Goal: Transaction & Acquisition: Purchase product/service

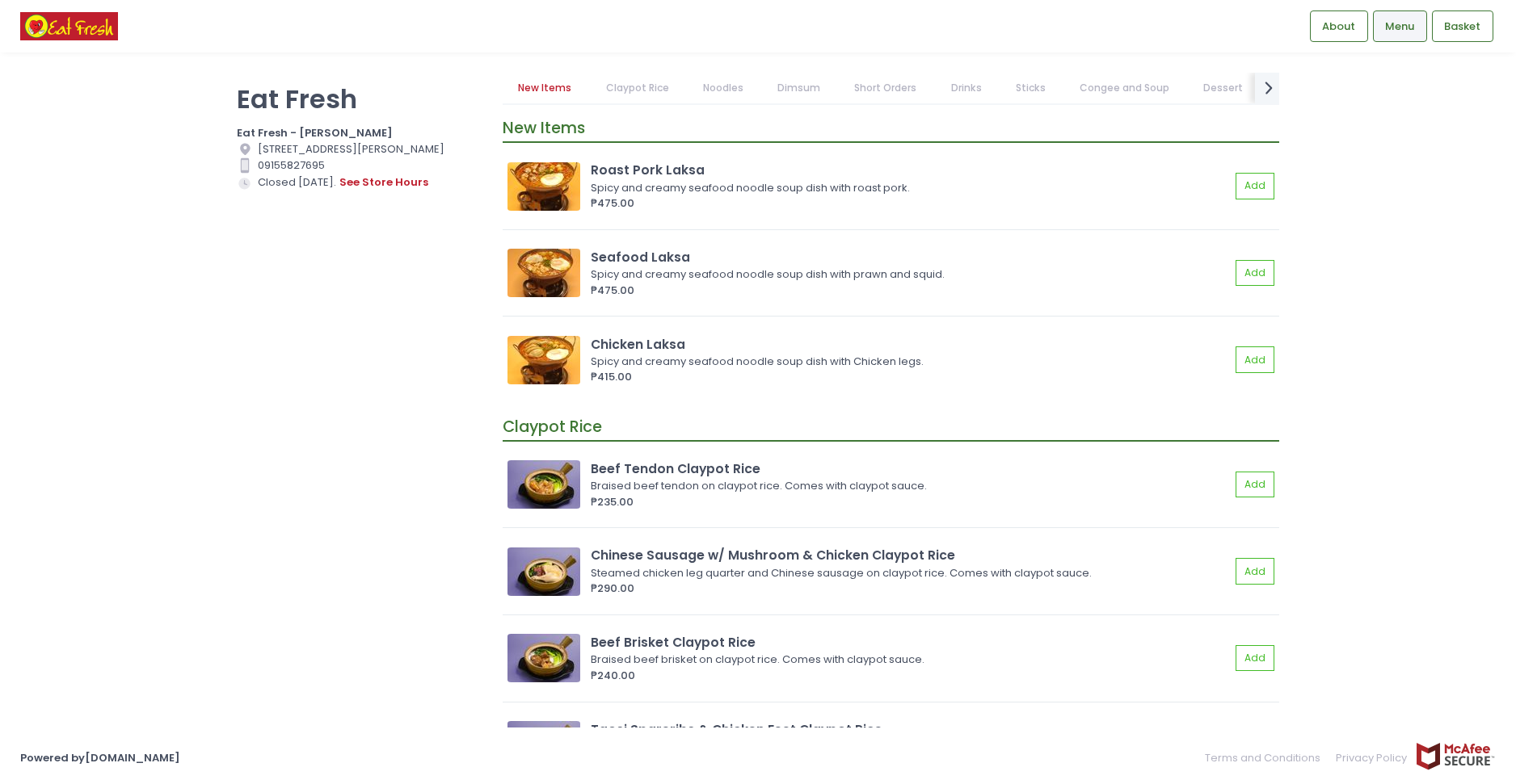
click at [614, 90] on link "Claypot Rice" at bounding box center [637, 89] width 94 height 31
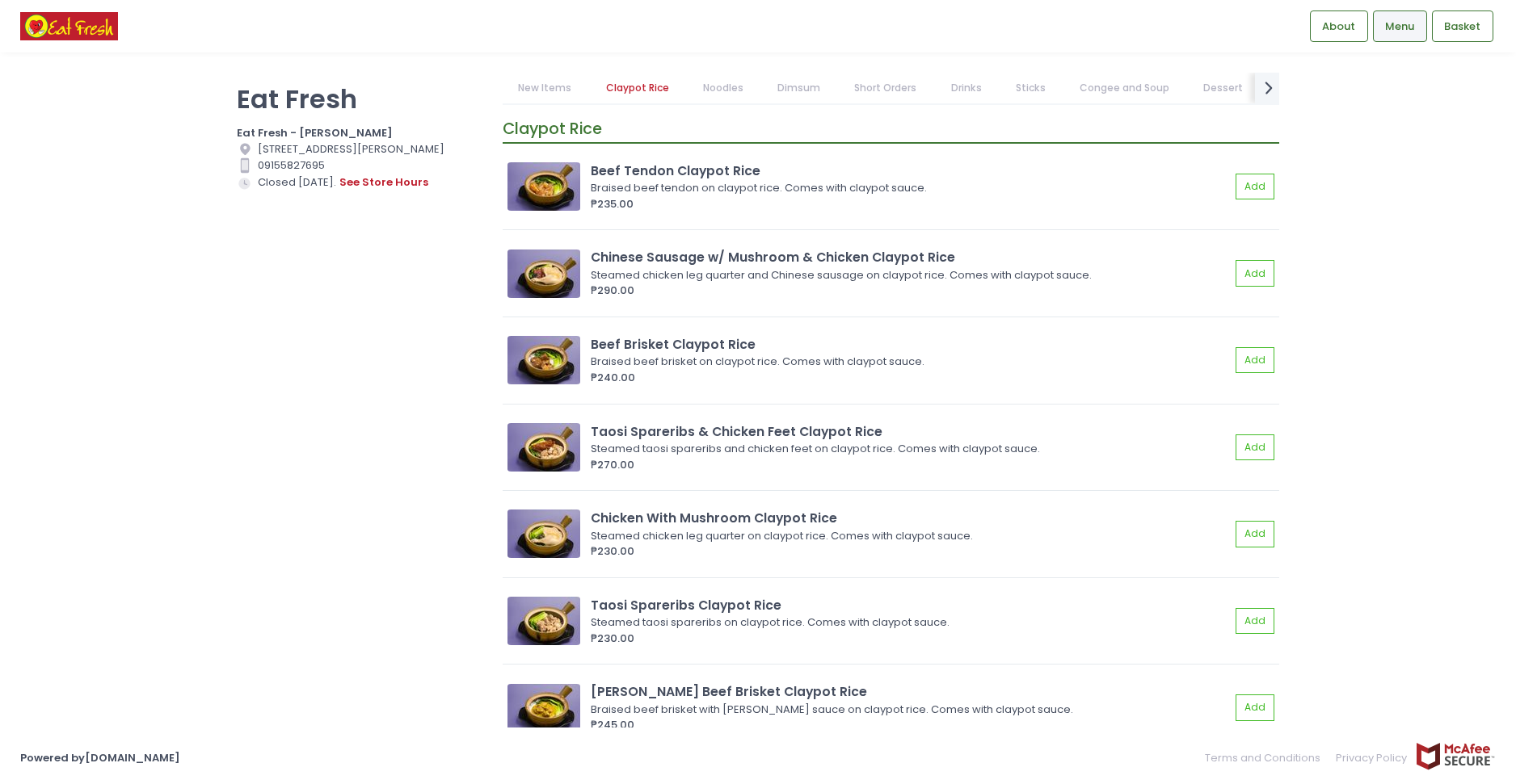
click at [716, 88] on link "Noodles" at bounding box center [723, 89] width 72 height 31
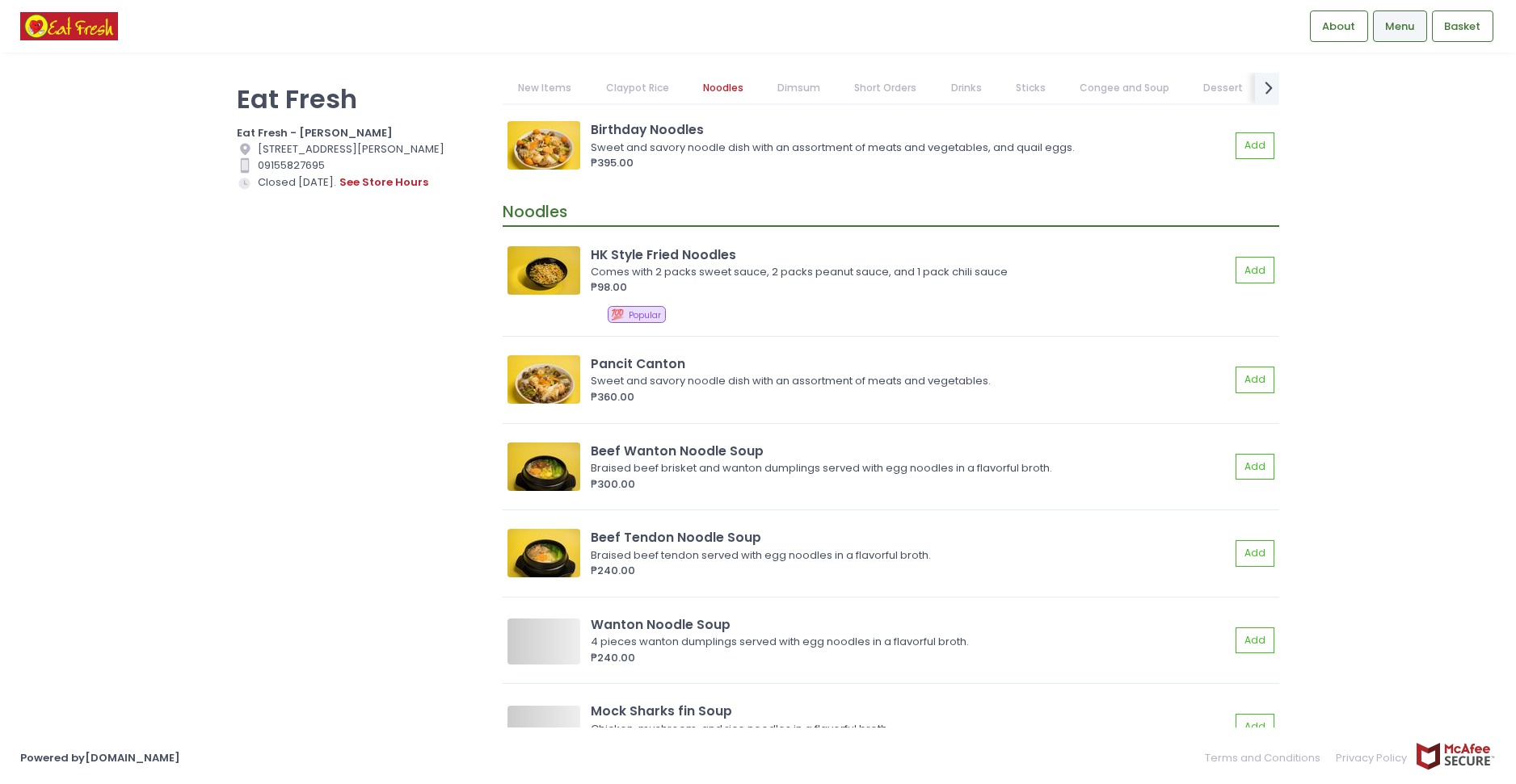
scroll to position [1291, 0]
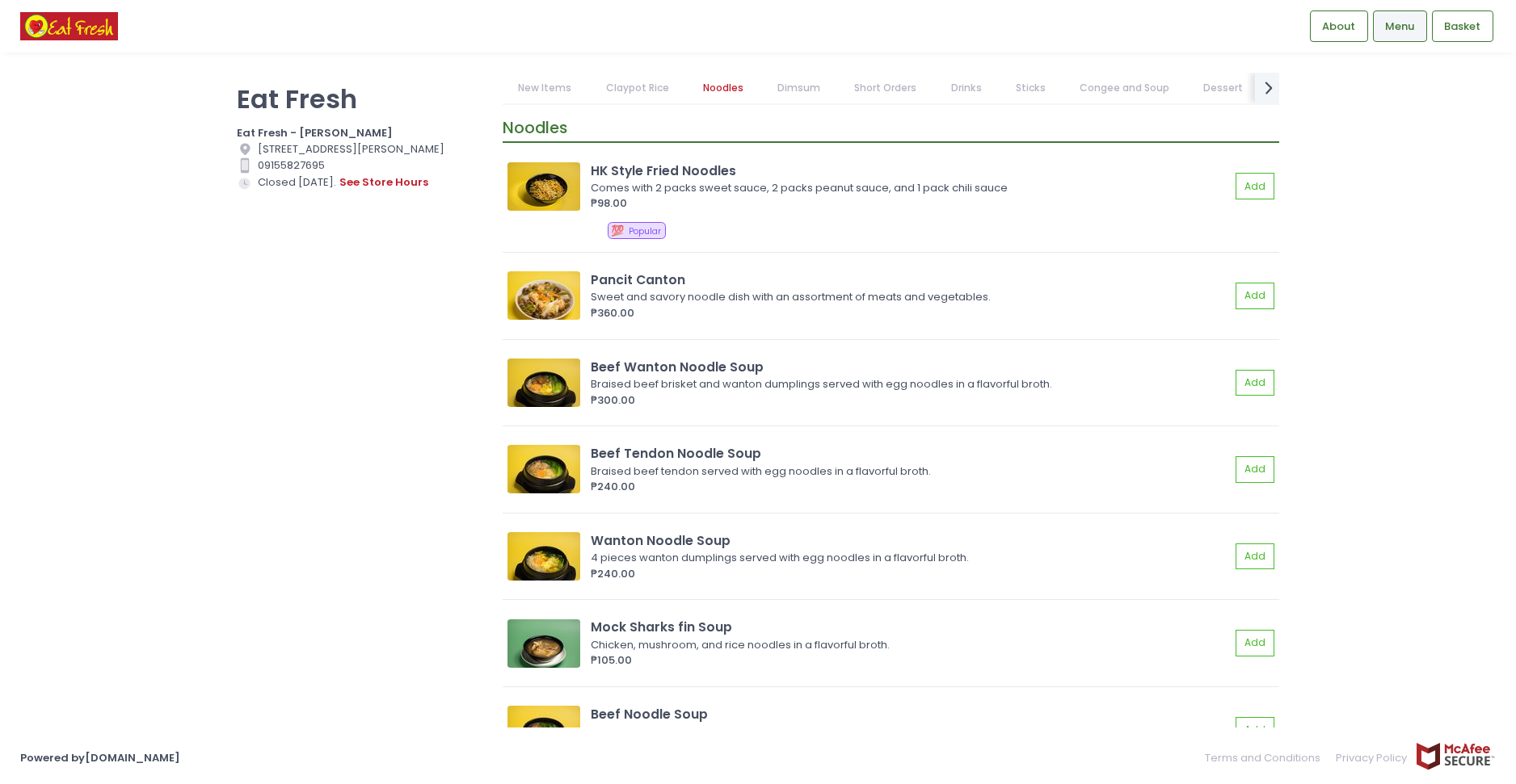
click at [784, 80] on link "Dimsum" at bounding box center [799, 89] width 74 height 31
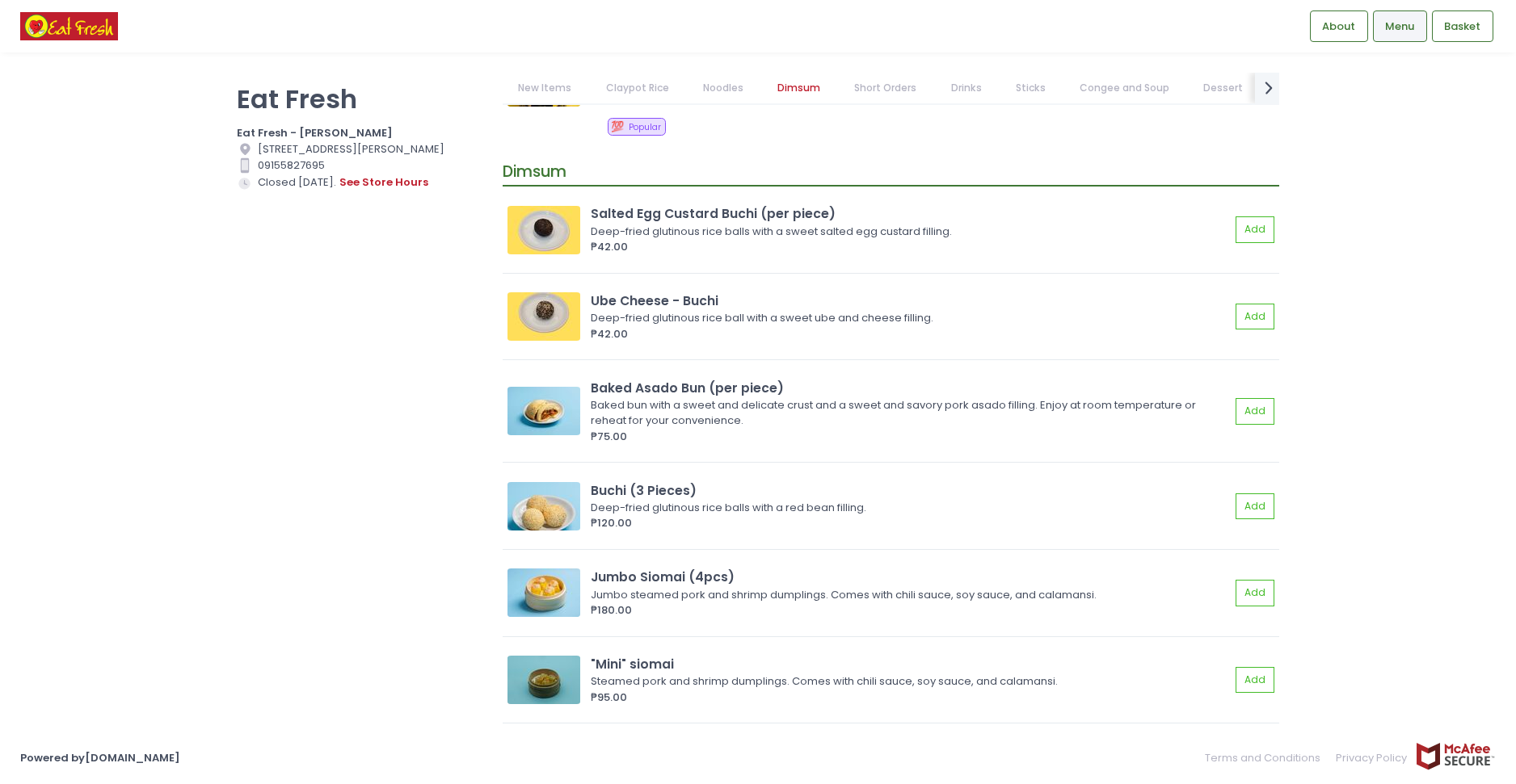
scroll to position [2157, 0]
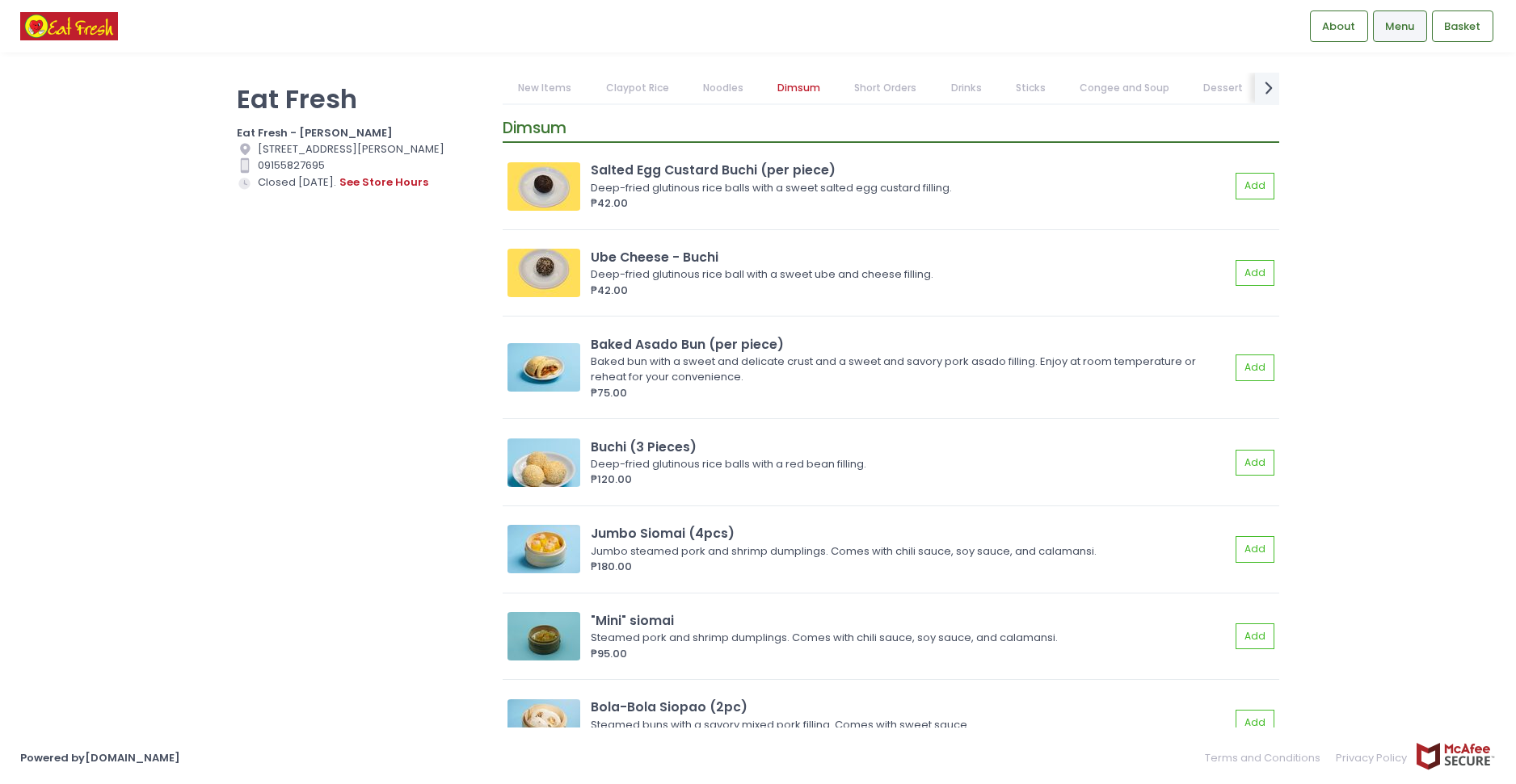
click at [875, 87] on link "Short Orders" at bounding box center [885, 89] width 93 height 31
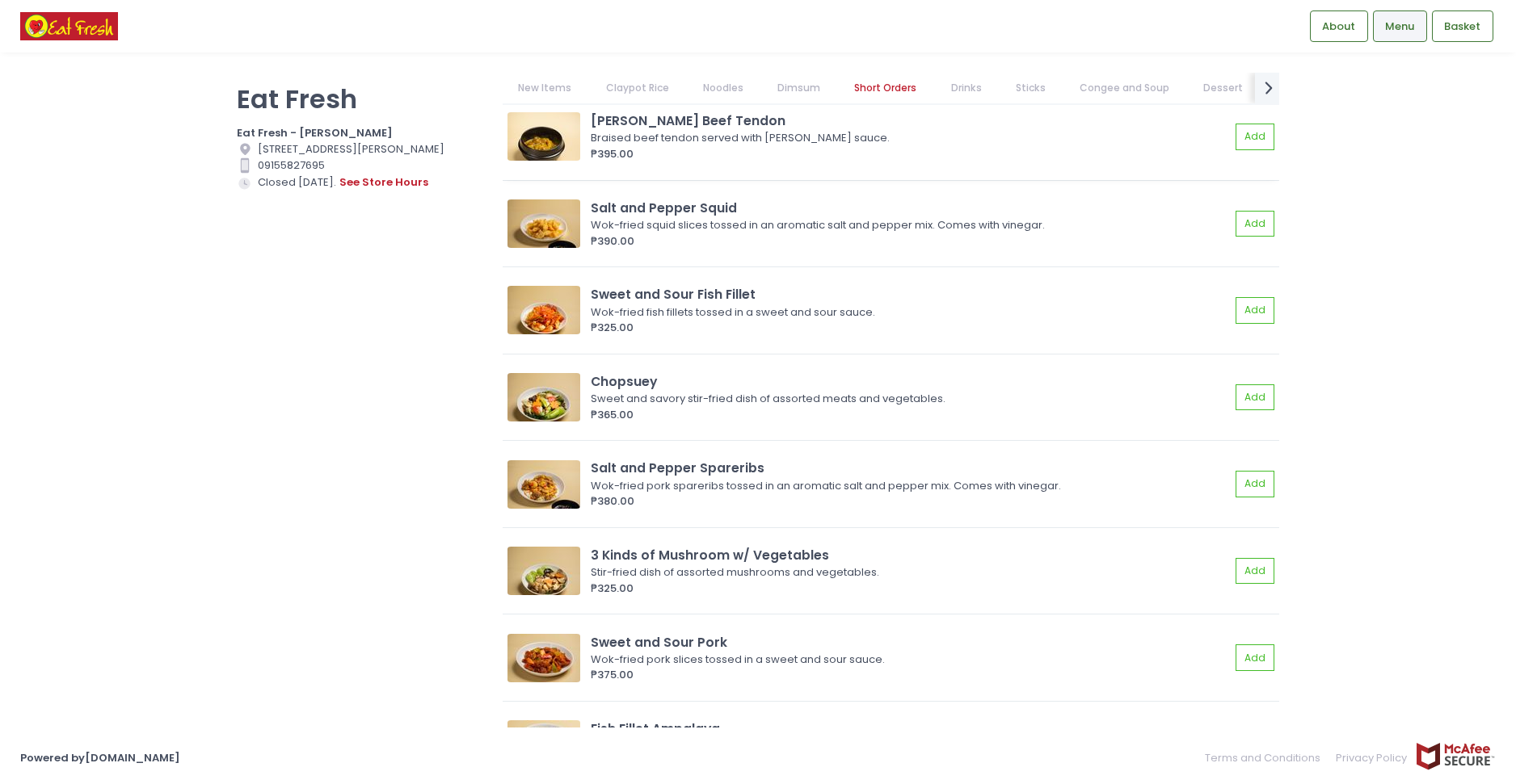
scroll to position [3830, 0]
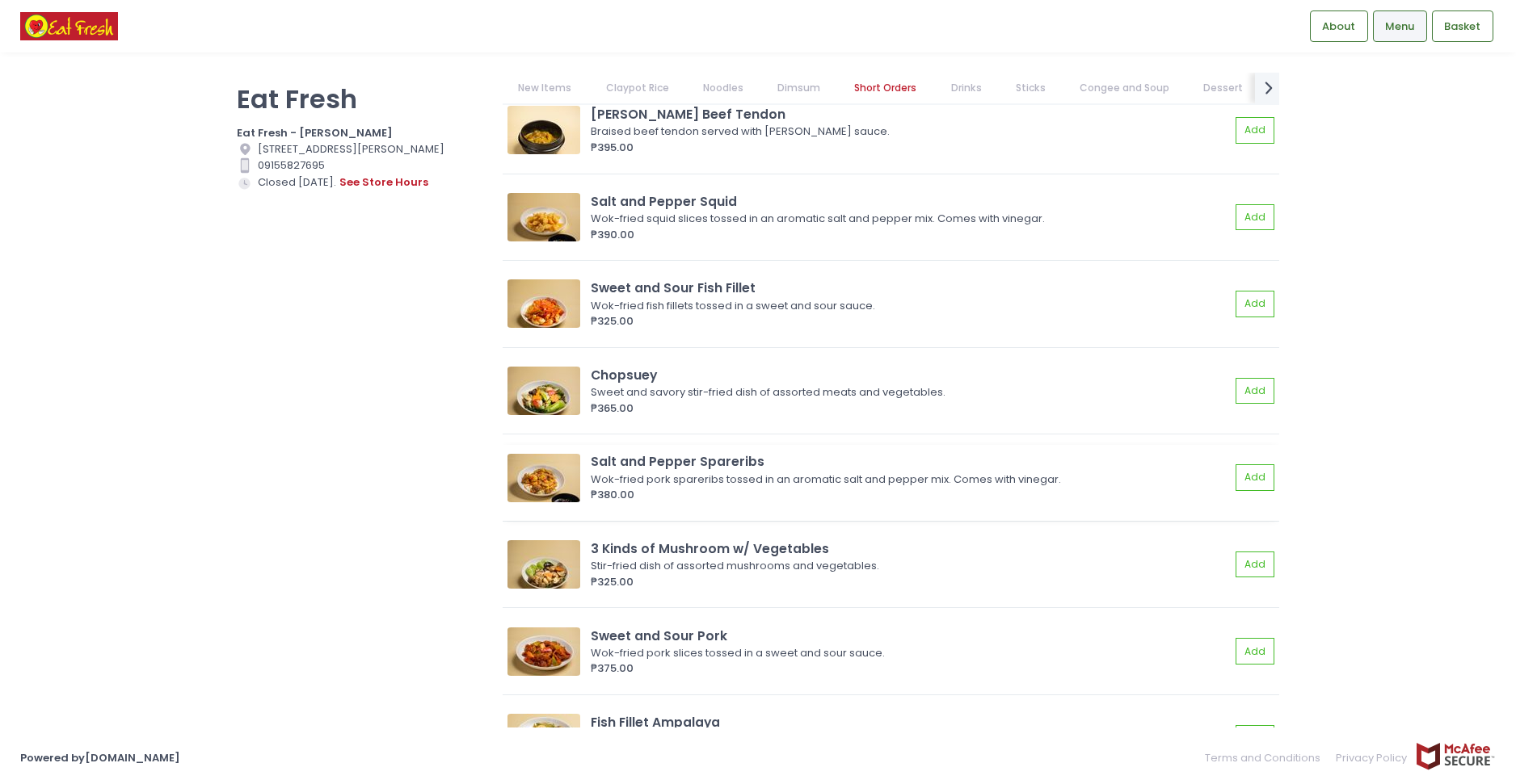
click at [801, 461] on div "Salt and Pepper Spareribs" at bounding box center [911, 461] width 639 height 18
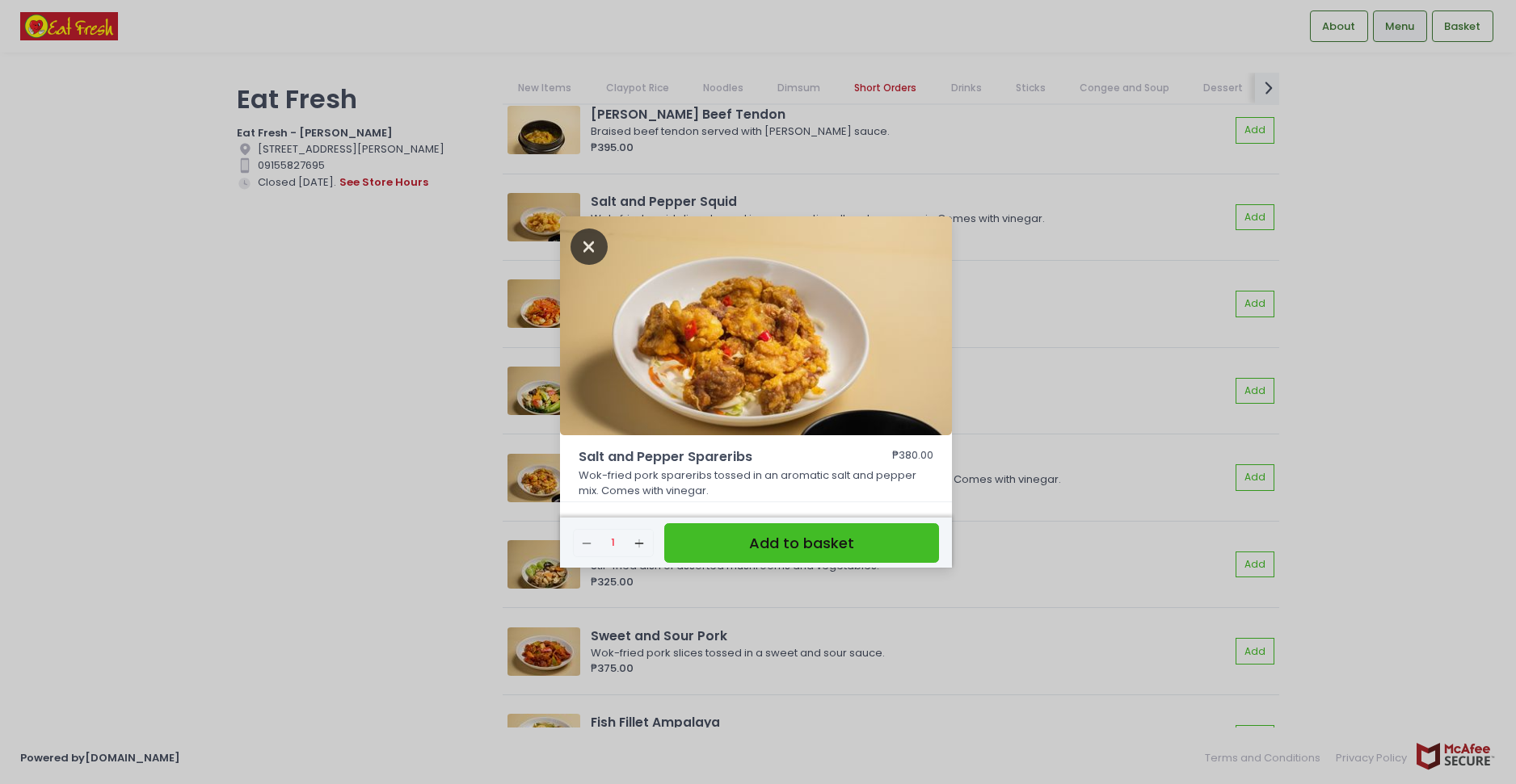
click at [597, 246] on icon "Close" at bounding box center [589, 247] width 38 height 37
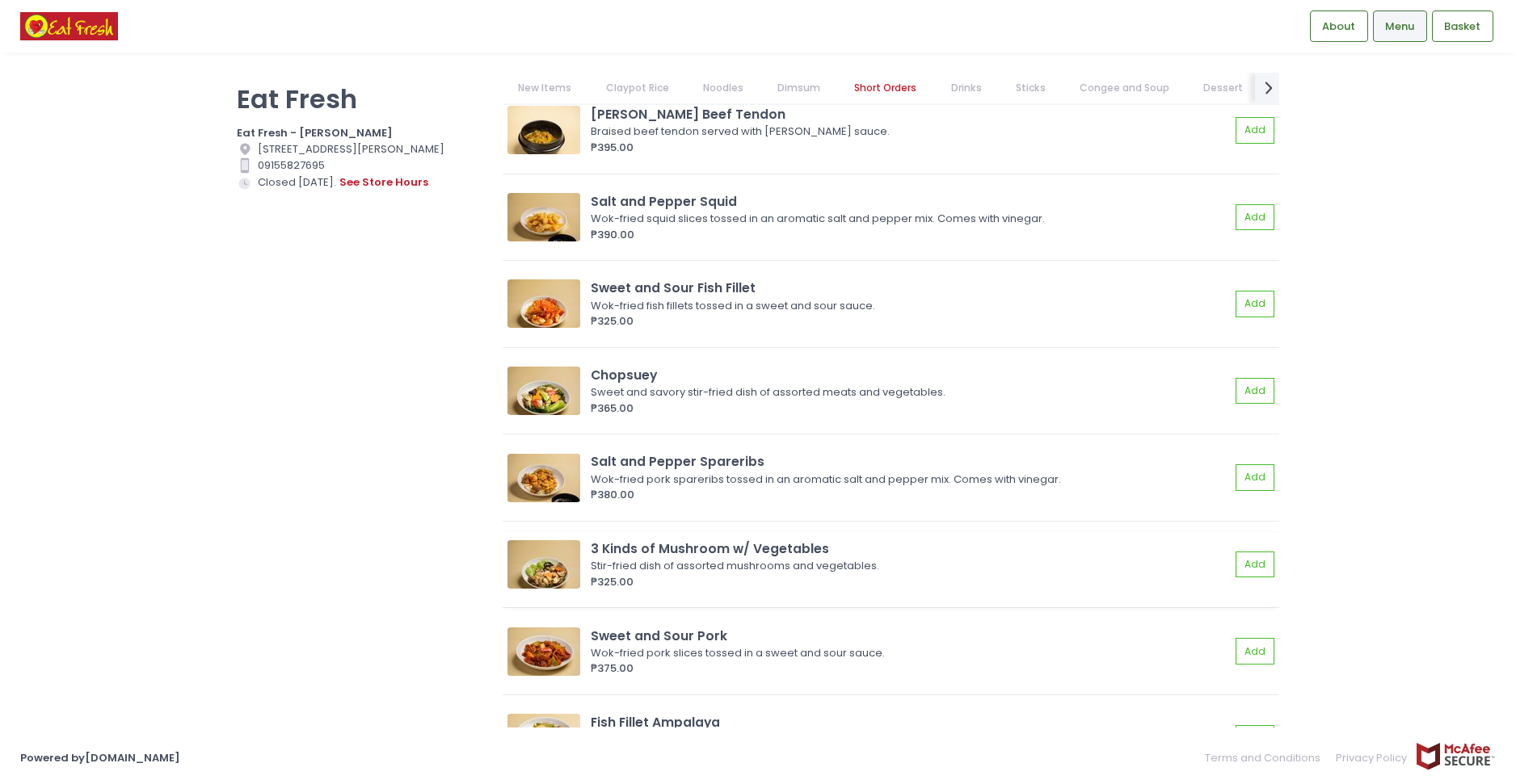
click at [533, 565] on img at bounding box center [544, 565] width 73 height 48
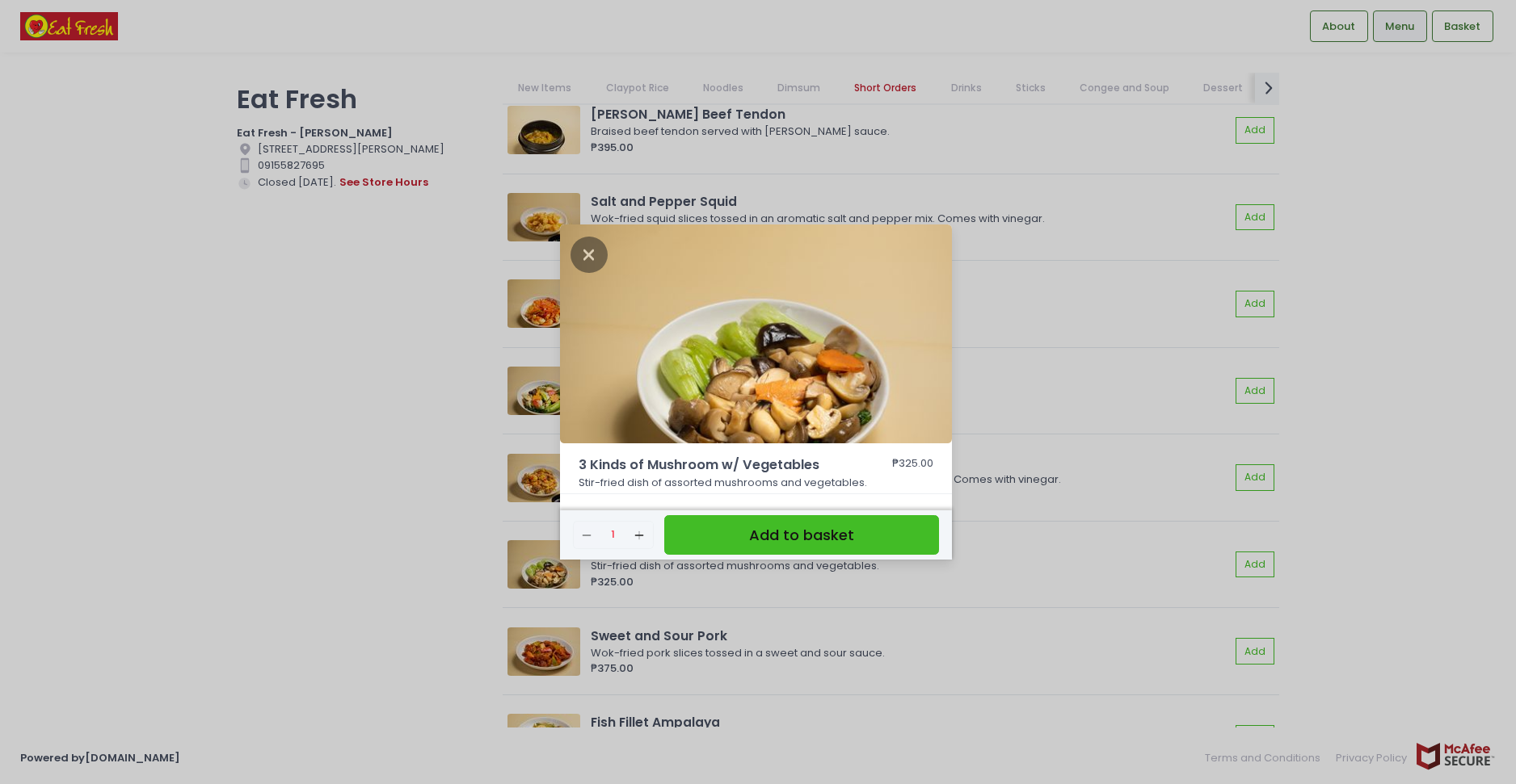
click at [295, 481] on div "3 Kinds of Mushroom w/ Vegetables ₱325.00 Stir-fried dish of assorted mushrooms…" at bounding box center [758, 392] width 1516 height 784
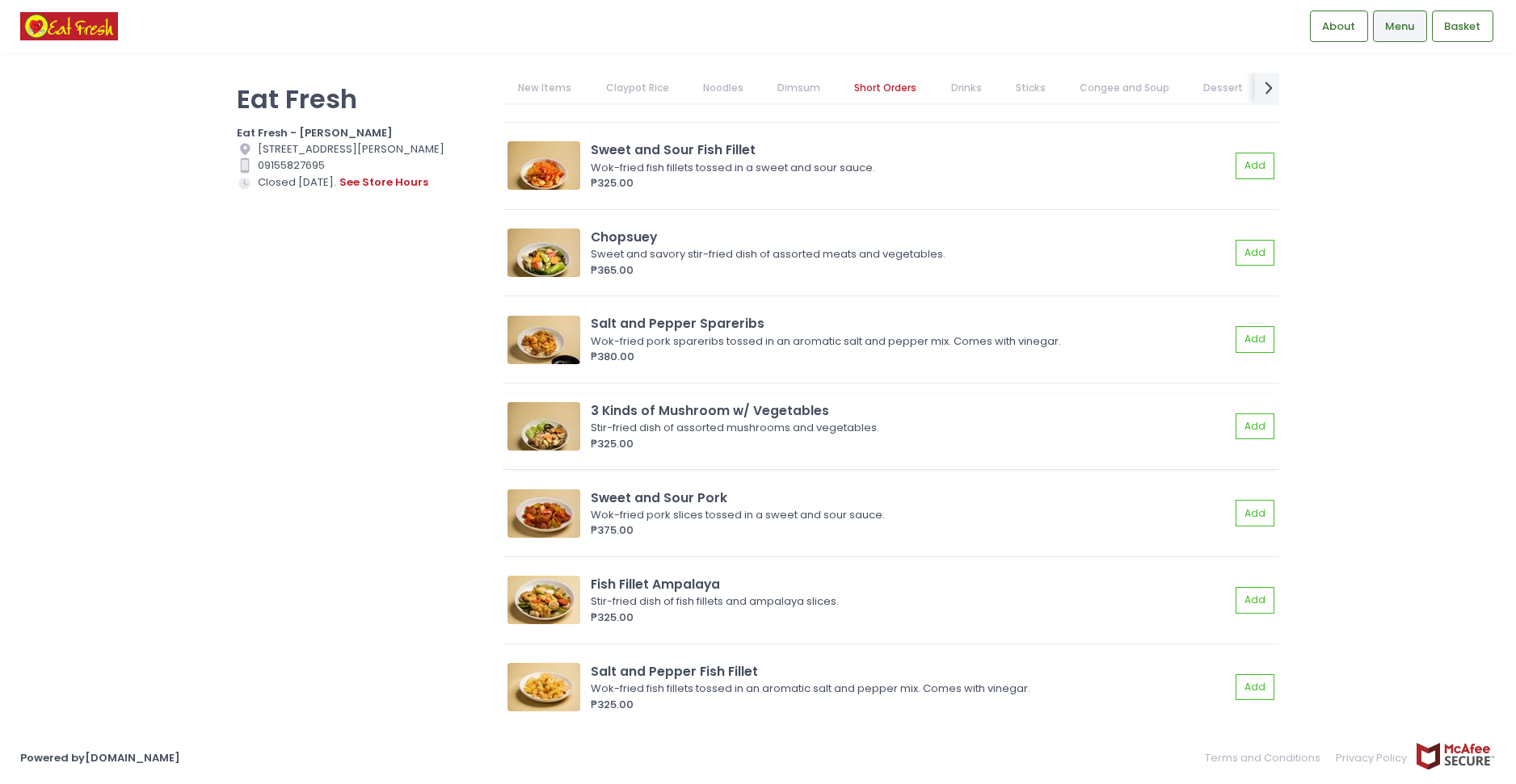
scroll to position [3991, 0]
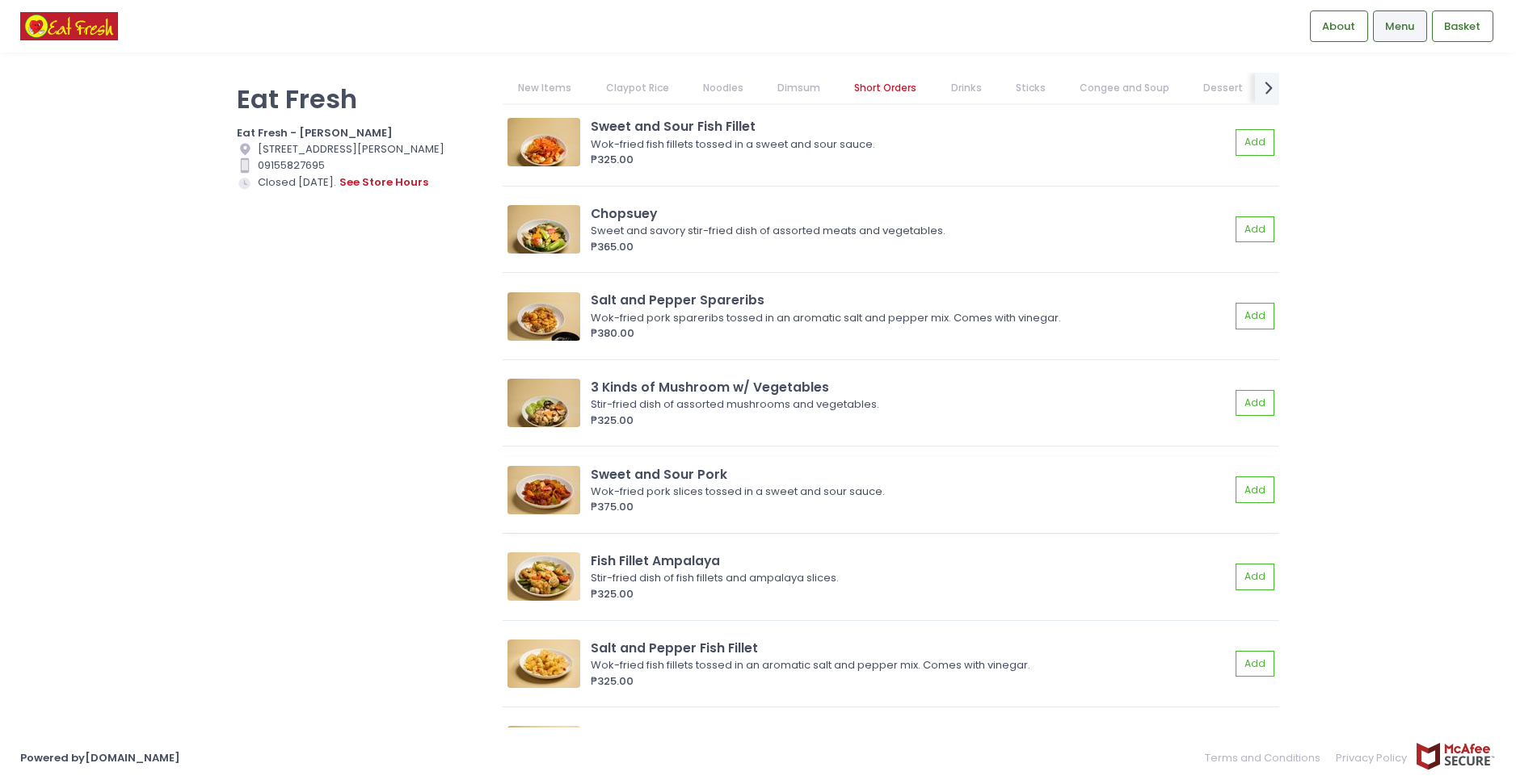
click at [528, 477] on img at bounding box center [544, 490] width 73 height 48
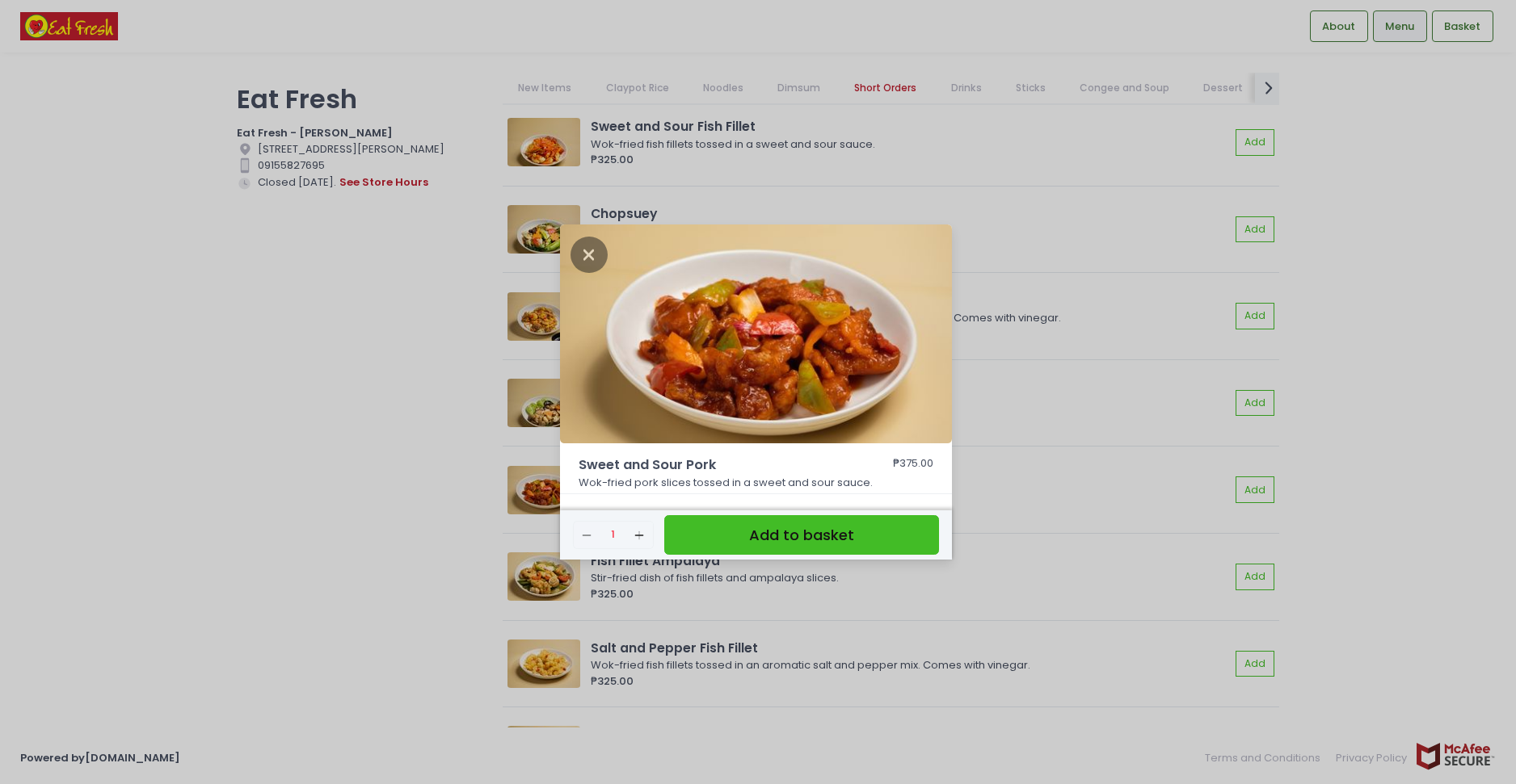
click at [290, 416] on div "Sweet and Sour Pork ₱375.00 Wok-fried pork slices tossed in a sweet and sour sa…" at bounding box center [758, 392] width 1516 height 784
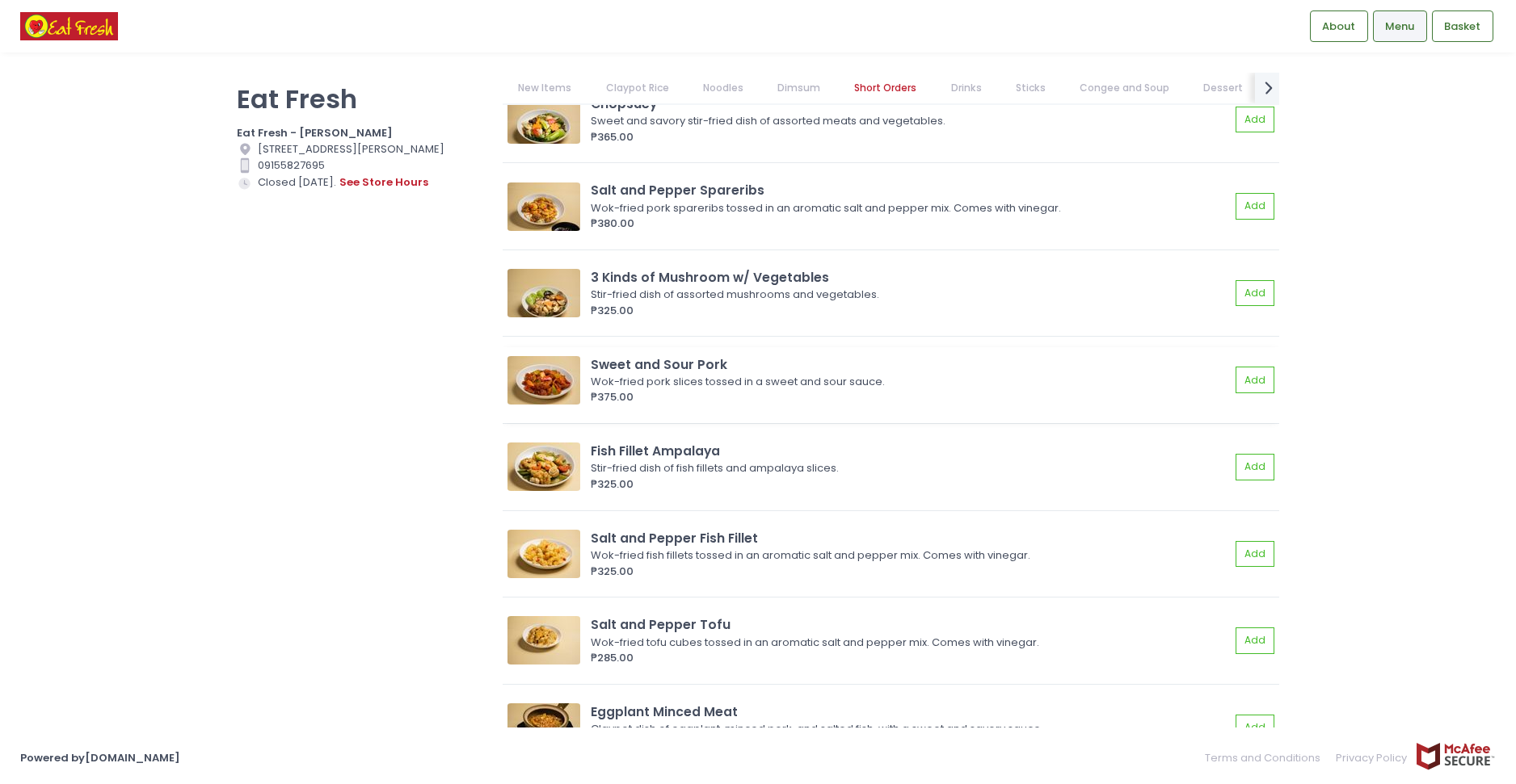
scroll to position [4153, 0]
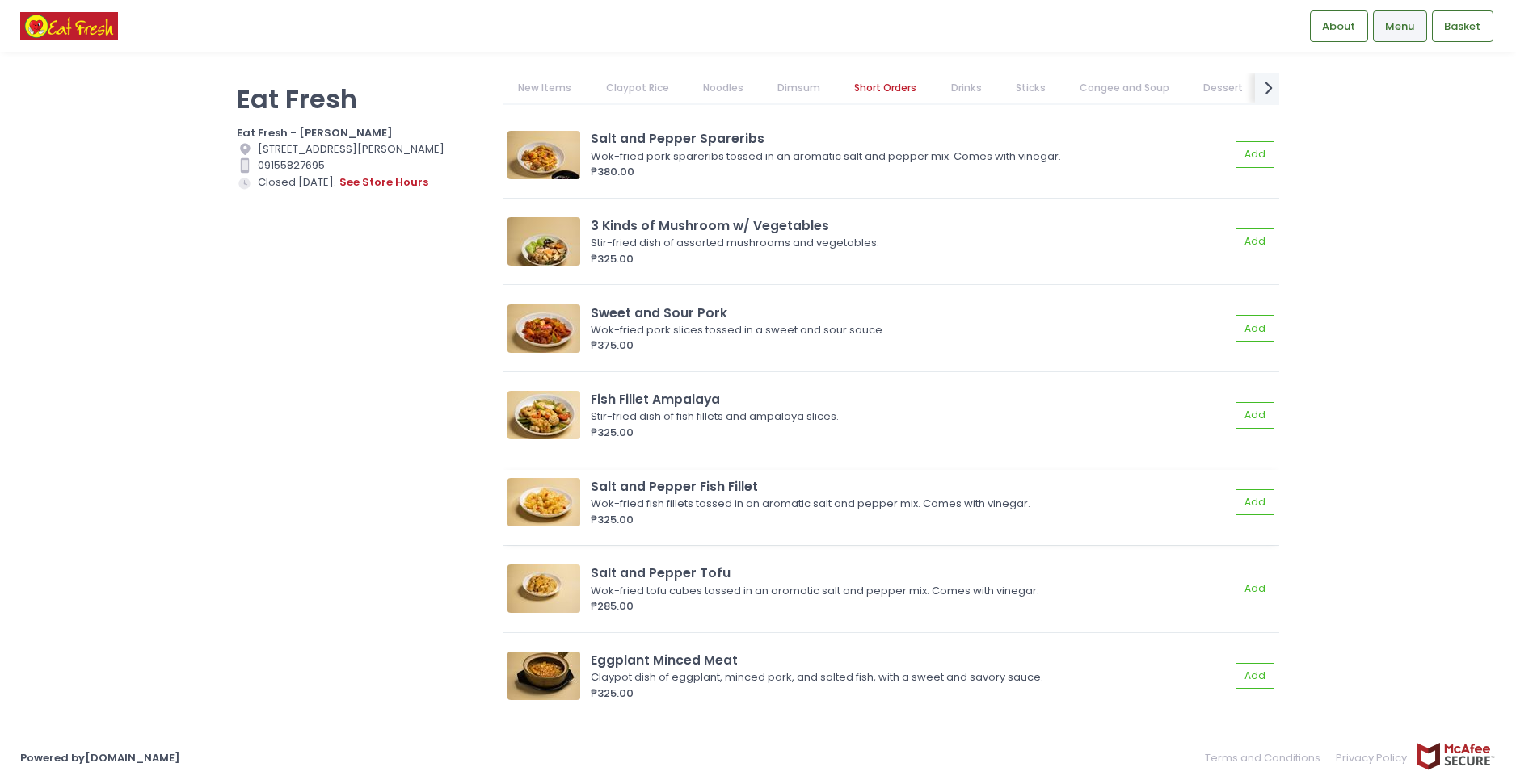
click at [527, 494] on img at bounding box center [544, 502] width 73 height 48
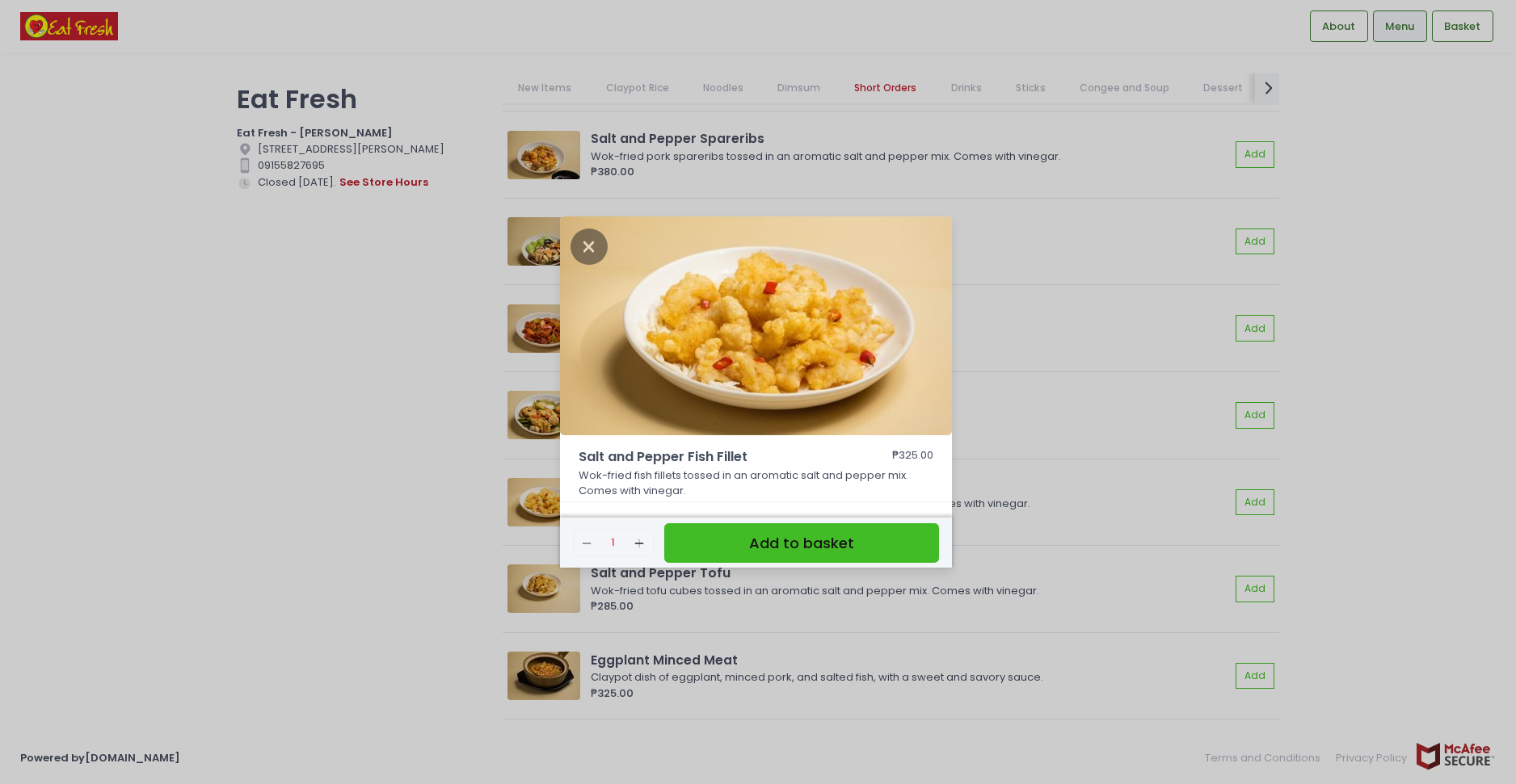
click at [272, 442] on div "Salt and Pepper Fish Fillet ₱325.00 Wok-fried fish fillets tossed in an aromati…" at bounding box center [758, 392] width 1516 height 784
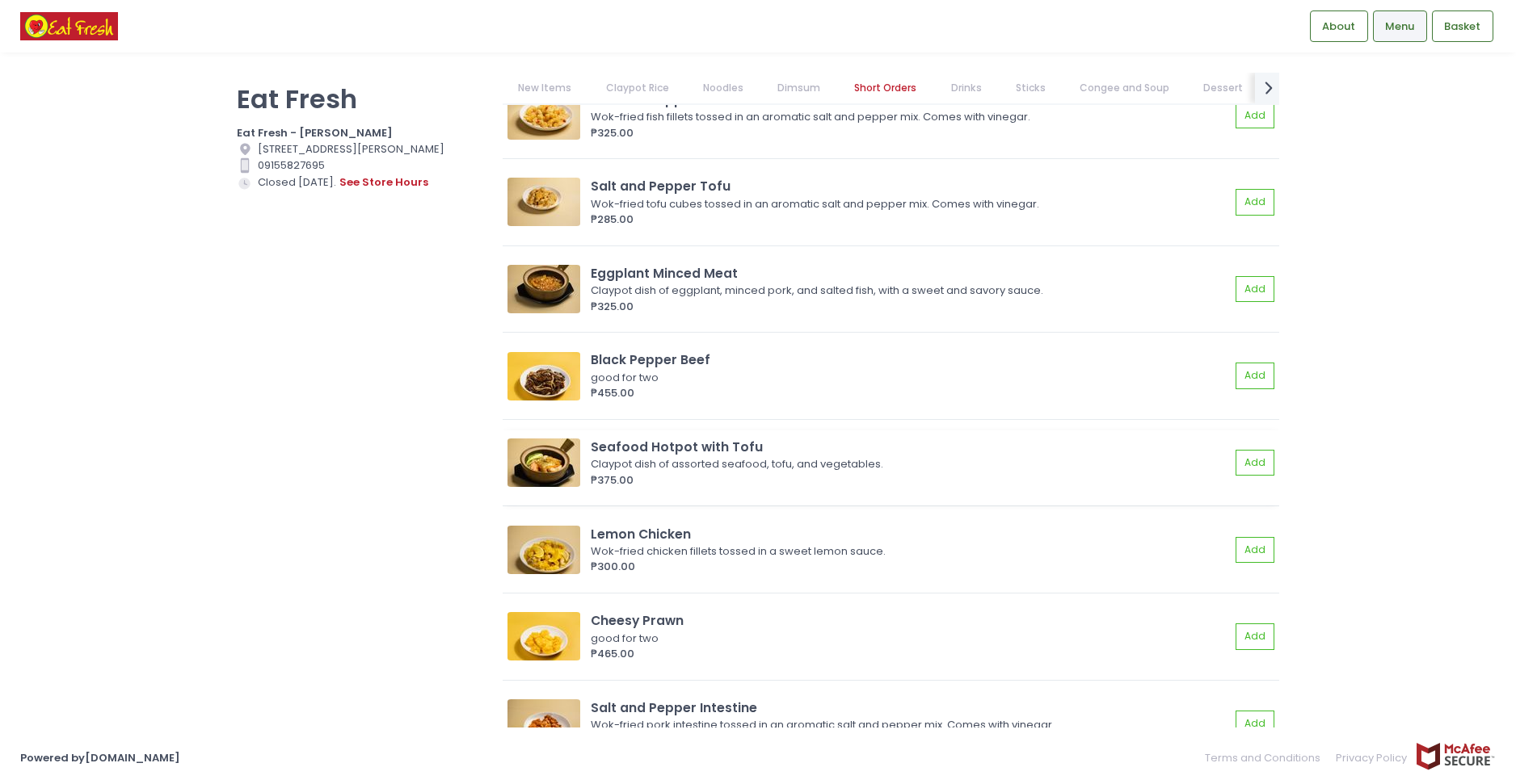
scroll to position [4557, 0]
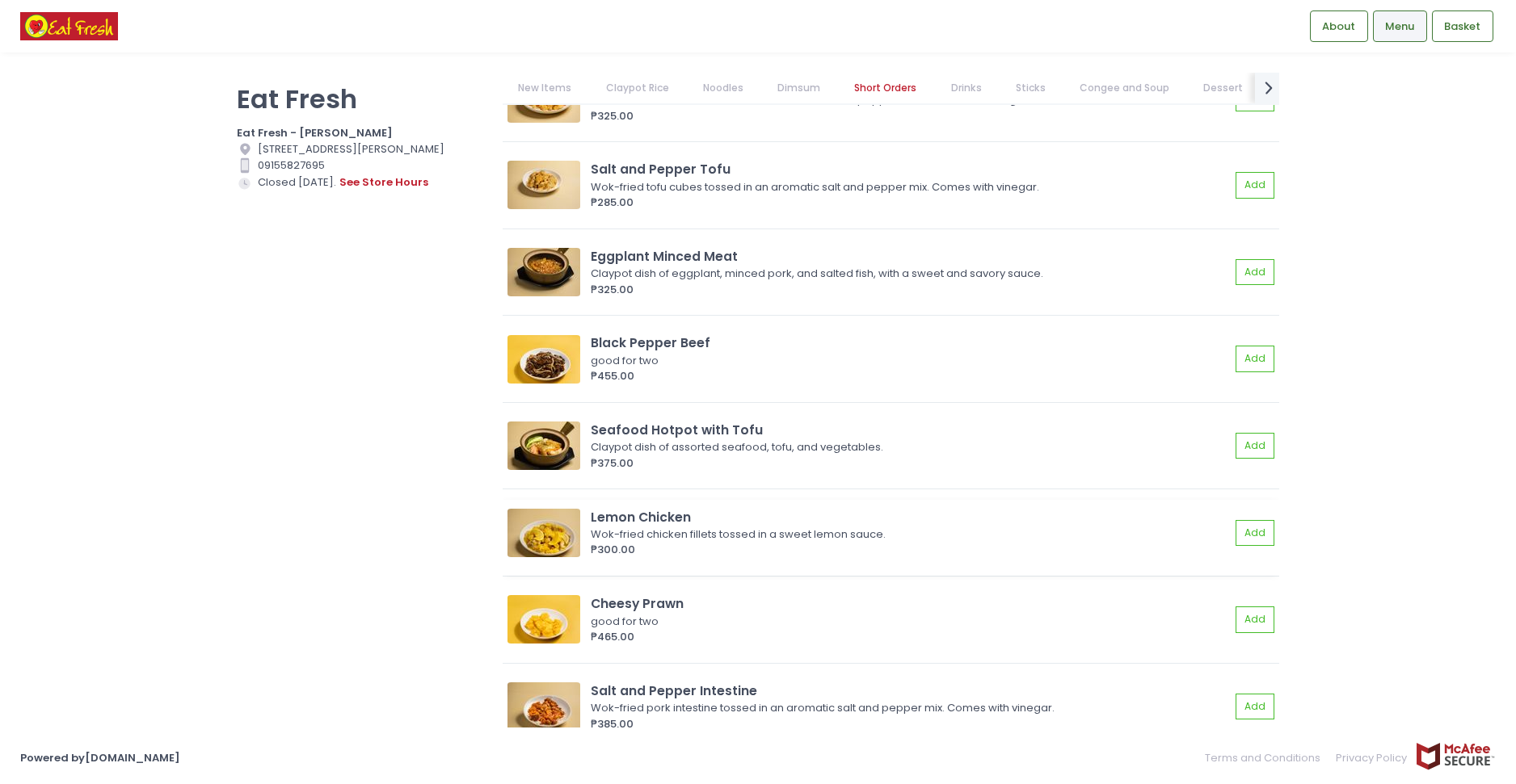
click at [531, 531] on img at bounding box center [544, 533] width 73 height 48
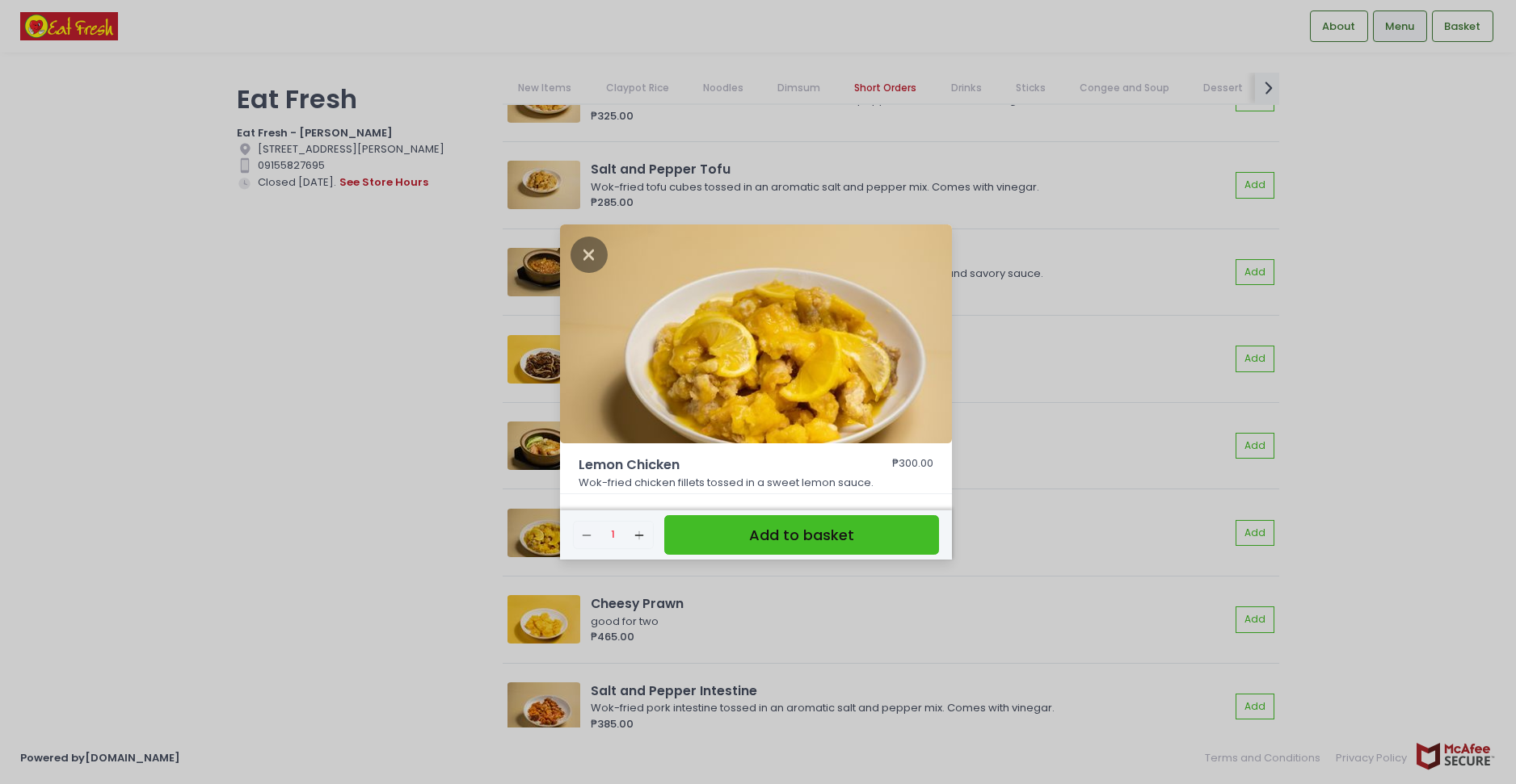
click at [332, 464] on div "Lemon Chicken ₱300.00 Wok-fried chicken fillets tossed in a sweet lemon sauce. …" at bounding box center [758, 392] width 1516 height 784
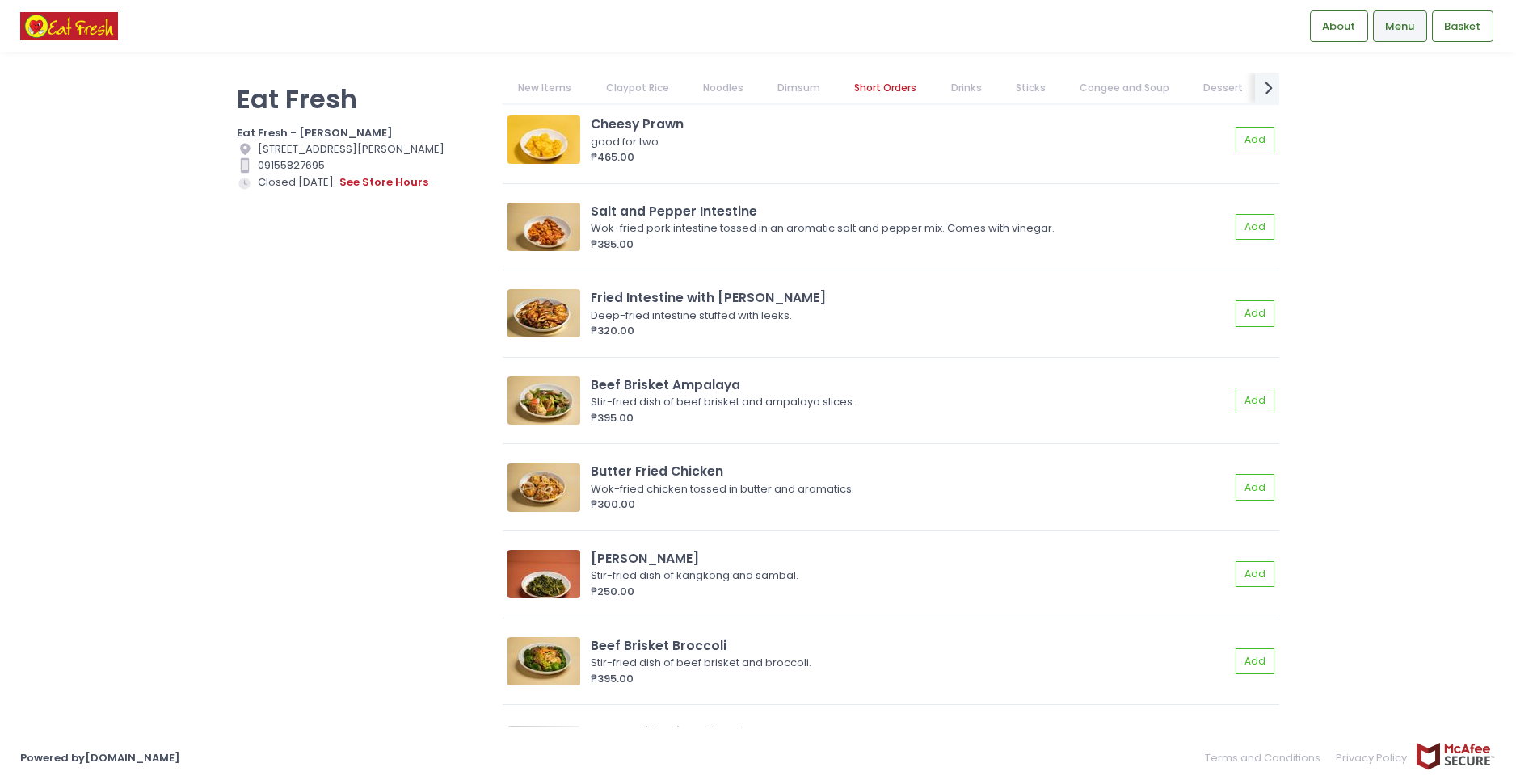
scroll to position [5042, 0]
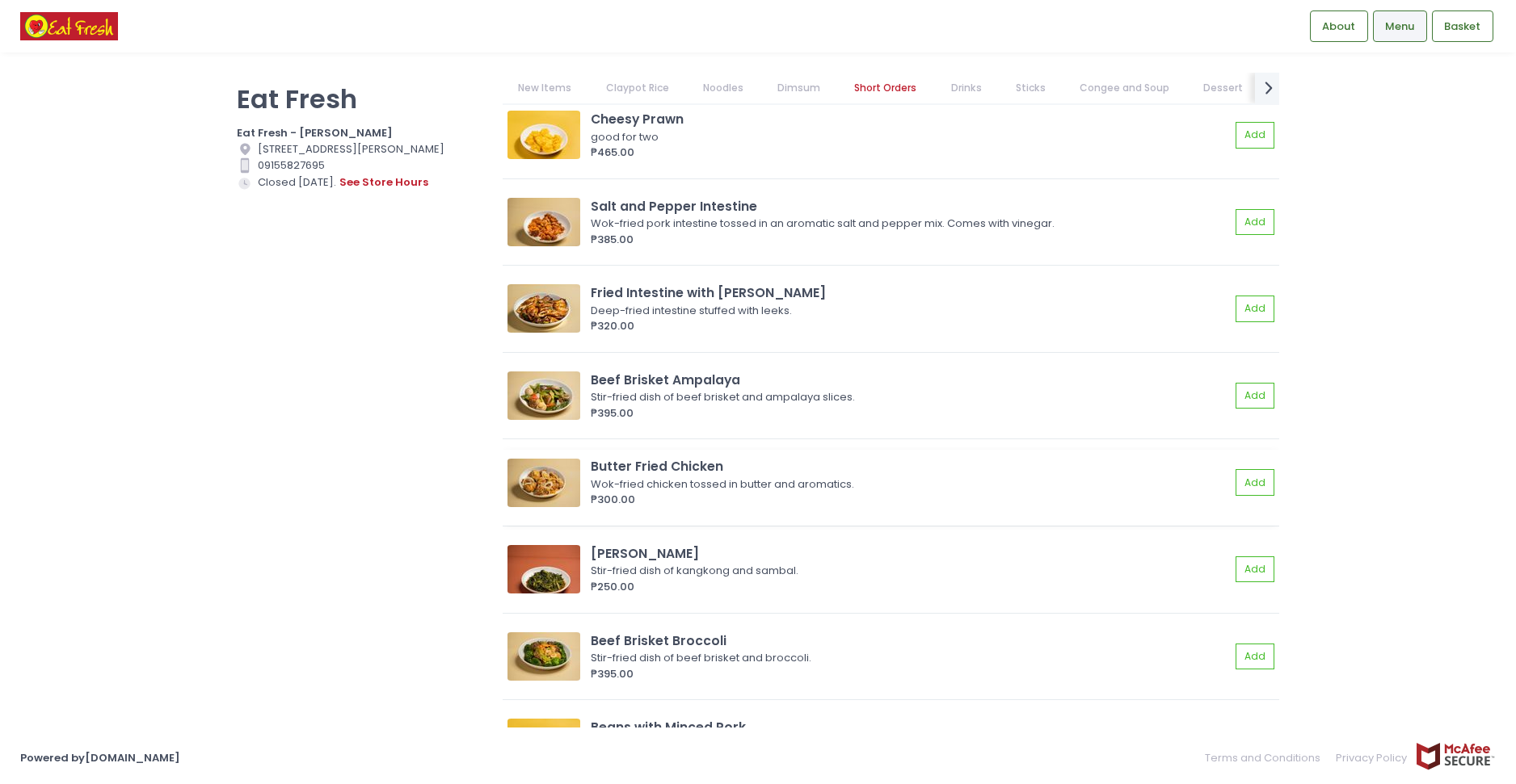
click at [556, 476] on img at bounding box center [544, 483] width 73 height 48
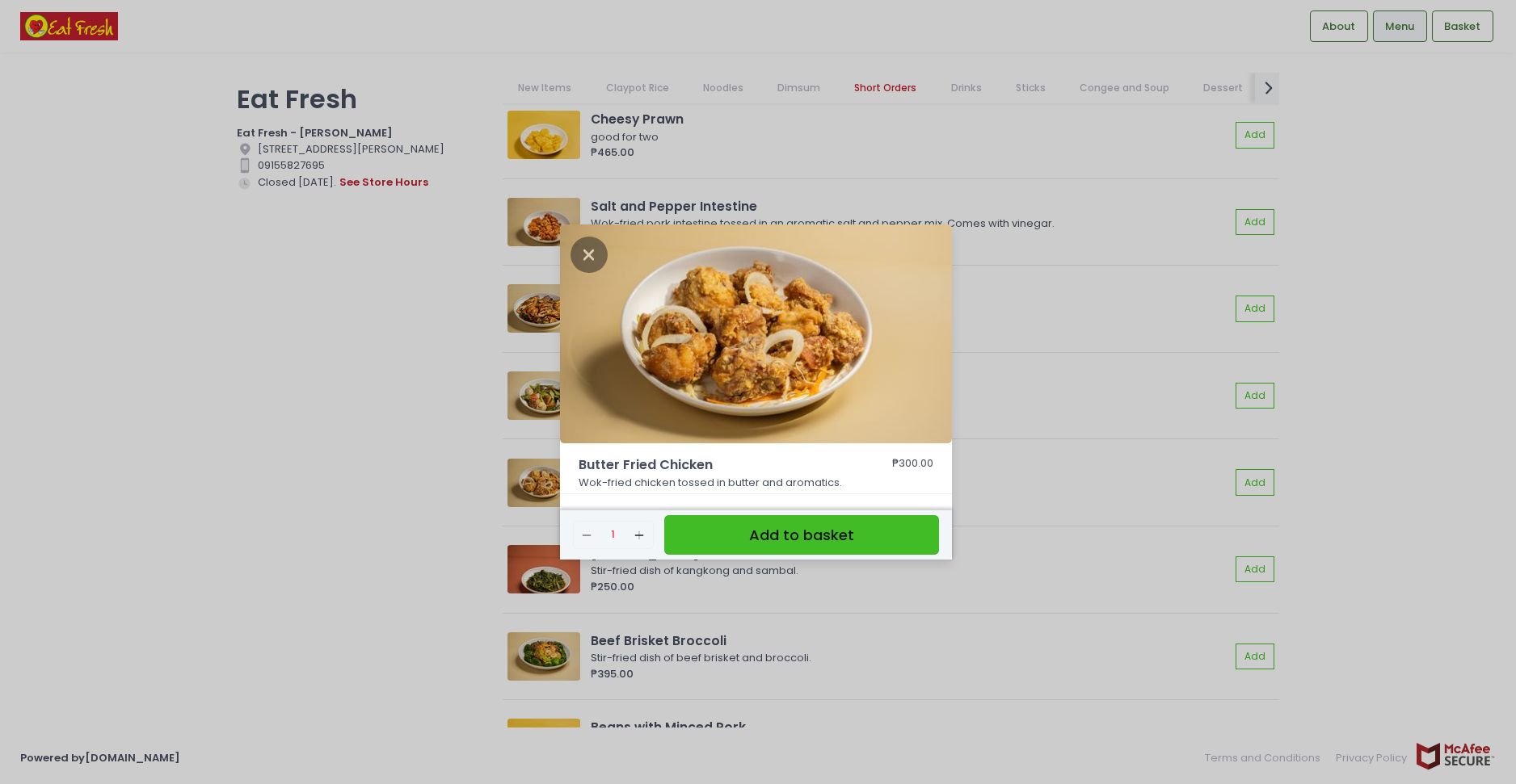
click at [434, 459] on div "Butter Fried Chicken ₱300.00 Wok-fried chicken tossed in butter and aromatics. …" at bounding box center [758, 392] width 1516 height 784
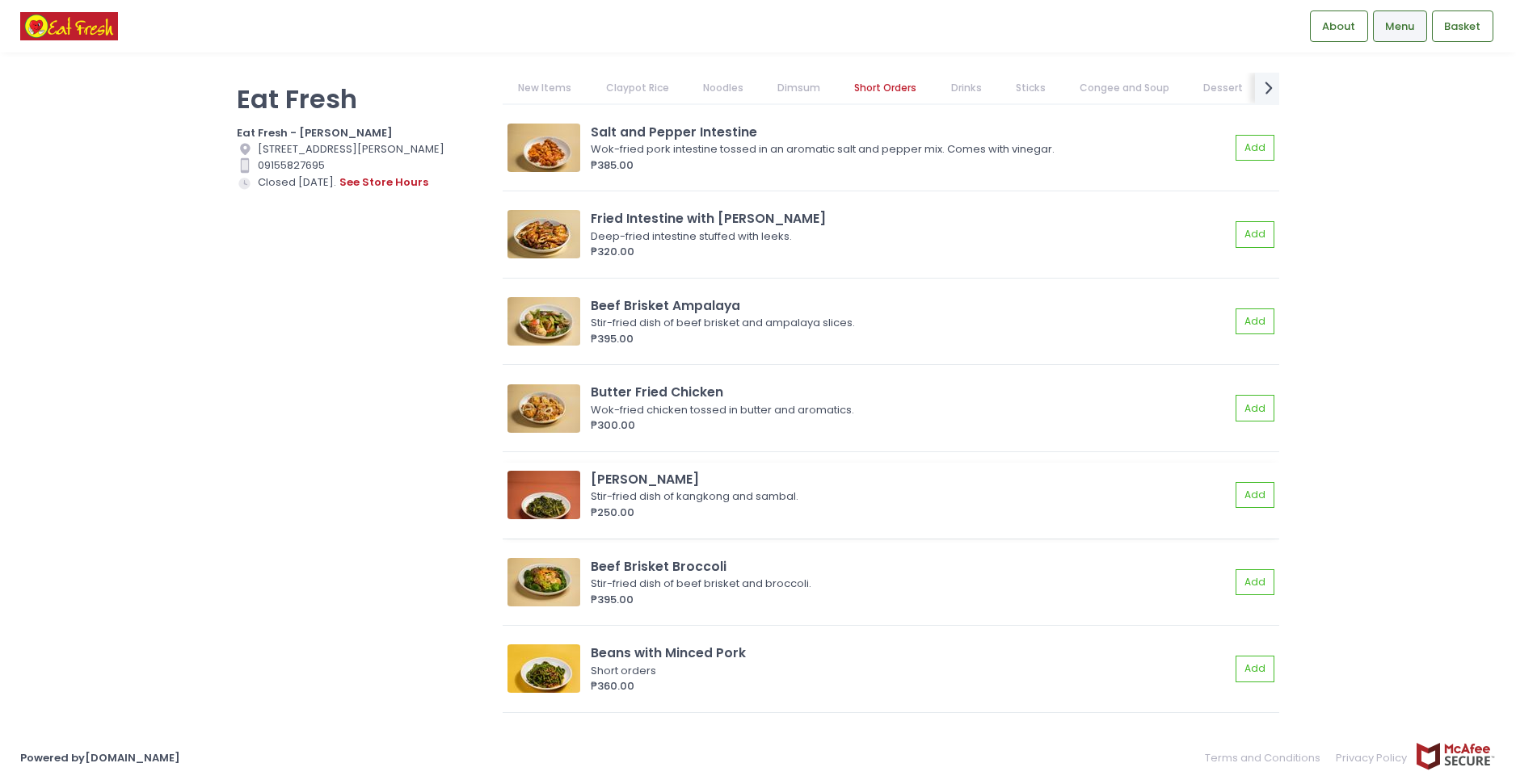
scroll to position [5121, 0]
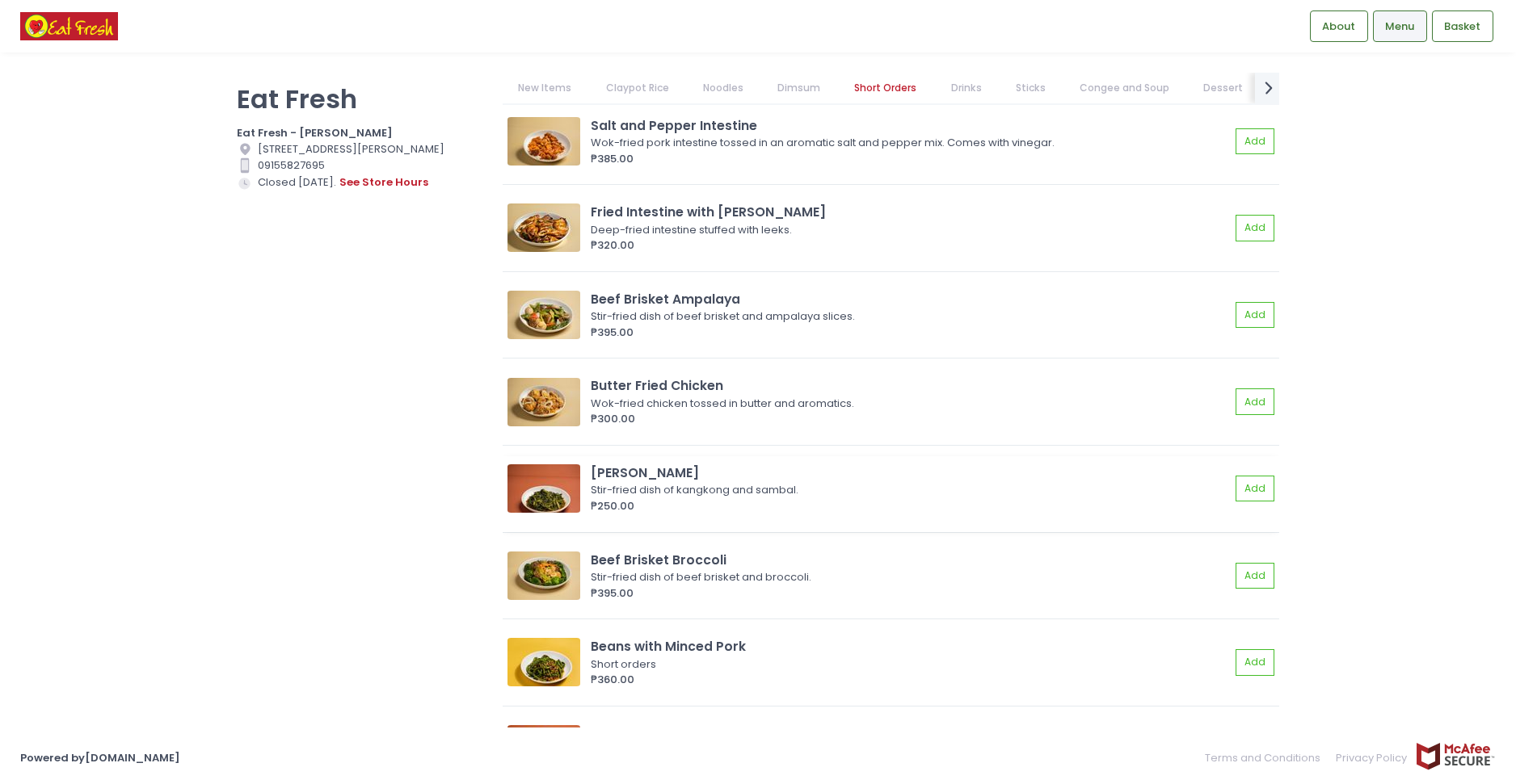
click at [530, 495] on img at bounding box center [544, 489] width 73 height 48
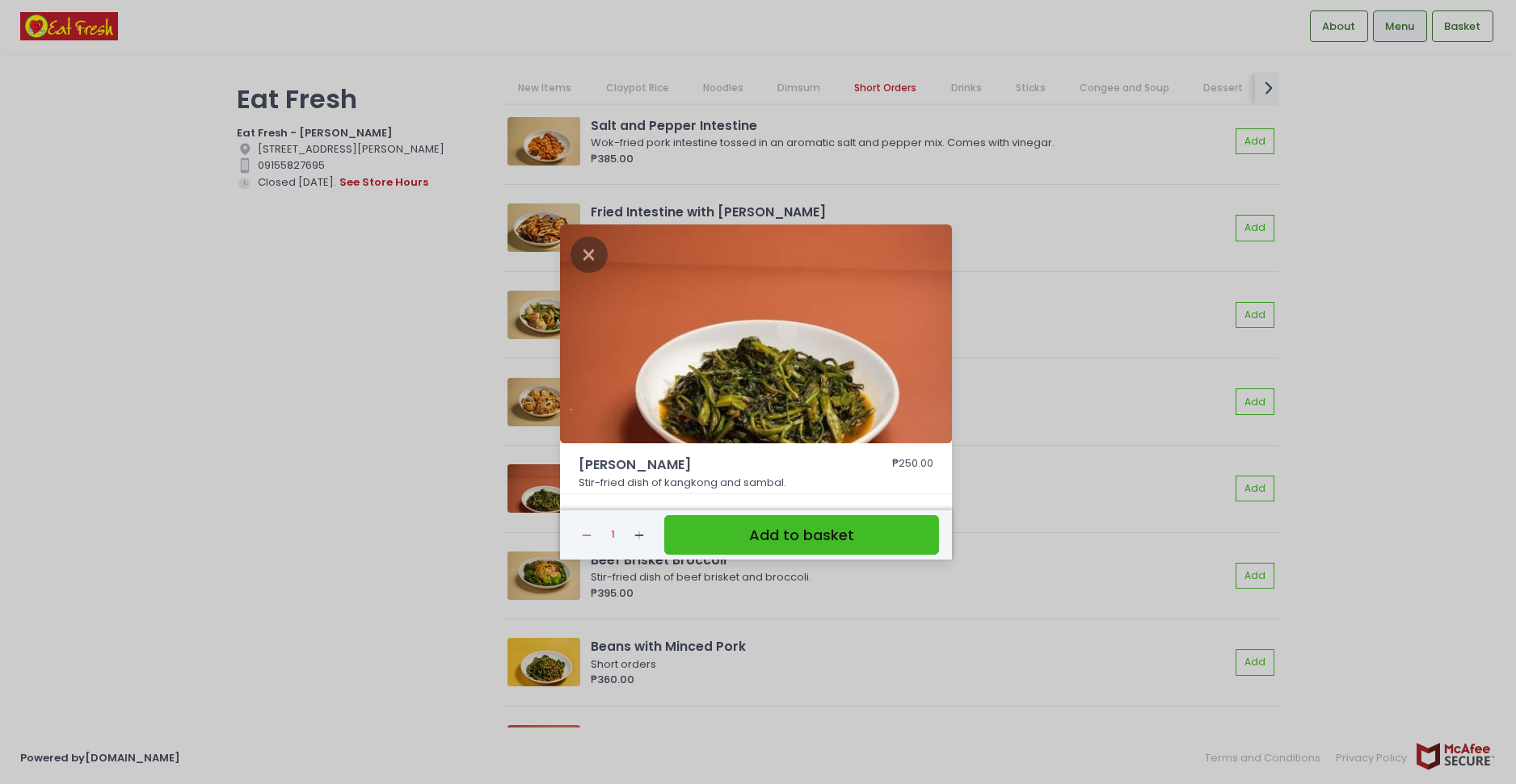
click at [391, 439] on div "Sambal Kangkong ₱250.00 Stir-fried dish of kangkong and sambal. Remove Created …" at bounding box center [758, 392] width 1516 height 784
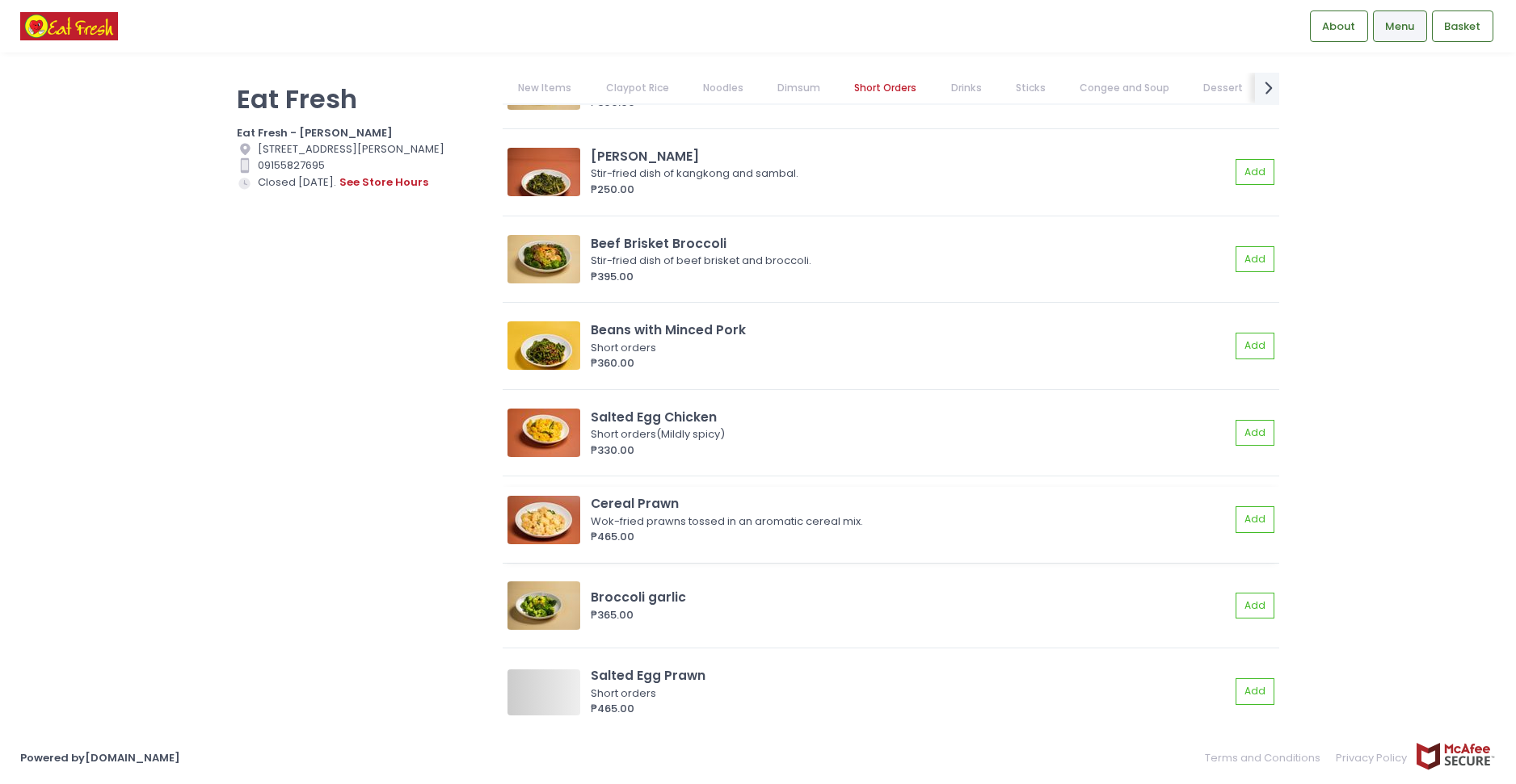
scroll to position [5445, 0]
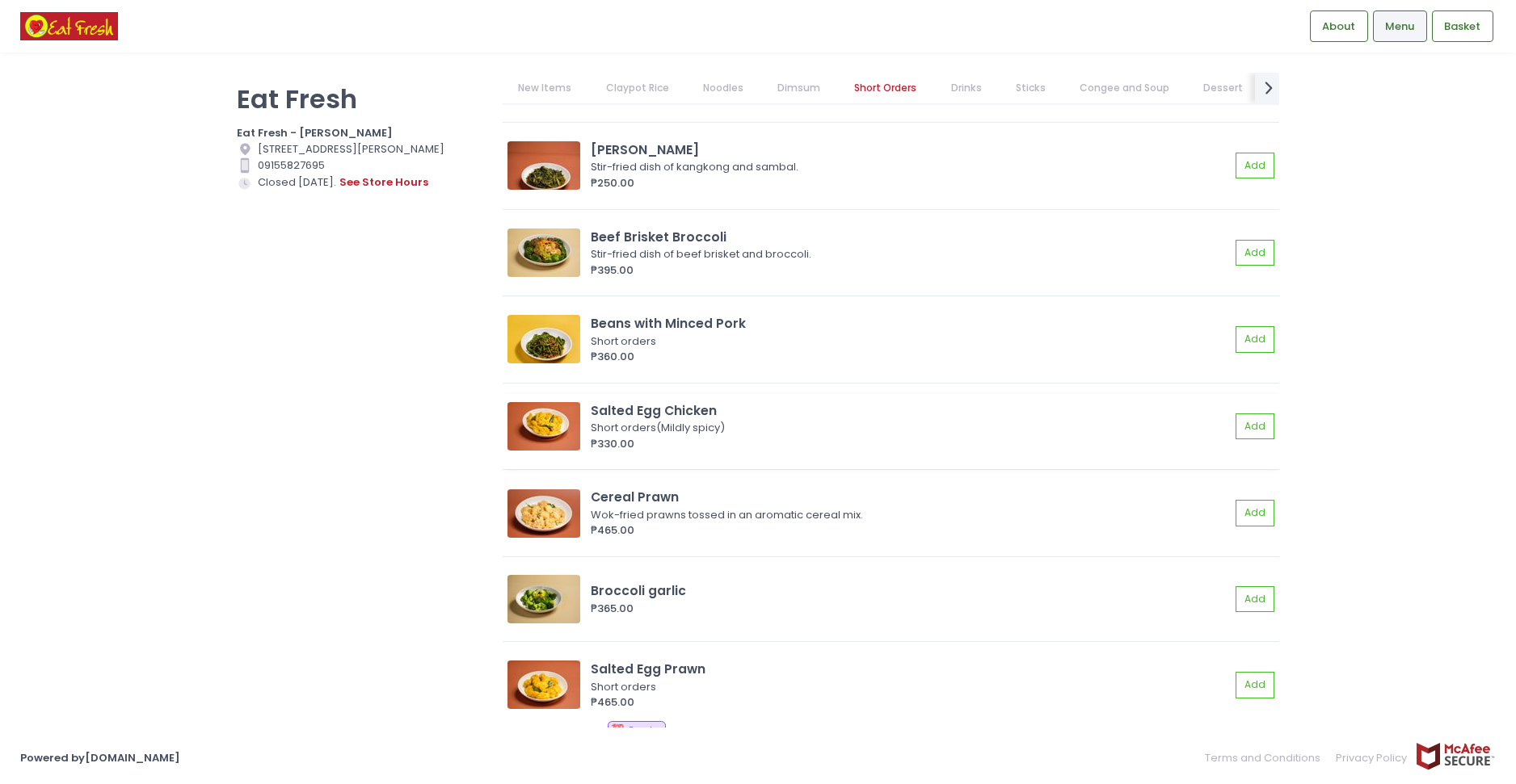
click at [536, 454] on div "Salted Egg Chicken Short orders(Mildly spicy) ₱330.00 Add" at bounding box center [890, 432] width 777 height 76
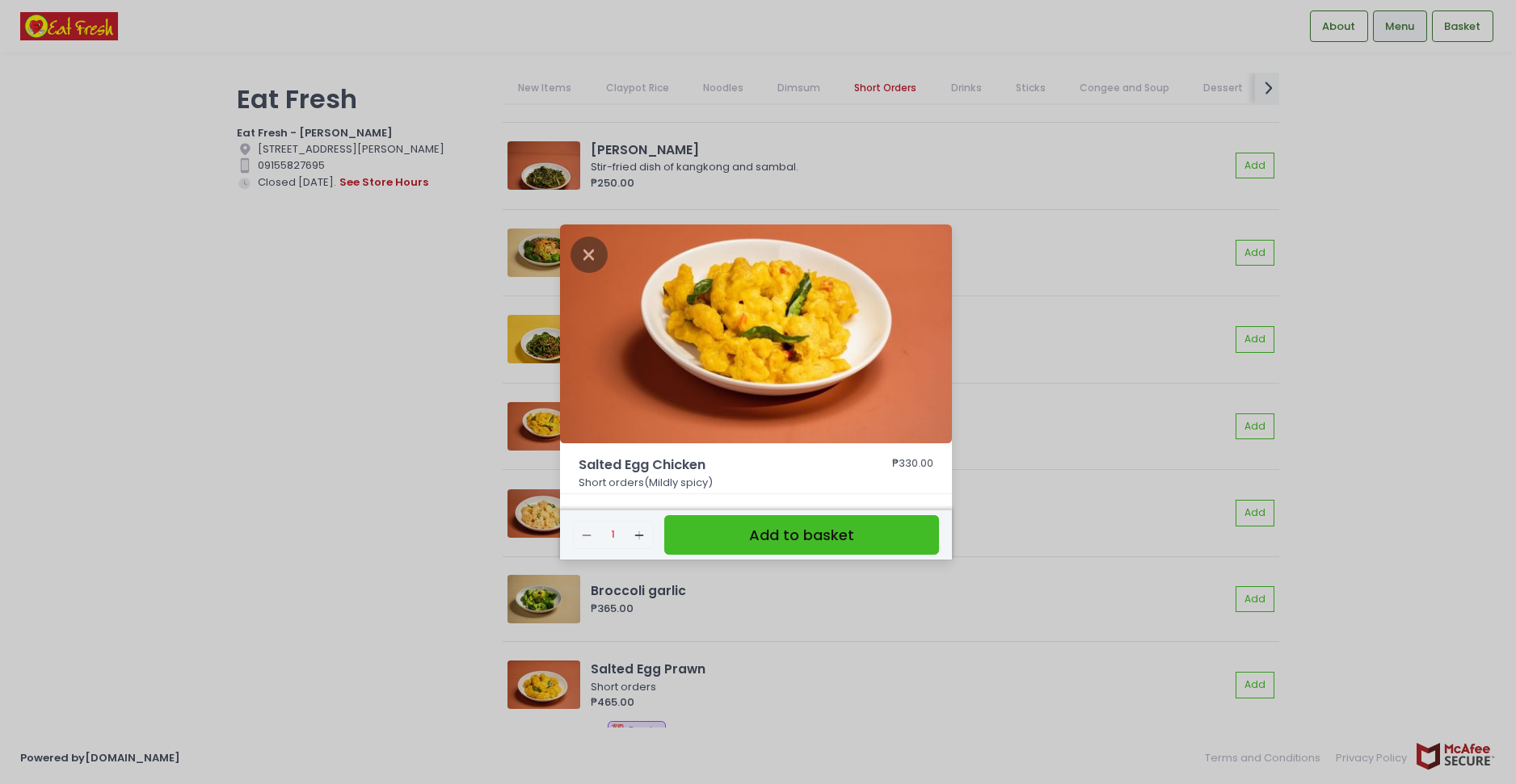
click at [273, 426] on div "Salted Egg Chicken ₱330.00 Short orders(Mildly spicy) Remove Created with Sketc…" at bounding box center [758, 392] width 1516 height 784
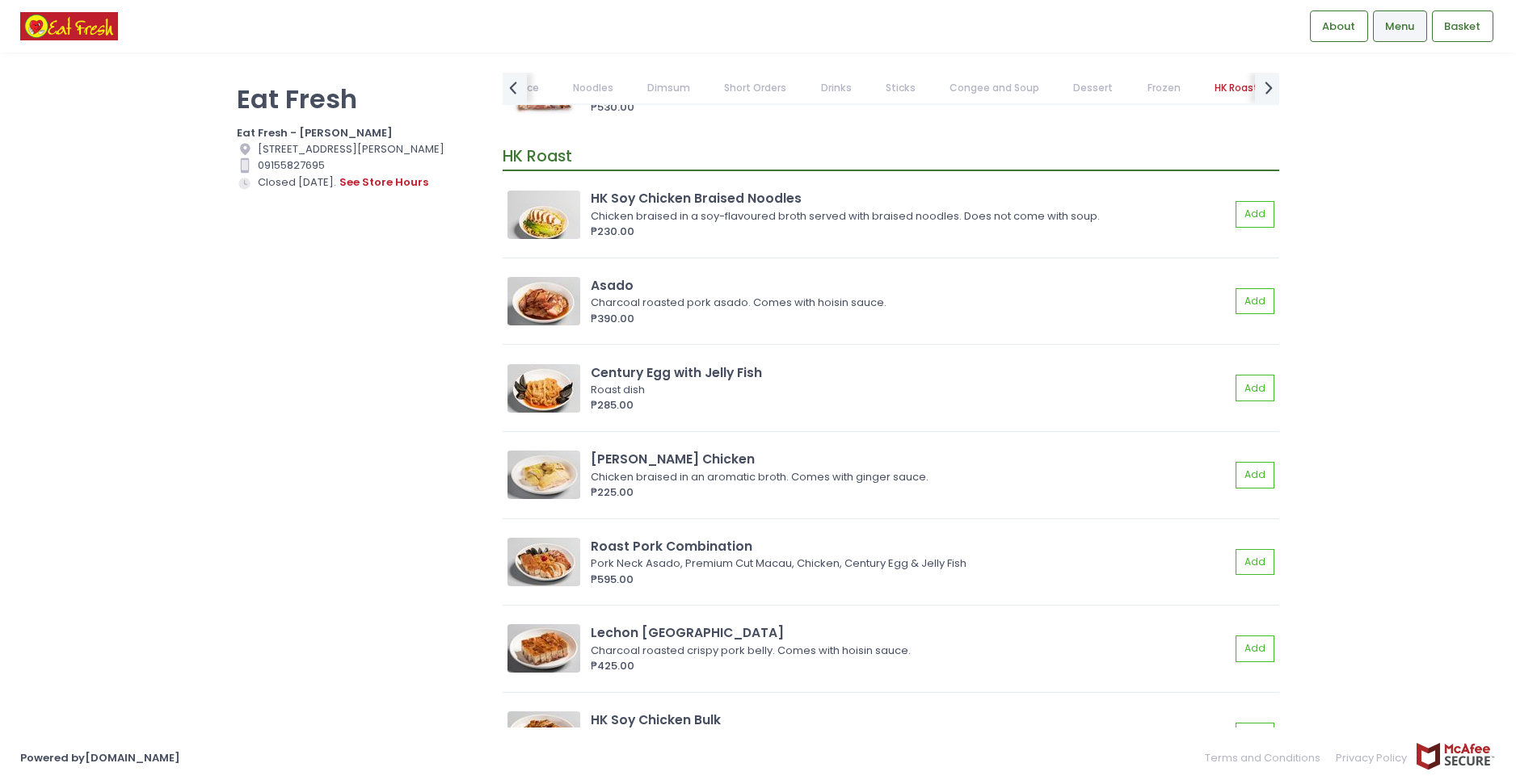
scroll to position [11987, 0]
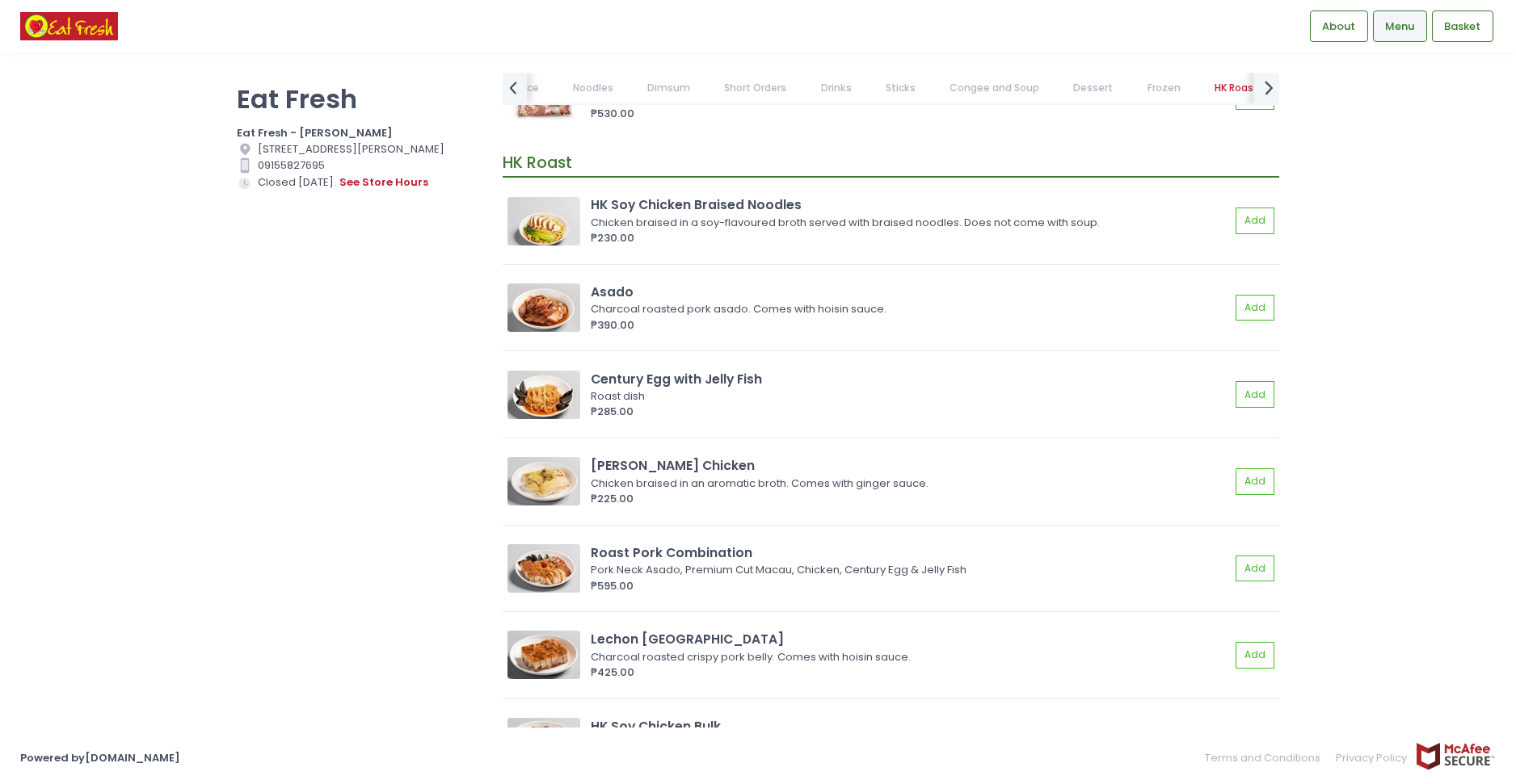
click at [1267, 93] on icon at bounding box center [1269, 88] width 8 height 13
click at [1189, 93] on link "Rice" at bounding box center [1191, 89] width 52 height 31
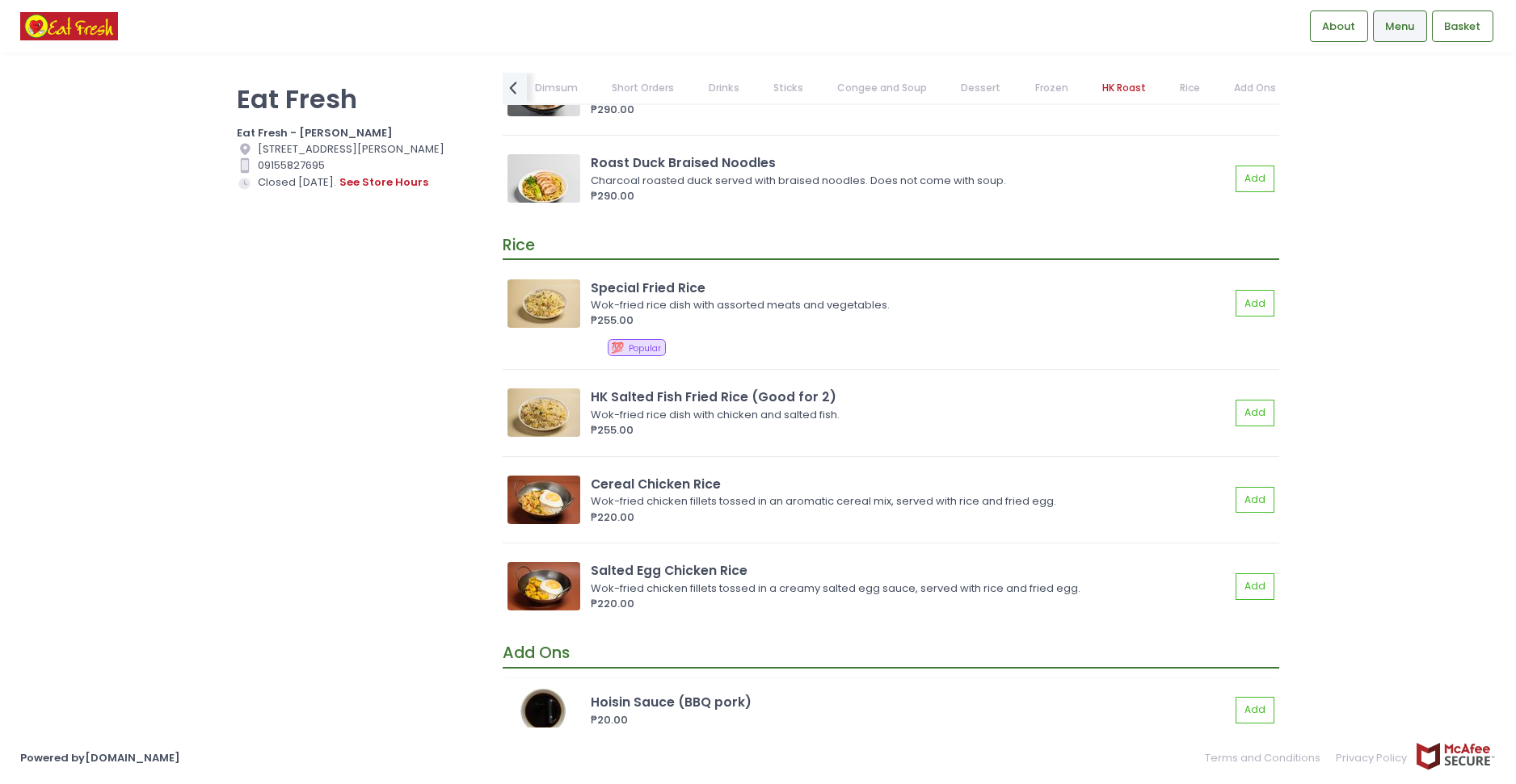
scroll to position [13502, 0]
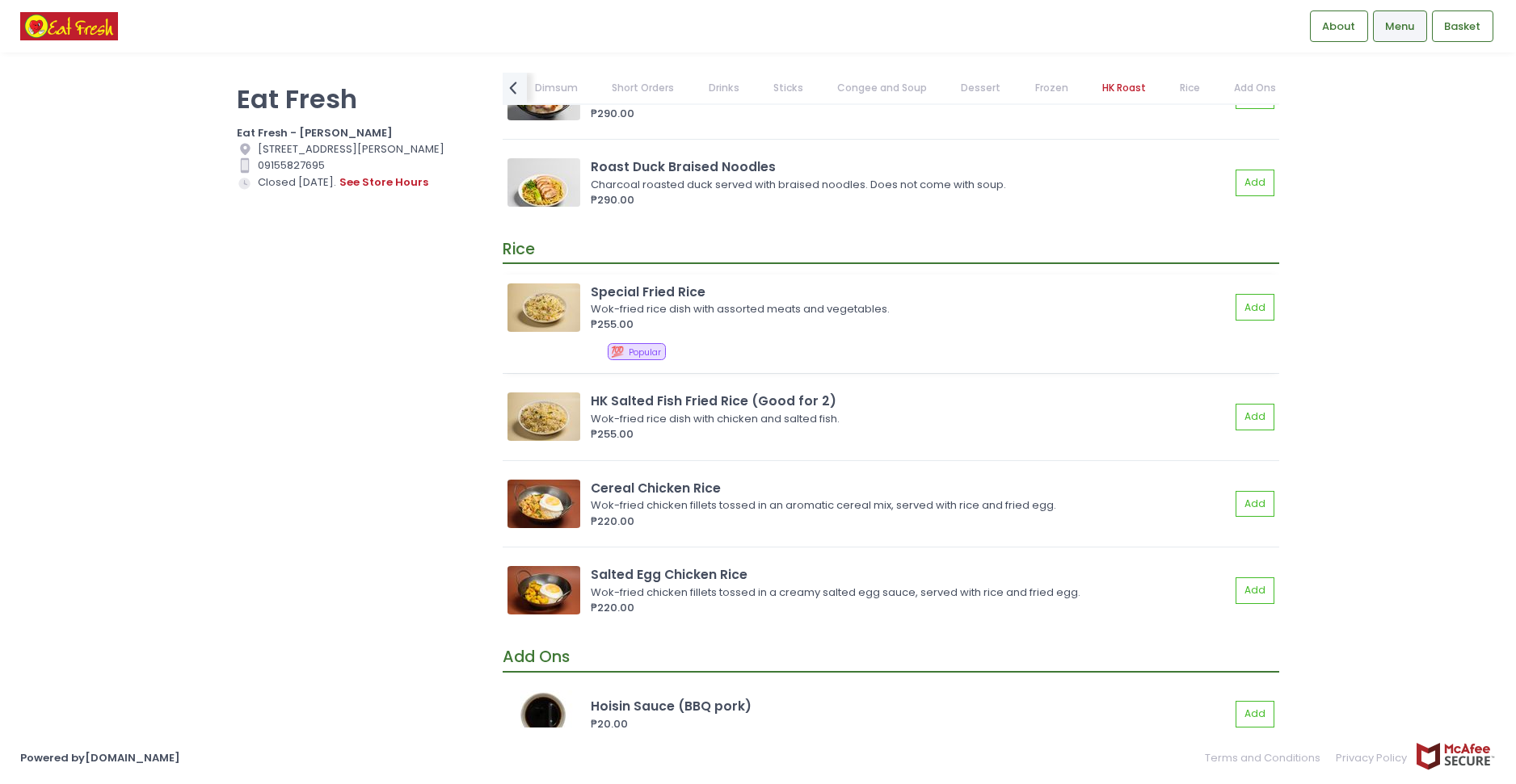
click at [527, 311] on img at bounding box center [544, 308] width 73 height 48
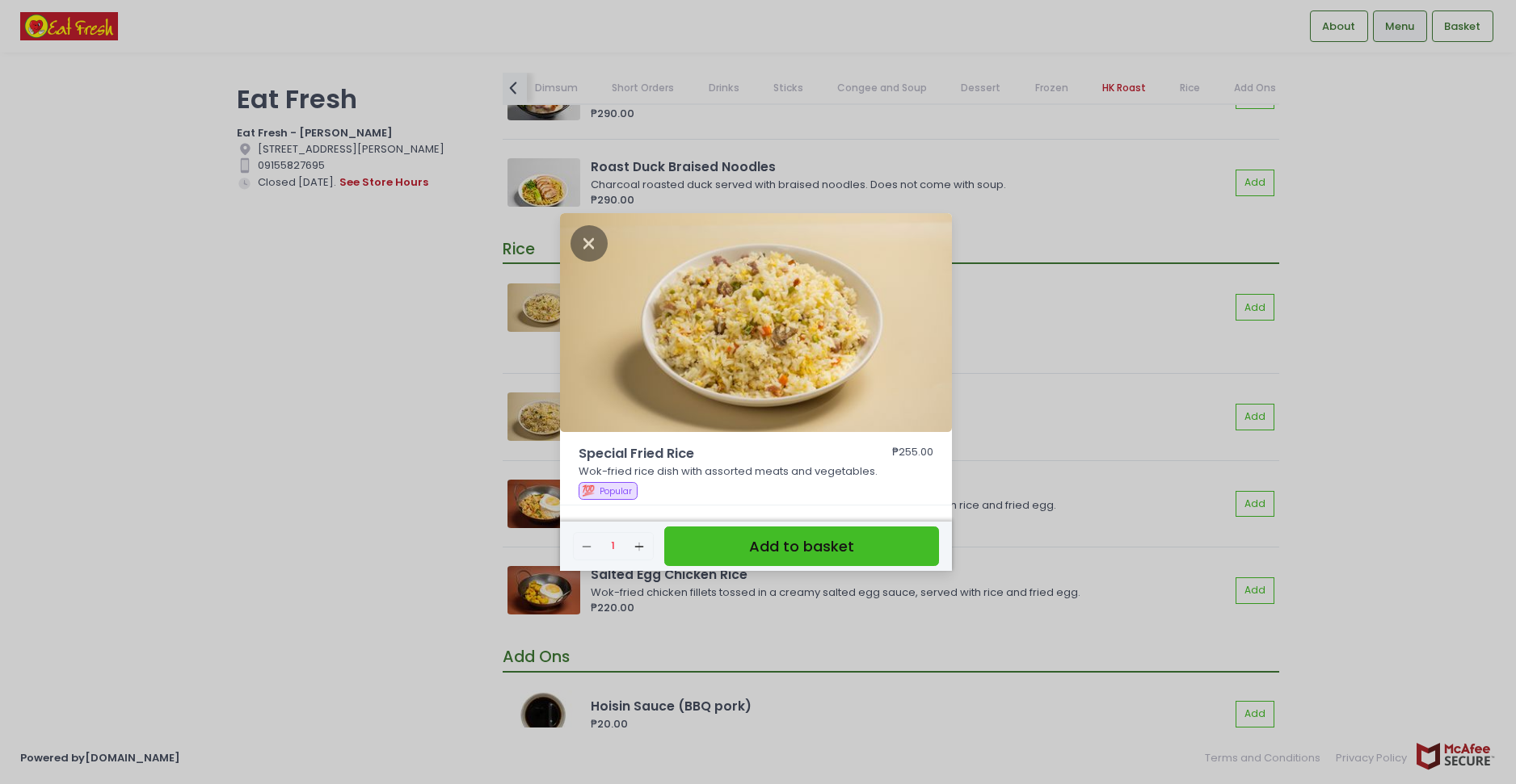
click at [310, 354] on div "Special Fried Rice ₱255.00 Wok-fried rice dish with assorted meats and vegetabl…" at bounding box center [758, 392] width 1516 height 784
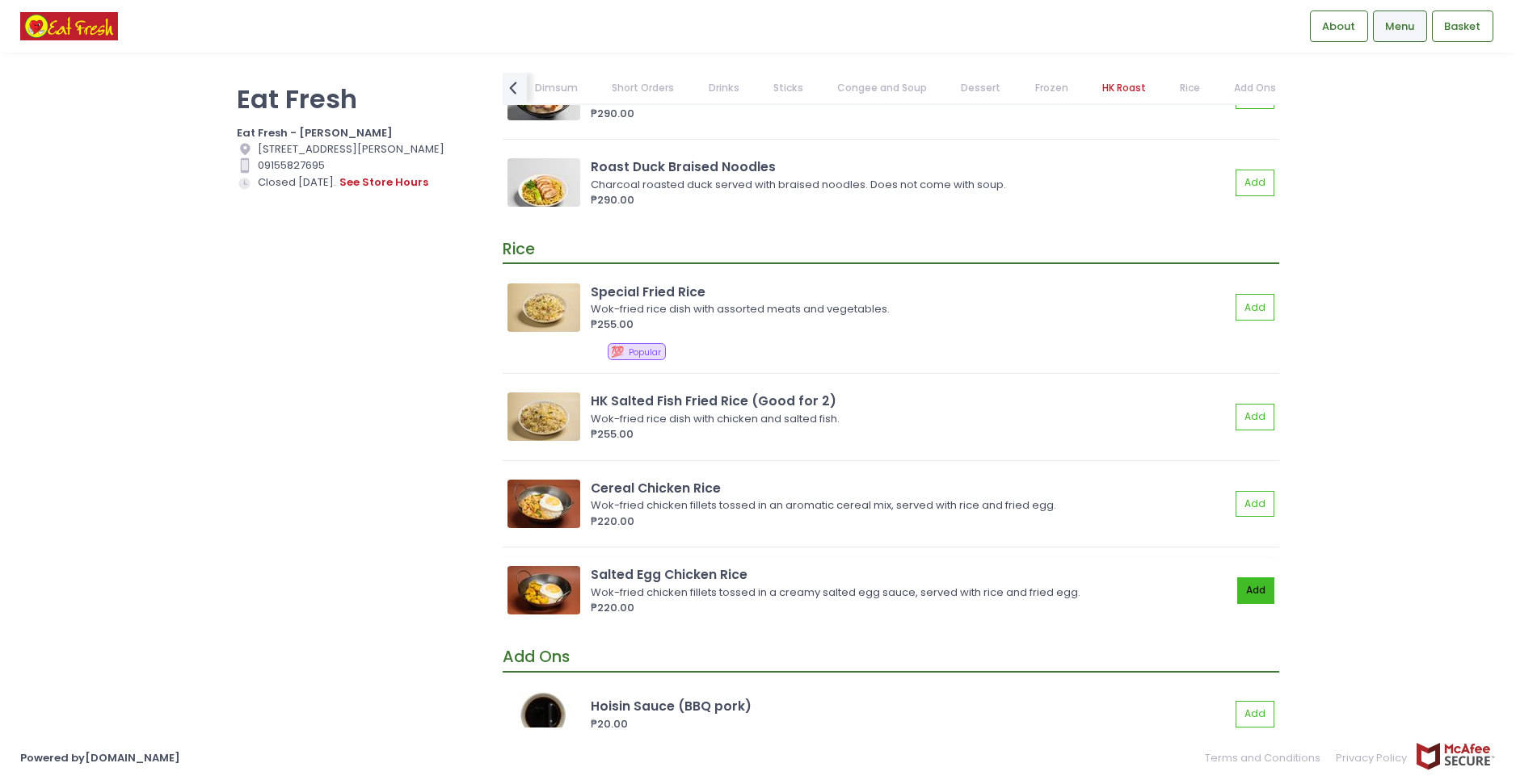
click at [1254, 590] on button "Add" at bounding box center [1255, 591] width 38 height 27
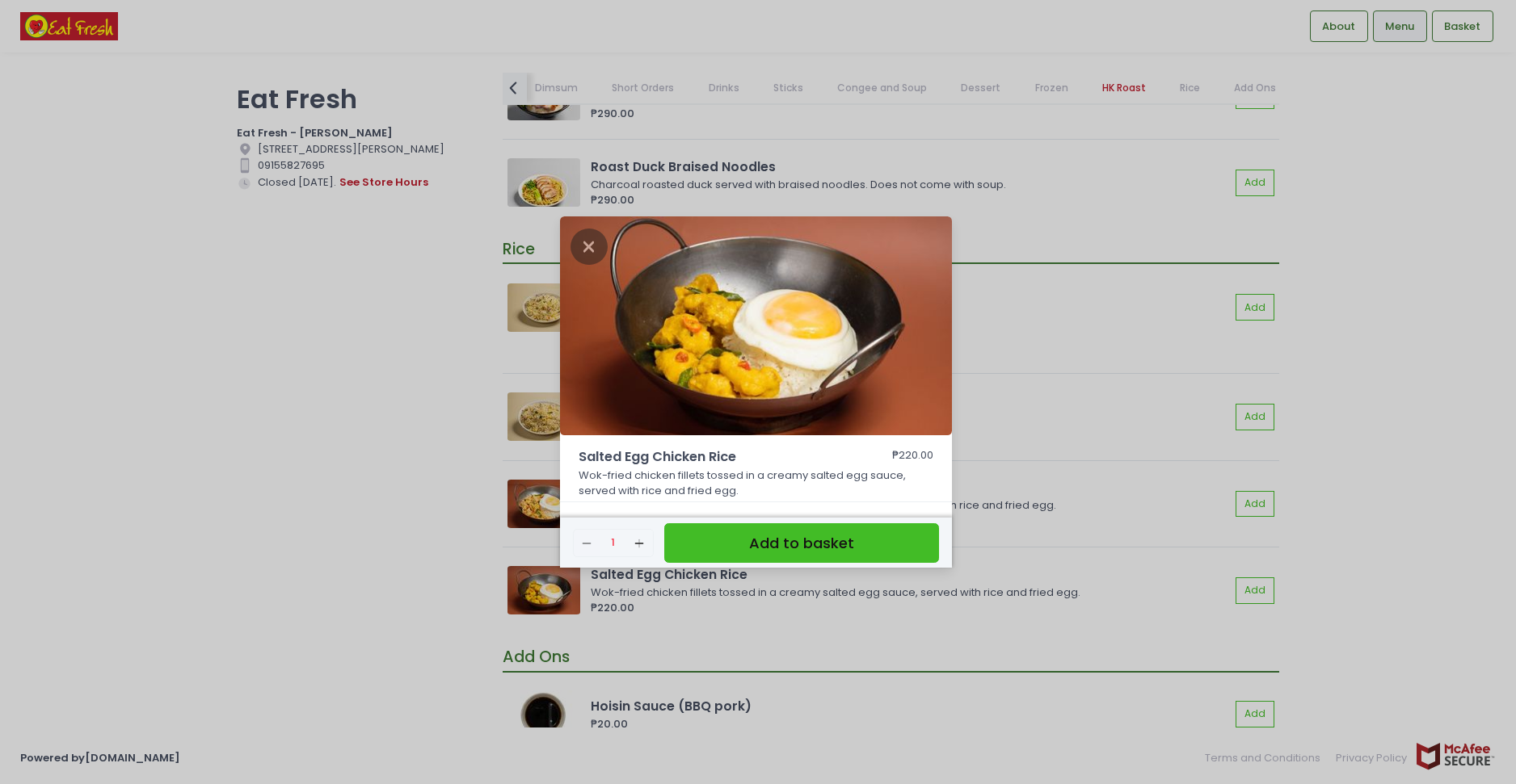
click at [809, 537] on button "Add to basket" at bounding box center [801, 543] width 274 height 39
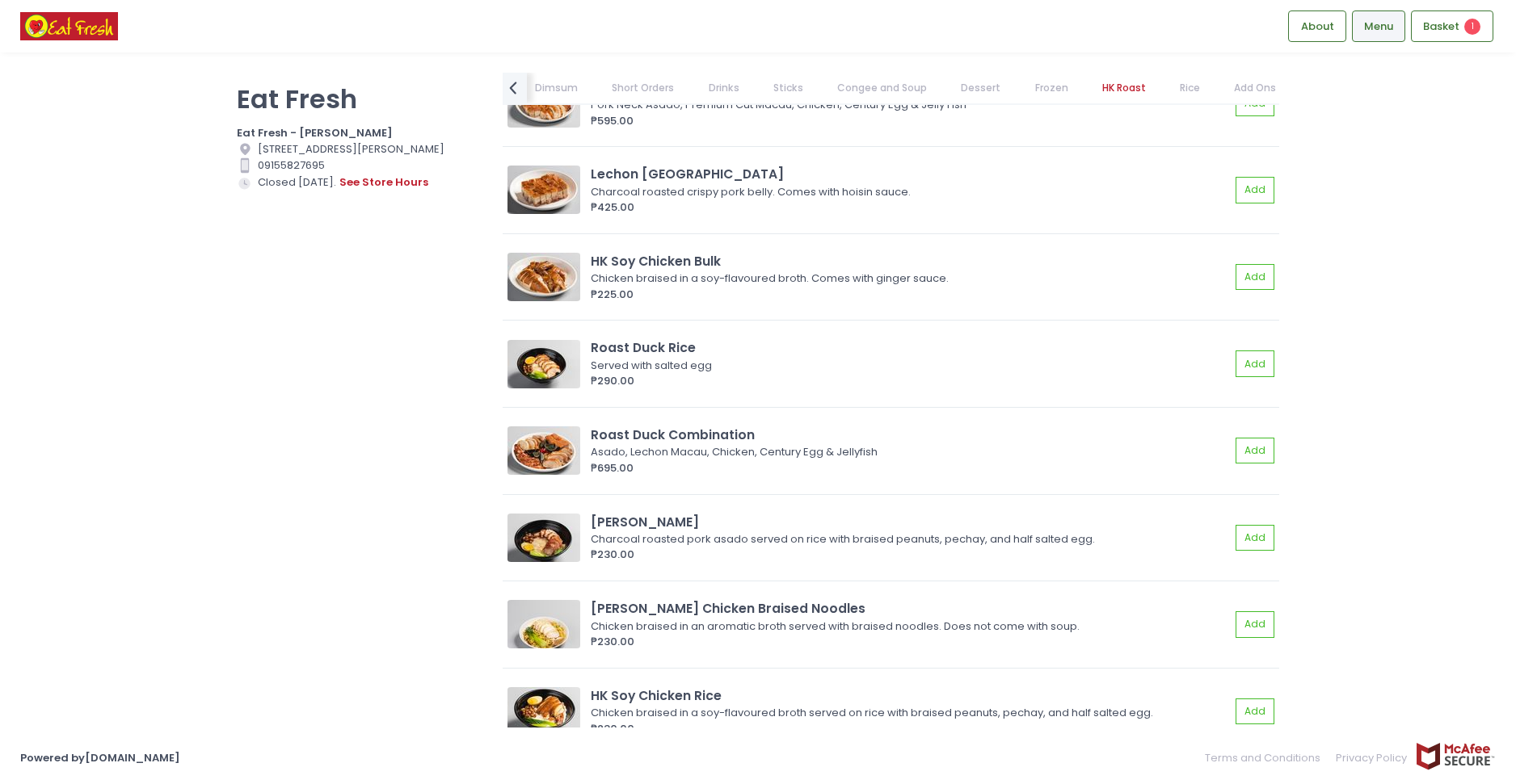
scroll to position [11968, 0]
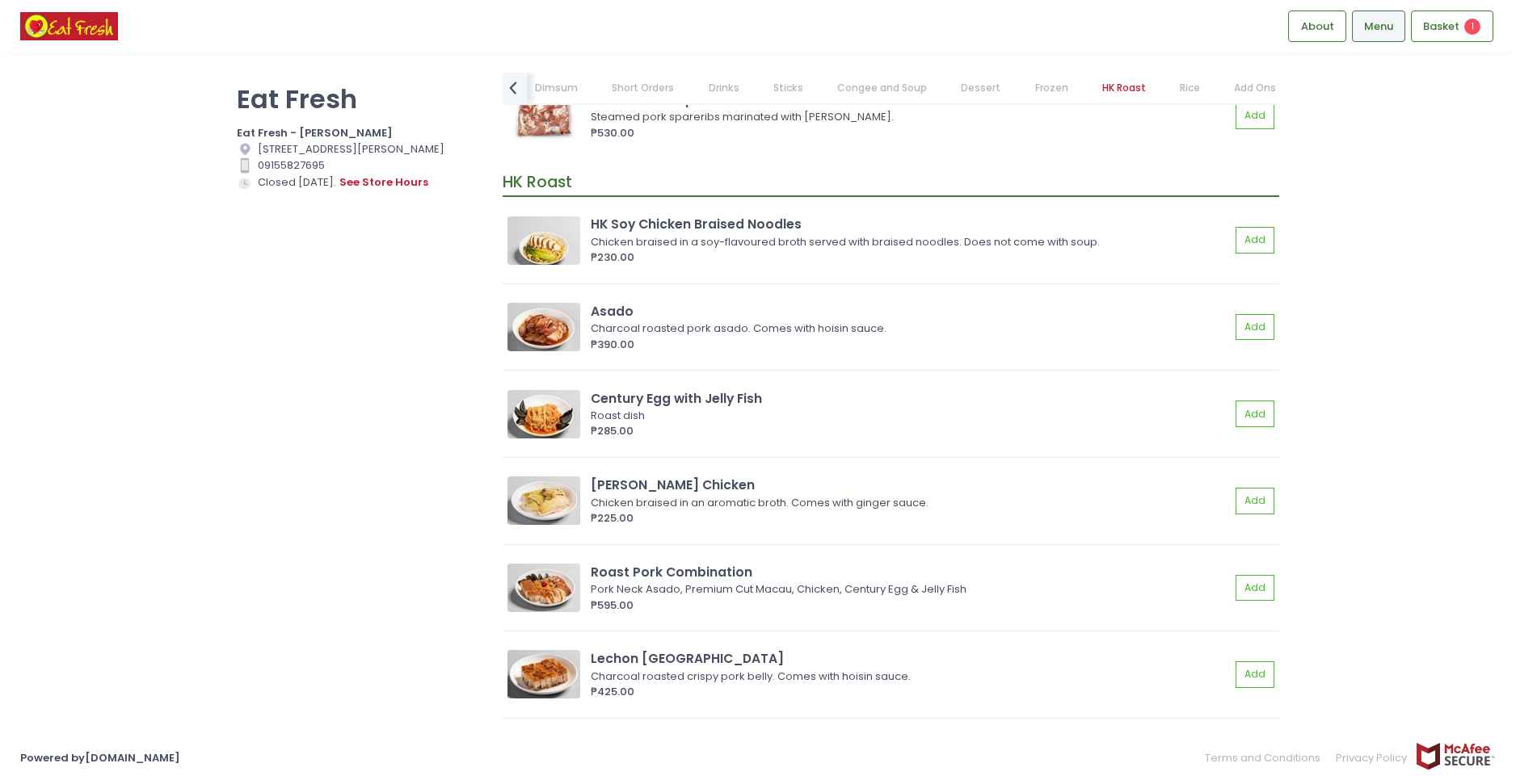
click at [1173, 84] on link "Rice" at bounding box center [1191, 89] width 52 height 31
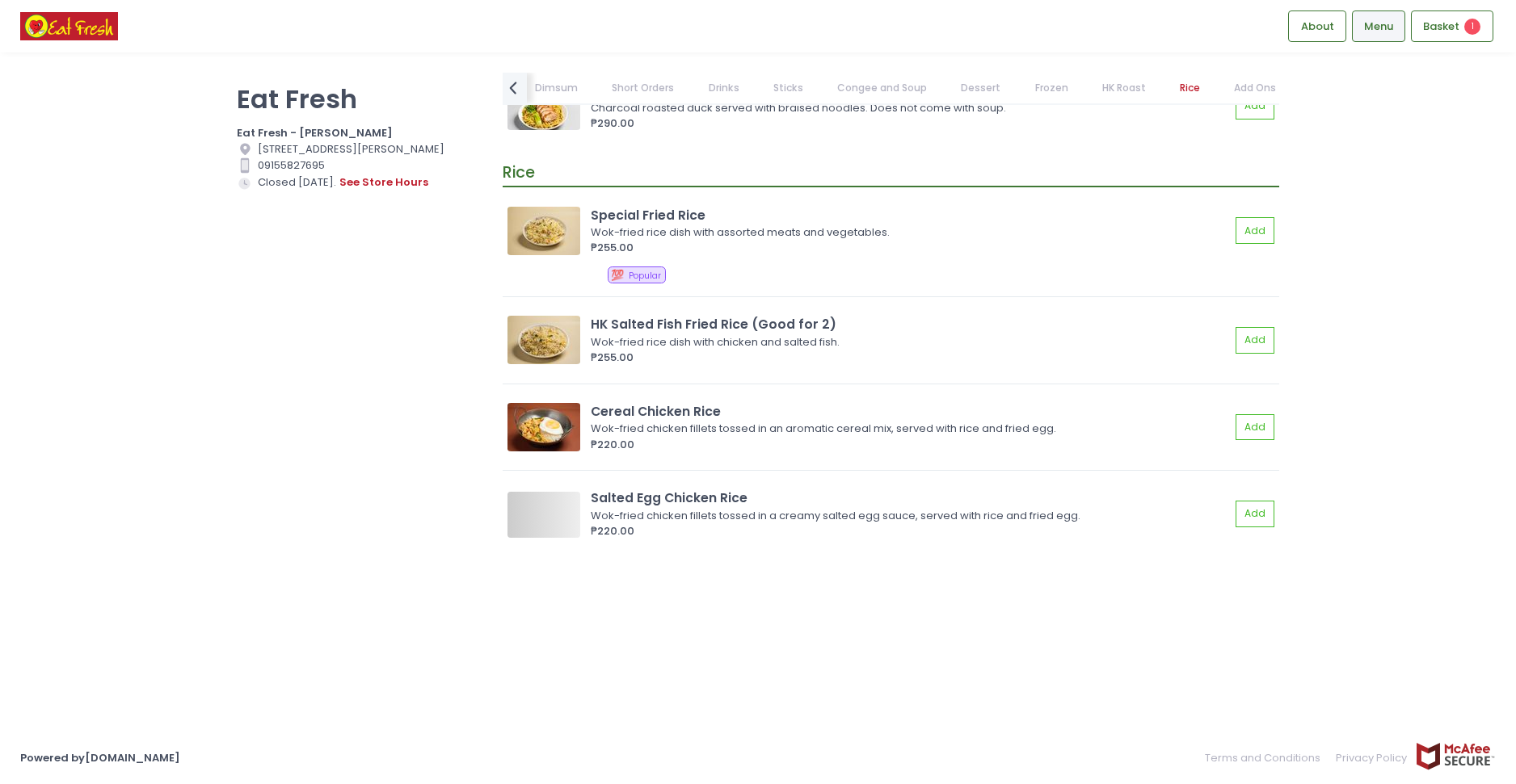
scroll to position [13623, 0]
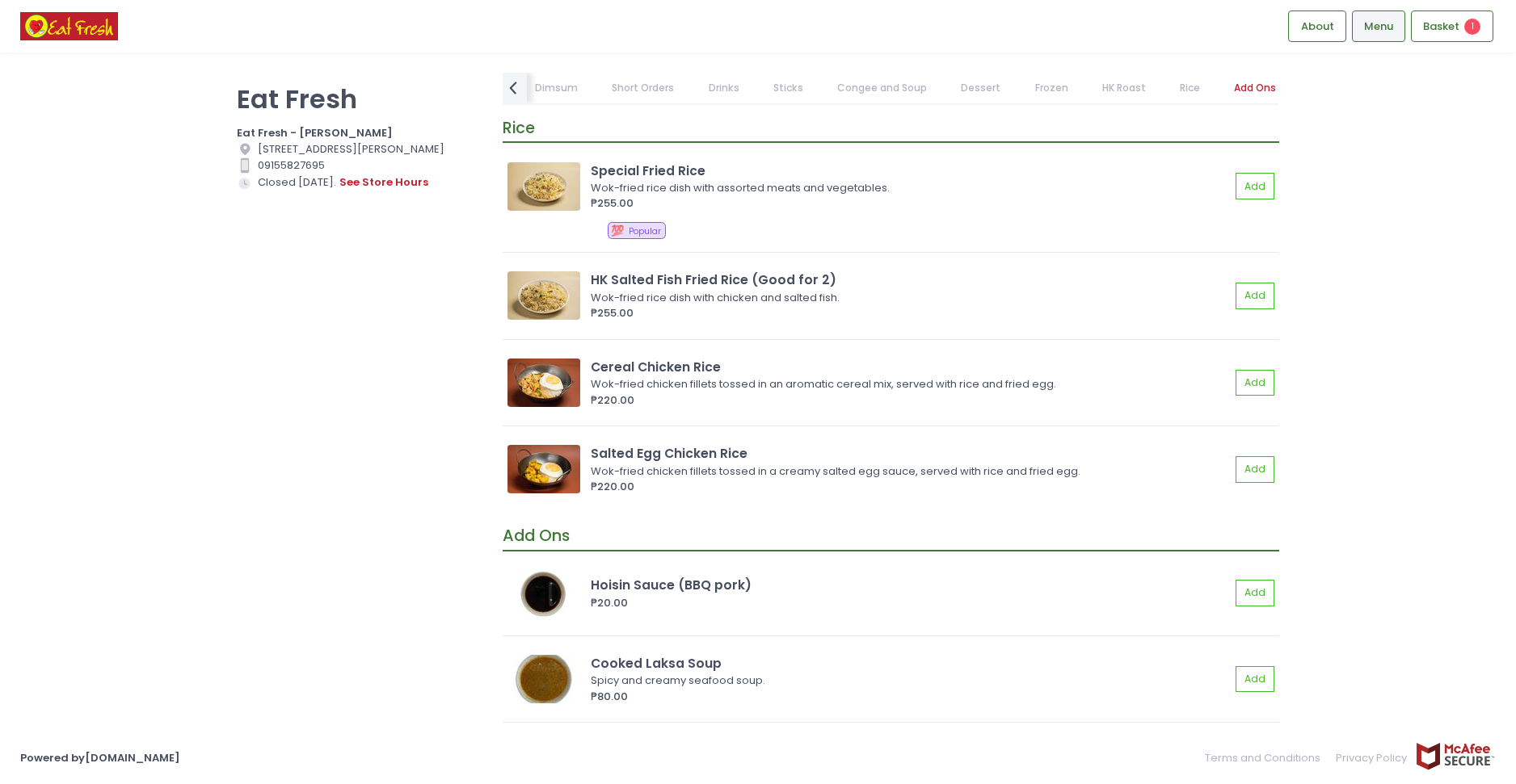
click at [1219, 80] on link "Add Ons" at bounding box center [1255, 89] width 73 height 31
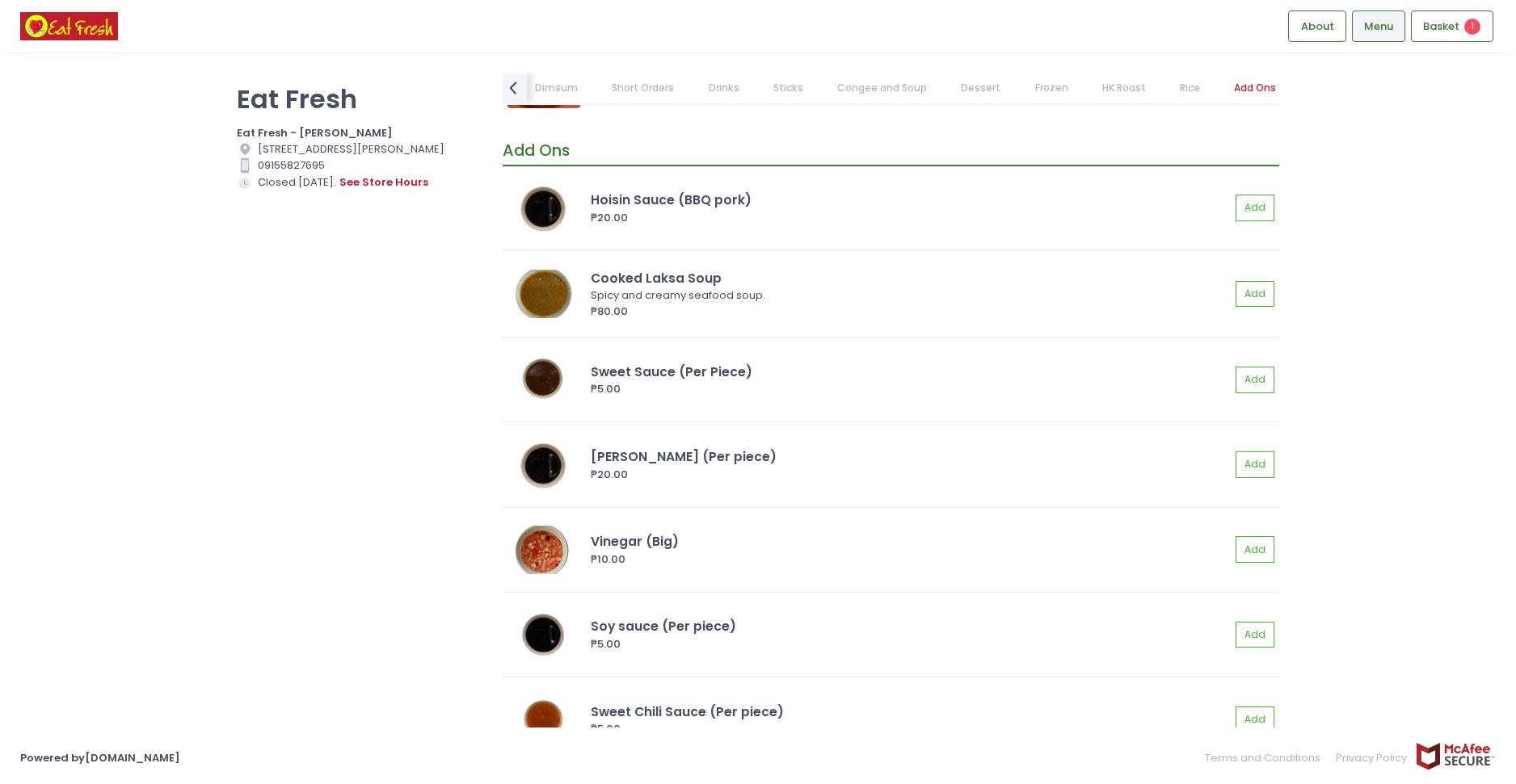
scroll to position [14031, 0]
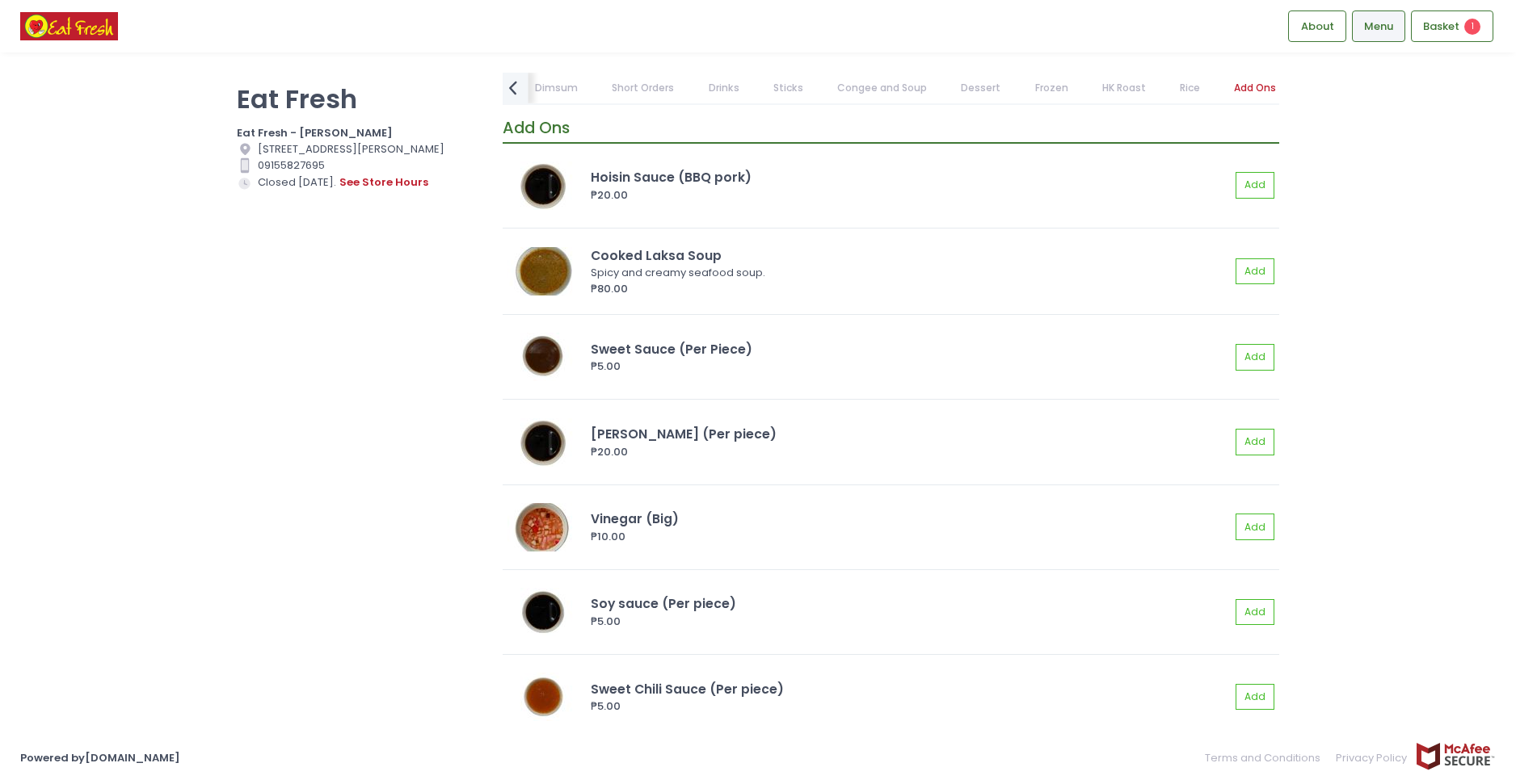
click at [522, 89] on icon "prev Created with Sketch." at bounding box center [513, 88] width 23 height 23
click at [718, 92] on link "Noodles" at bounding box center [723, 89] width 72 height 31
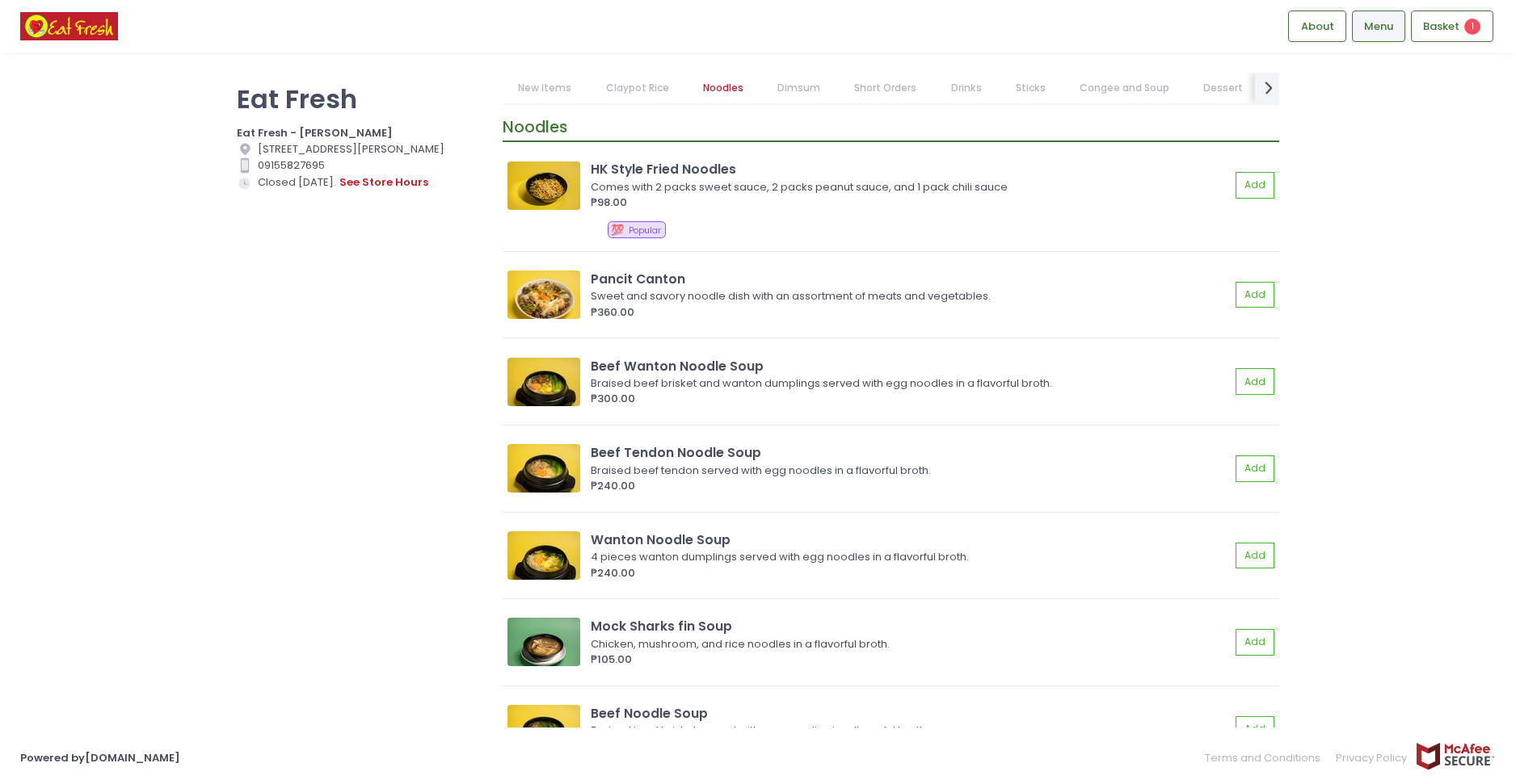
scroll to position [1291, 0]
click at [1246, 197] on button "Add" at bounding box center [1255, 187] width 38 height 27
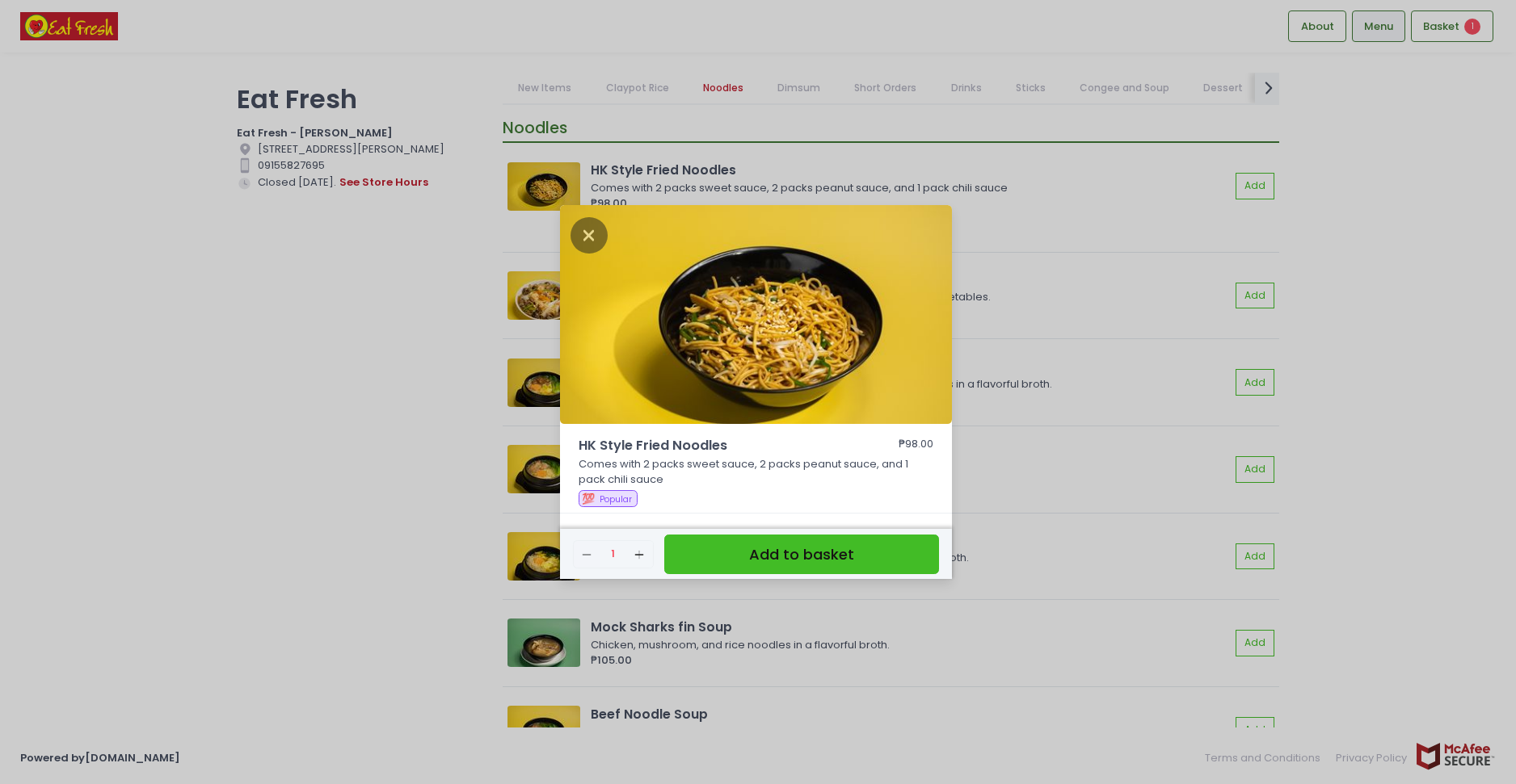
click at [874, 542] on button "Add to basket" at bounding box center [801, 554] width 274 height 39
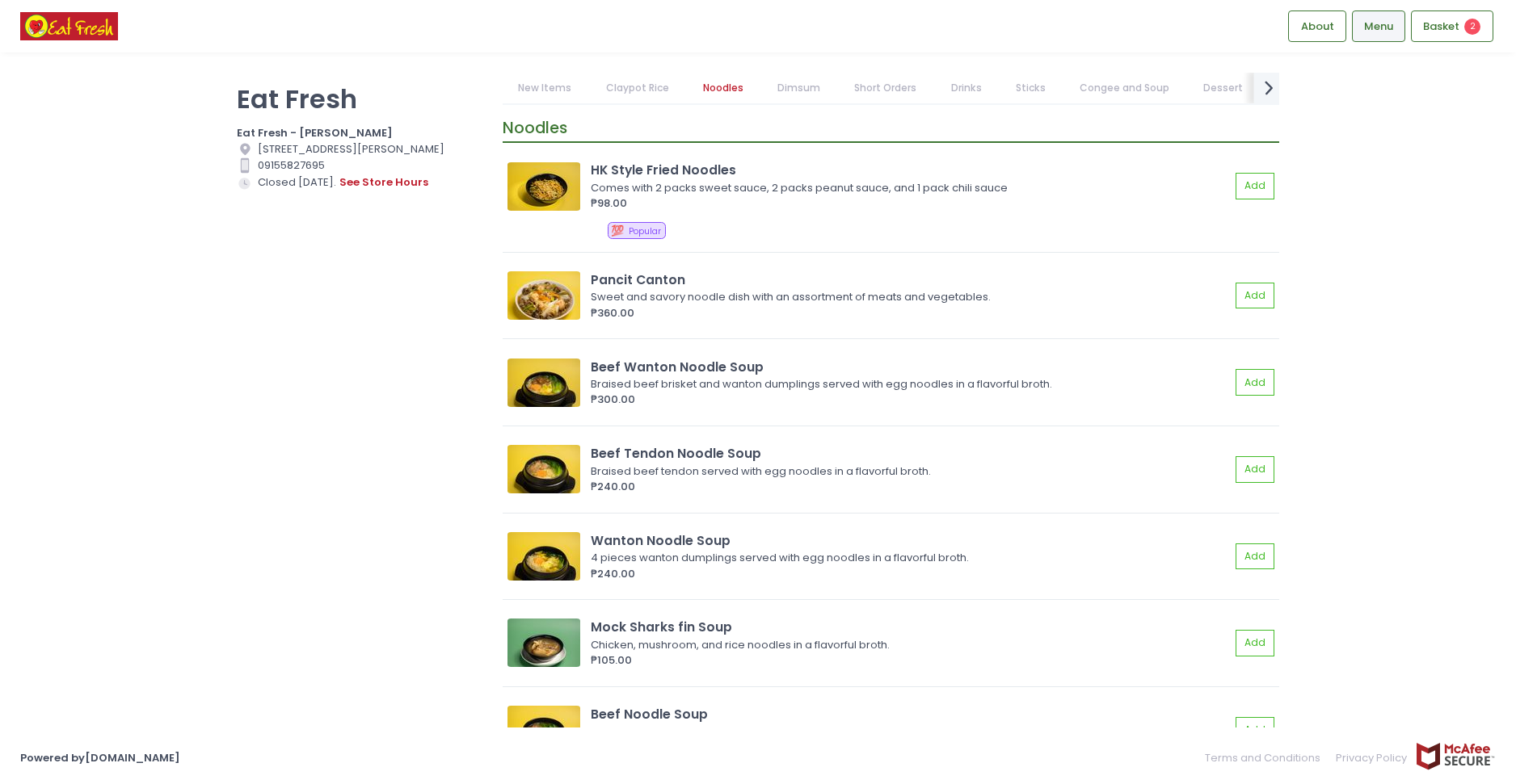
click at [1276, 91] on icon "next Created with Sketch." at bounding box center [1269, 88] width 23 height 23
click at [963, 89] on link "Dessert" at bounding box center [981, 89] width 71 height 31
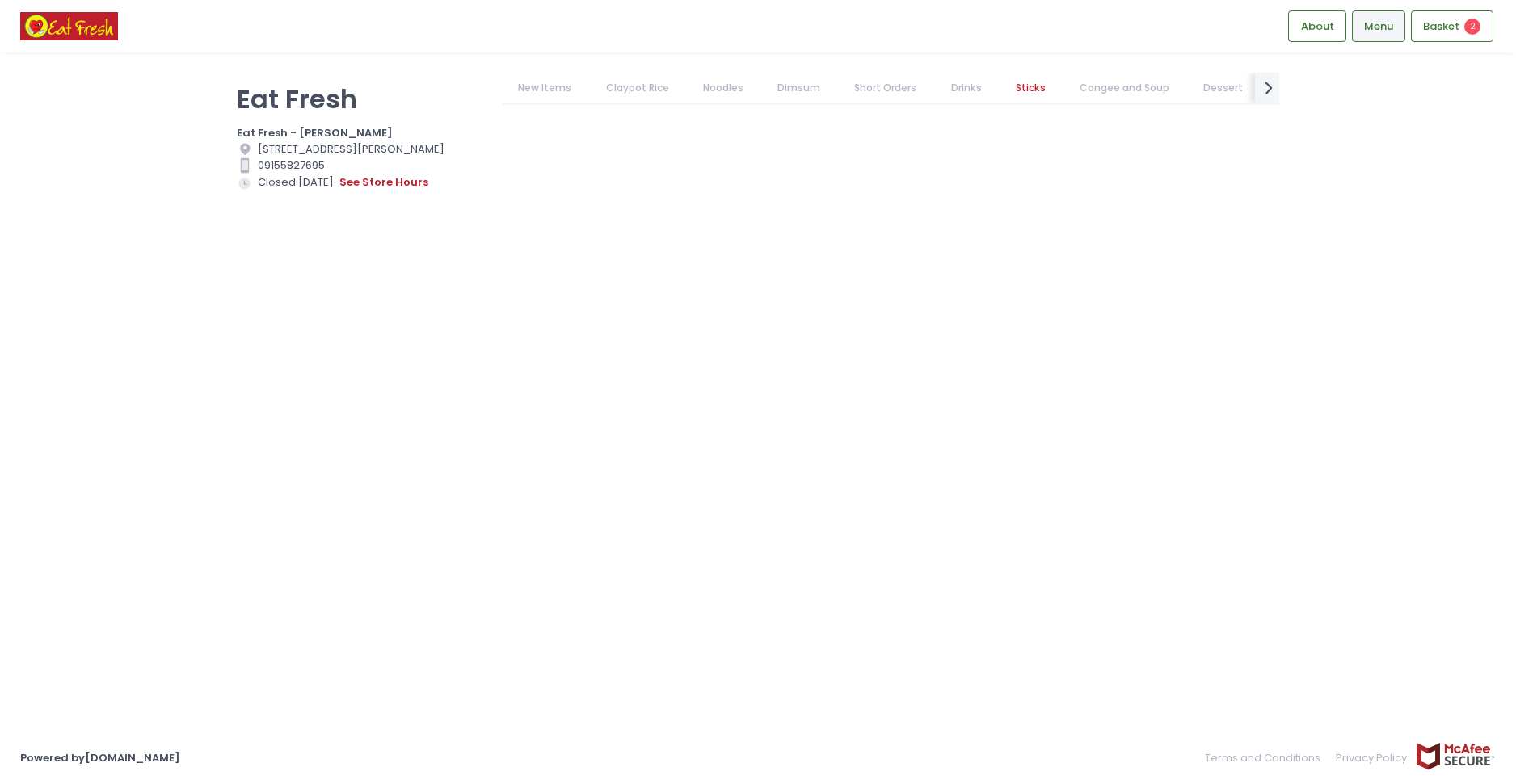
scroll to position [0, 53]
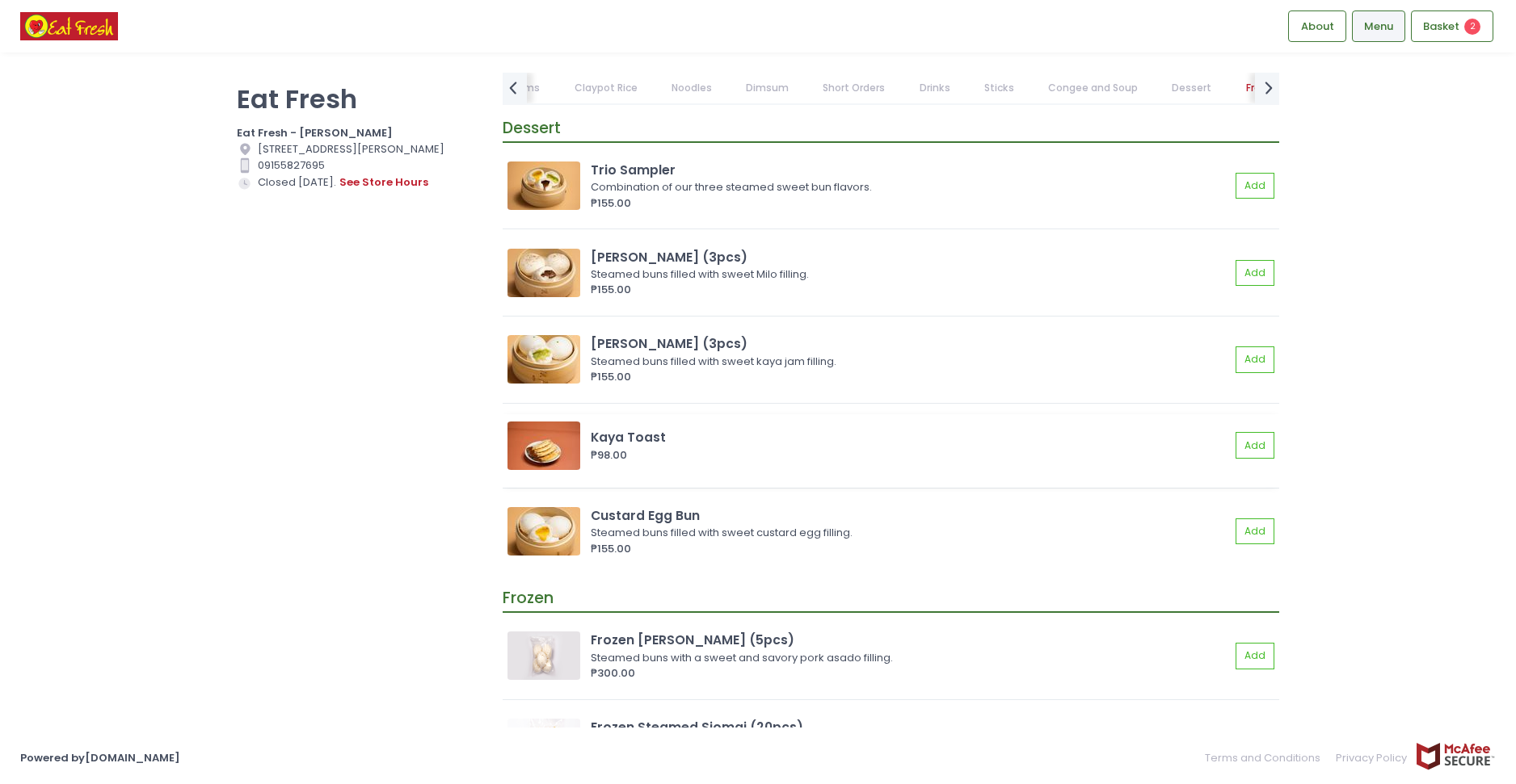
click at [560, 441] on img at bounding box center [544, 445] width 73 height 48
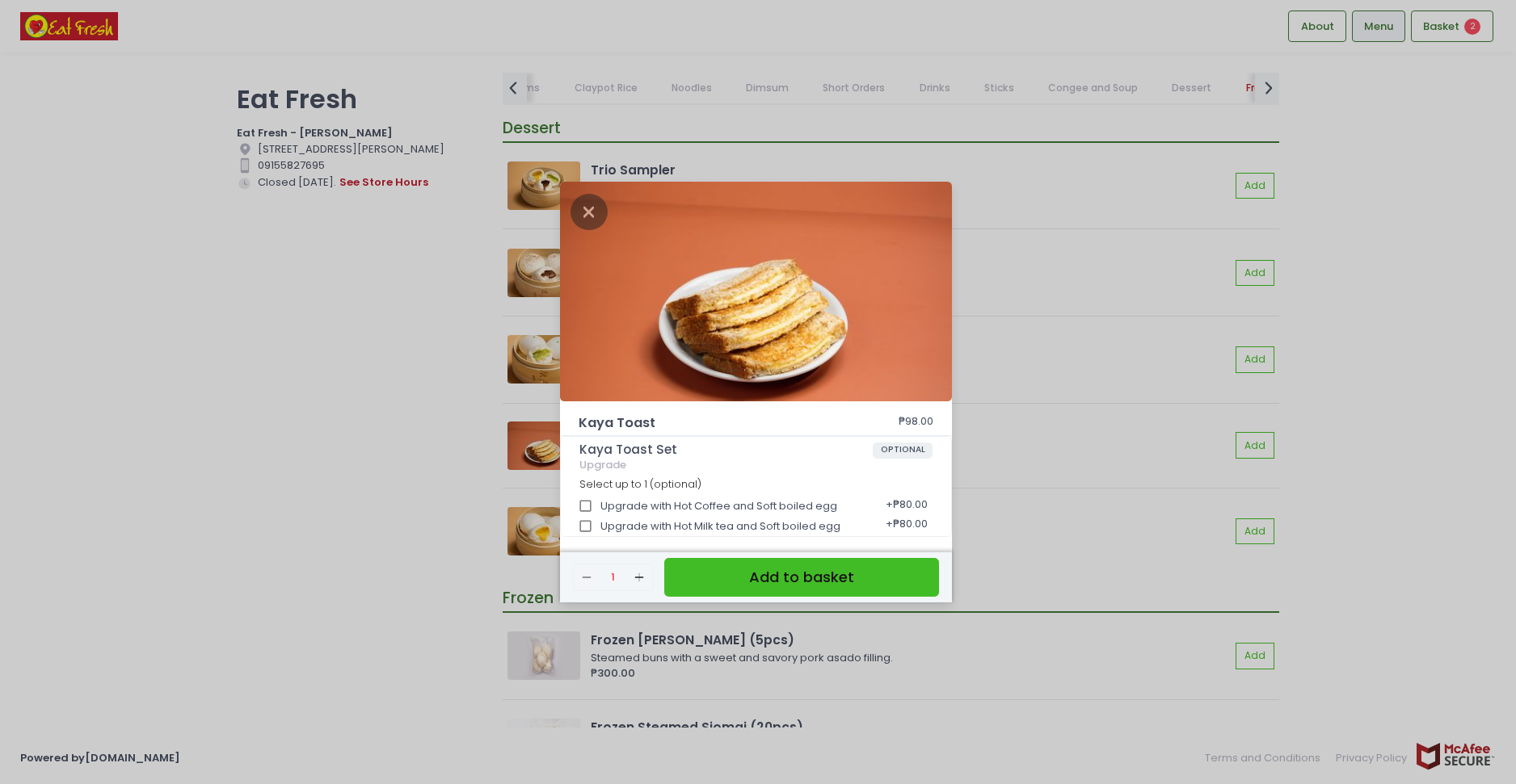
click at [366, 392] on div "Kaya Toast ₱98.00 Kaya Toast Set OPTIONAL Upgrade Select up to 1 (optional) Upg…" at bounding box center [758, 392] width 1516 height 784
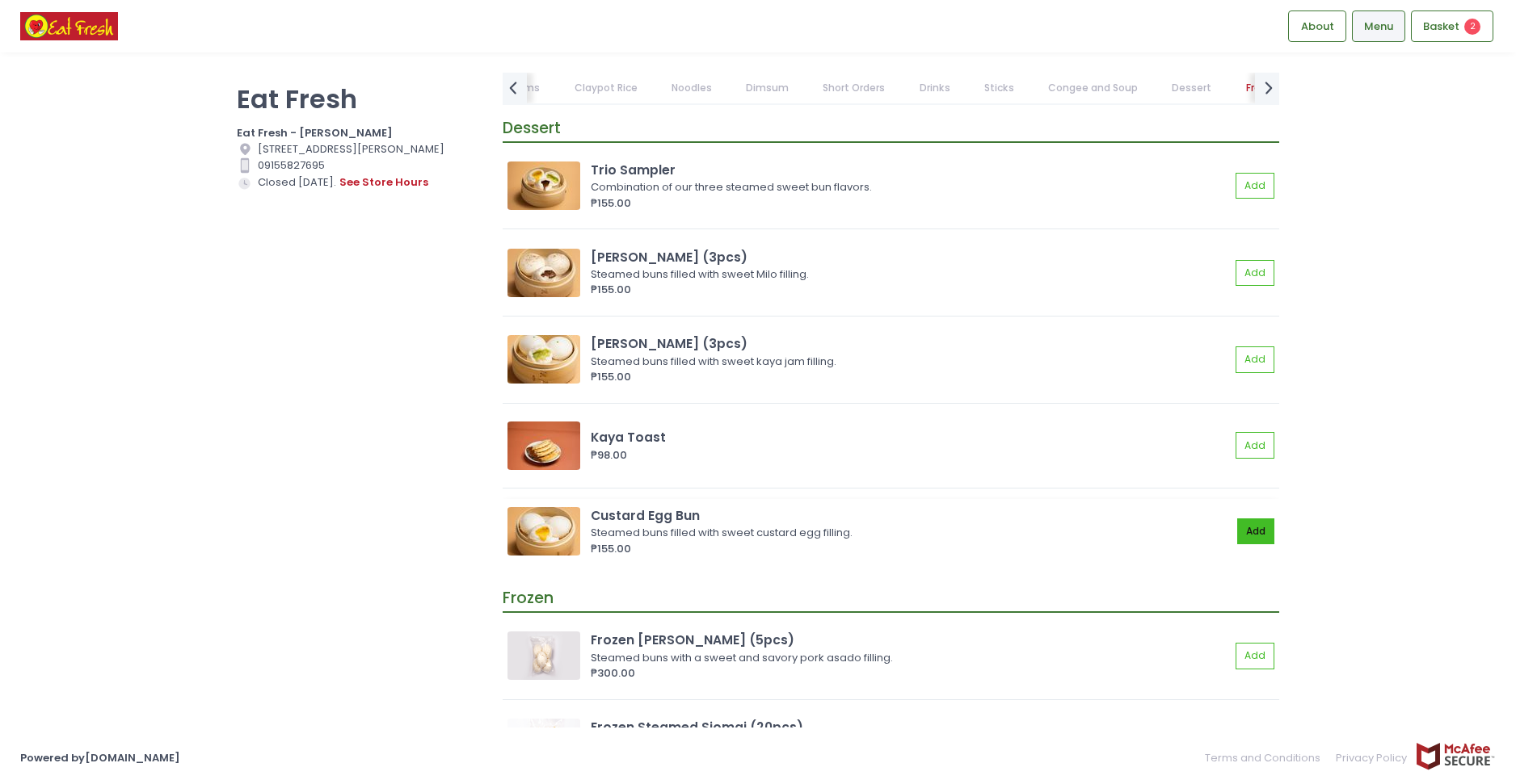
click at [1254, 527] on button "Add" at bounding box center [1255, 532] width 38 height 27
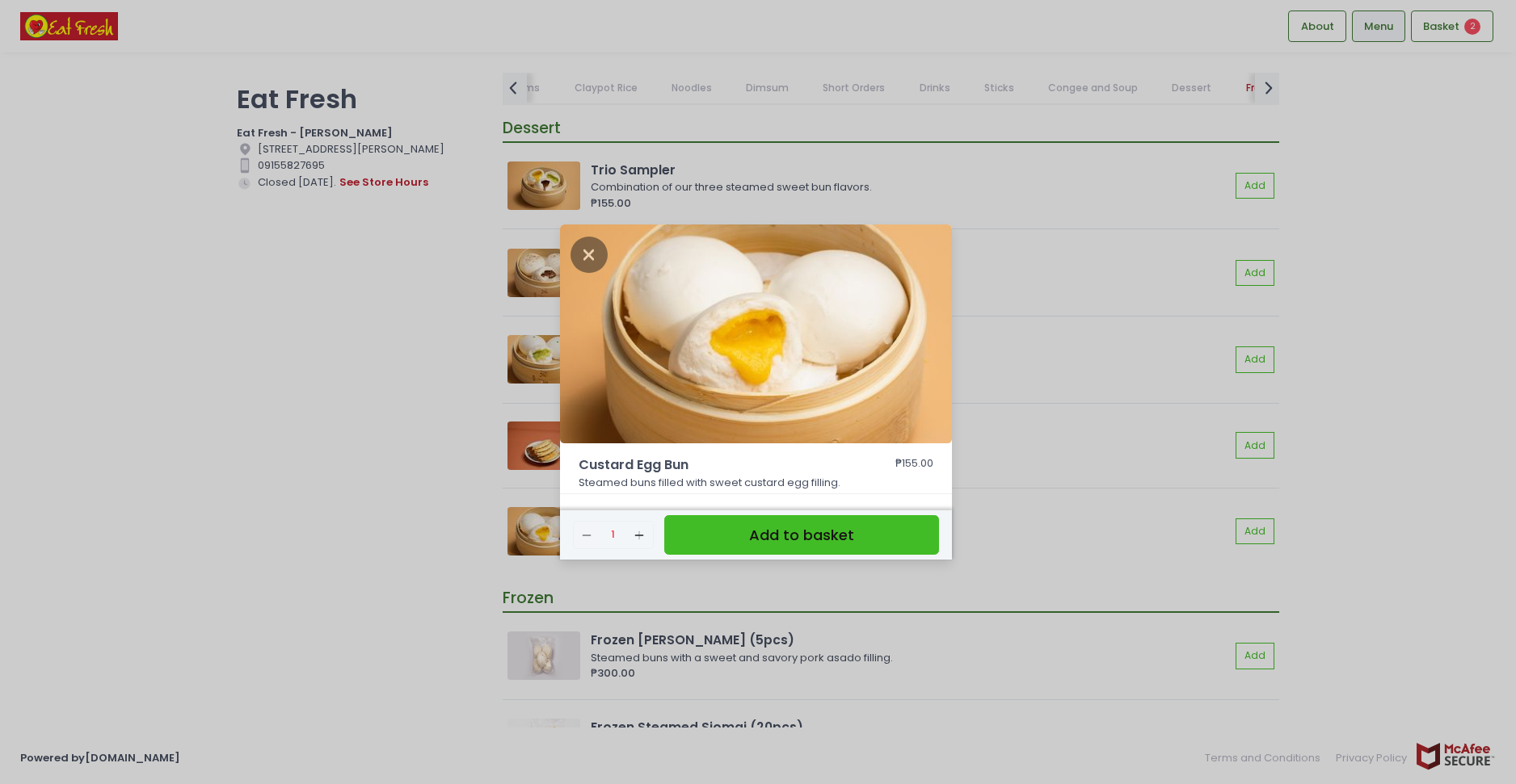
click at [900, 526] on button "Add to basket" at bounding box center [801, 535] width 274 height 39
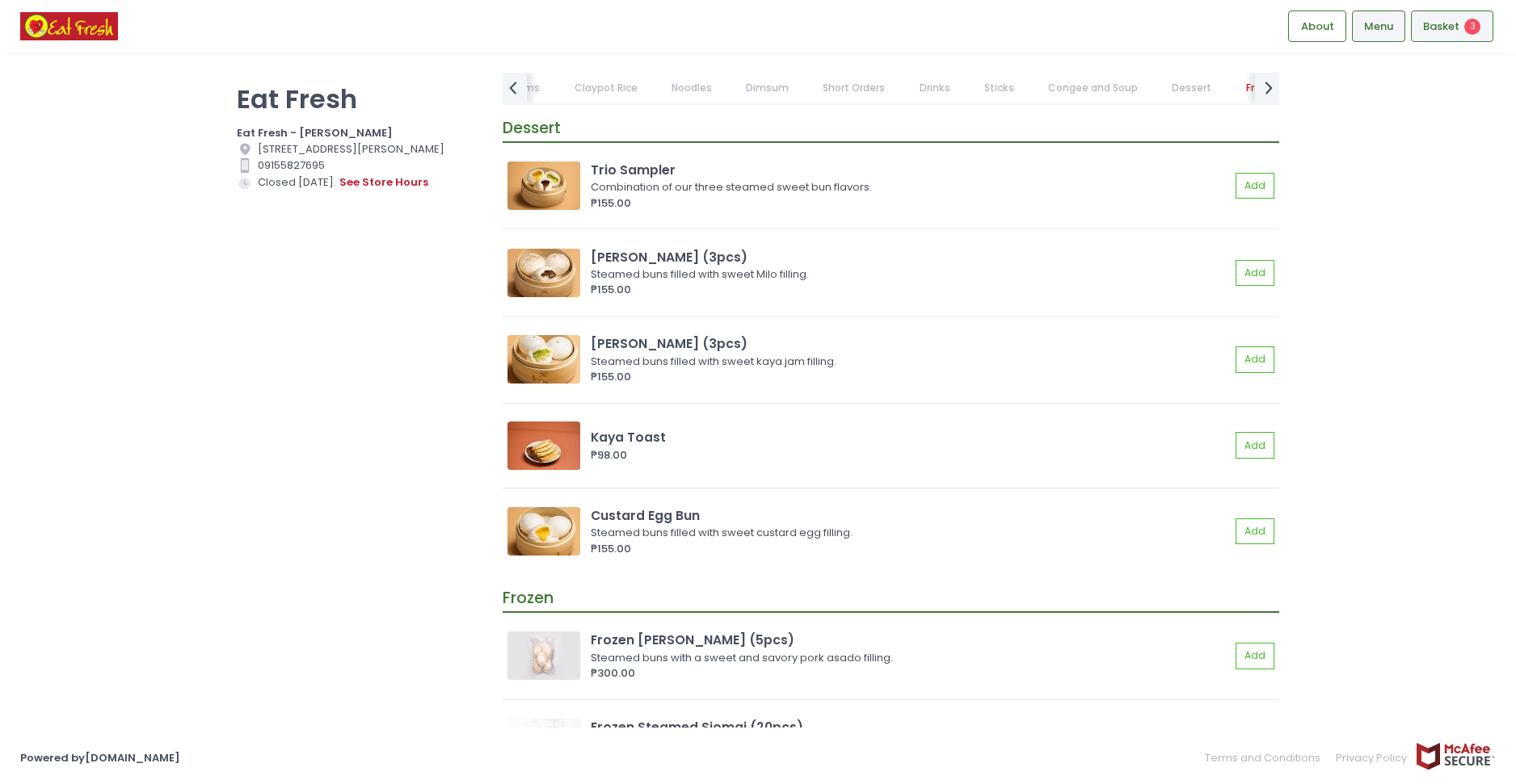
click at [1474, 33] on span "3" at bounding box center [1472, 26] width 16 height 16
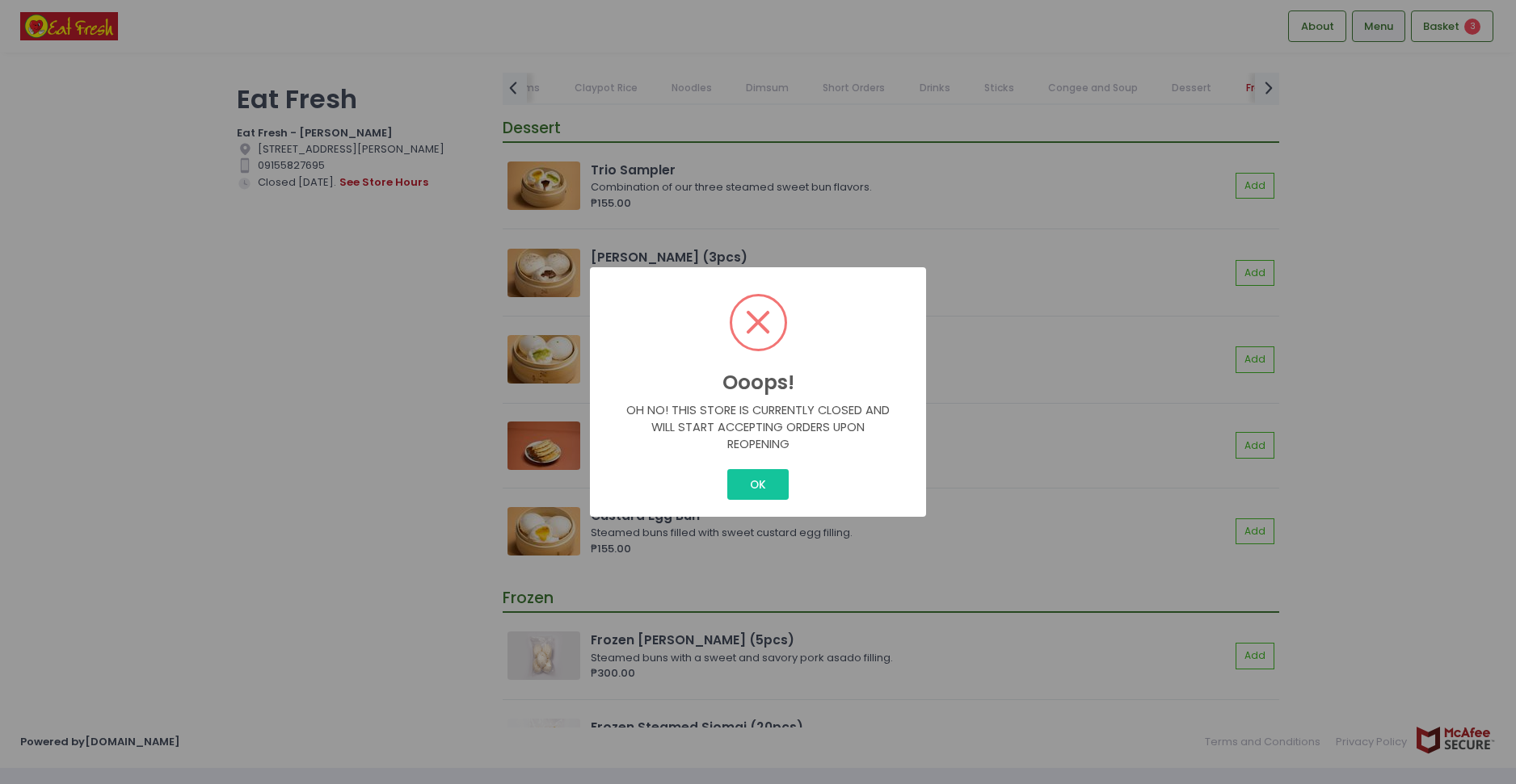
click at [924, 317] on div "Ooops! × OH NO! THIS STORE IS CURRENTLY CLOSED AND WILL START ACCEPTING ORDERS …" at bounding box center [758, 392] width 336 height 249
click at [758, 474] on button "OK" at bounding box center [758, 485] width 61 height 31
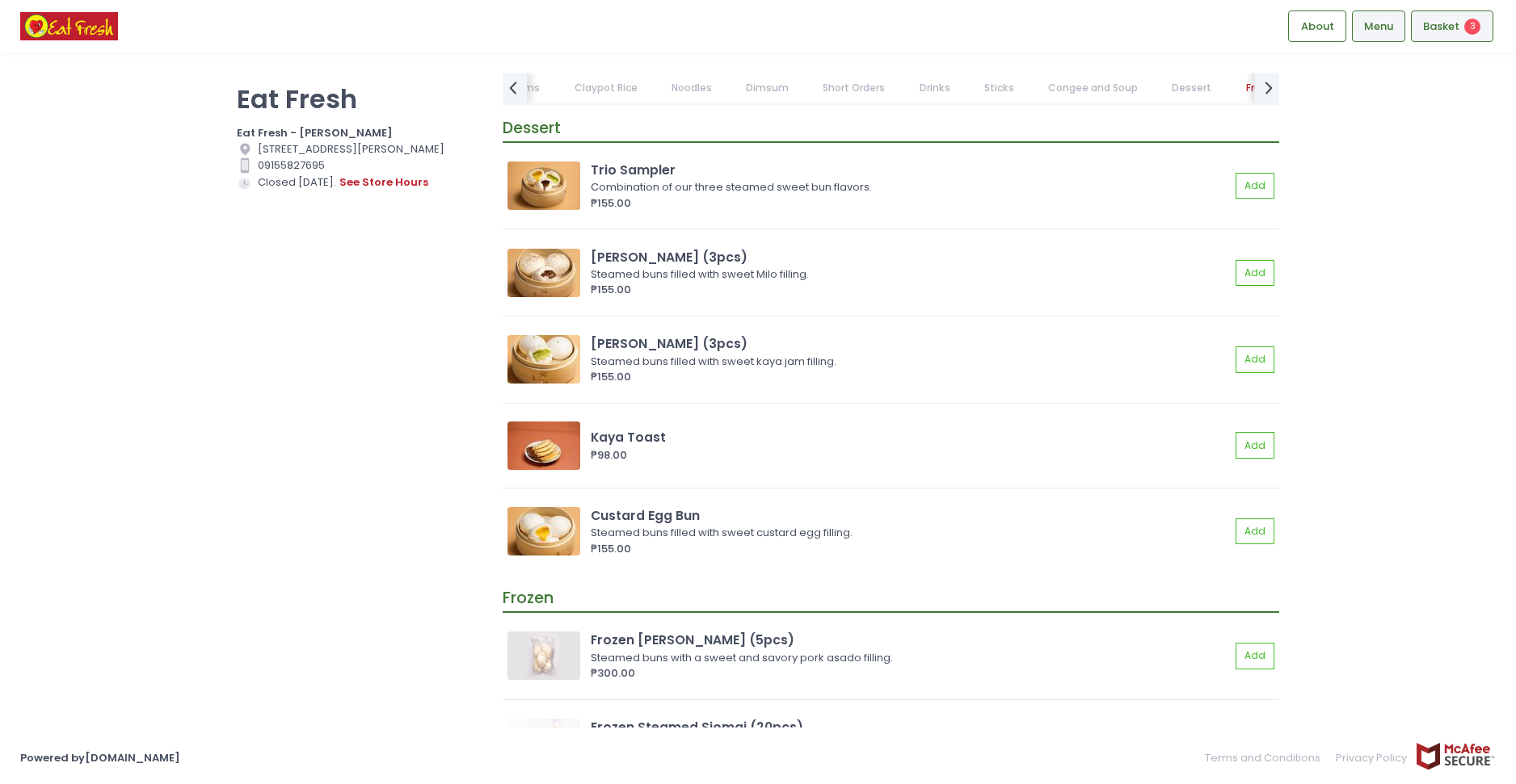
click at [1432, 28] on span "Basket" at bounding box center [1441, 26] width 37 height 16
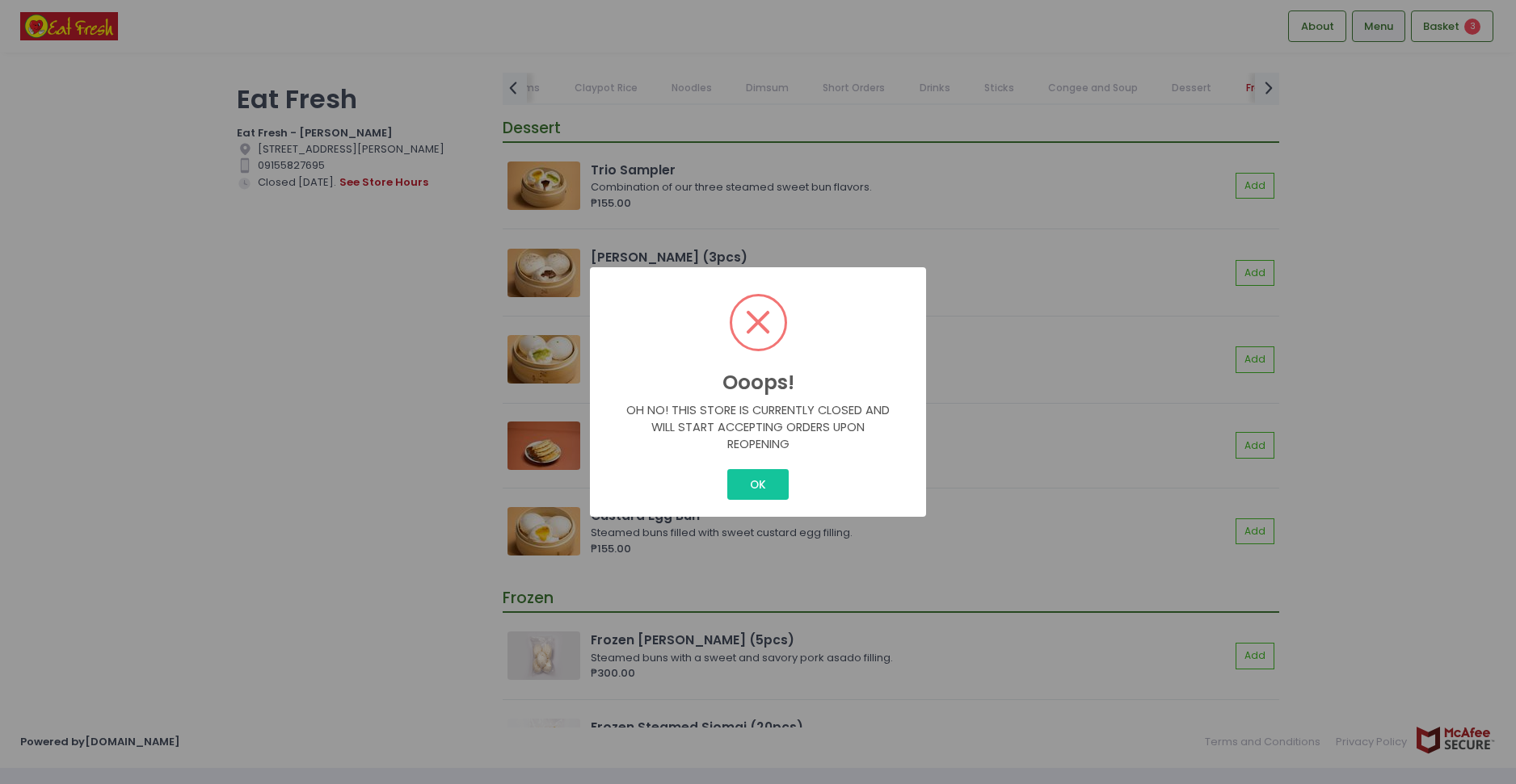
click at [755, 468] on div "OK Cancel" at bounding box center [758, 484] width 310 height 38
click at [763, 486] on button "OK" at bounding box center [758, 485] width 61 height 31
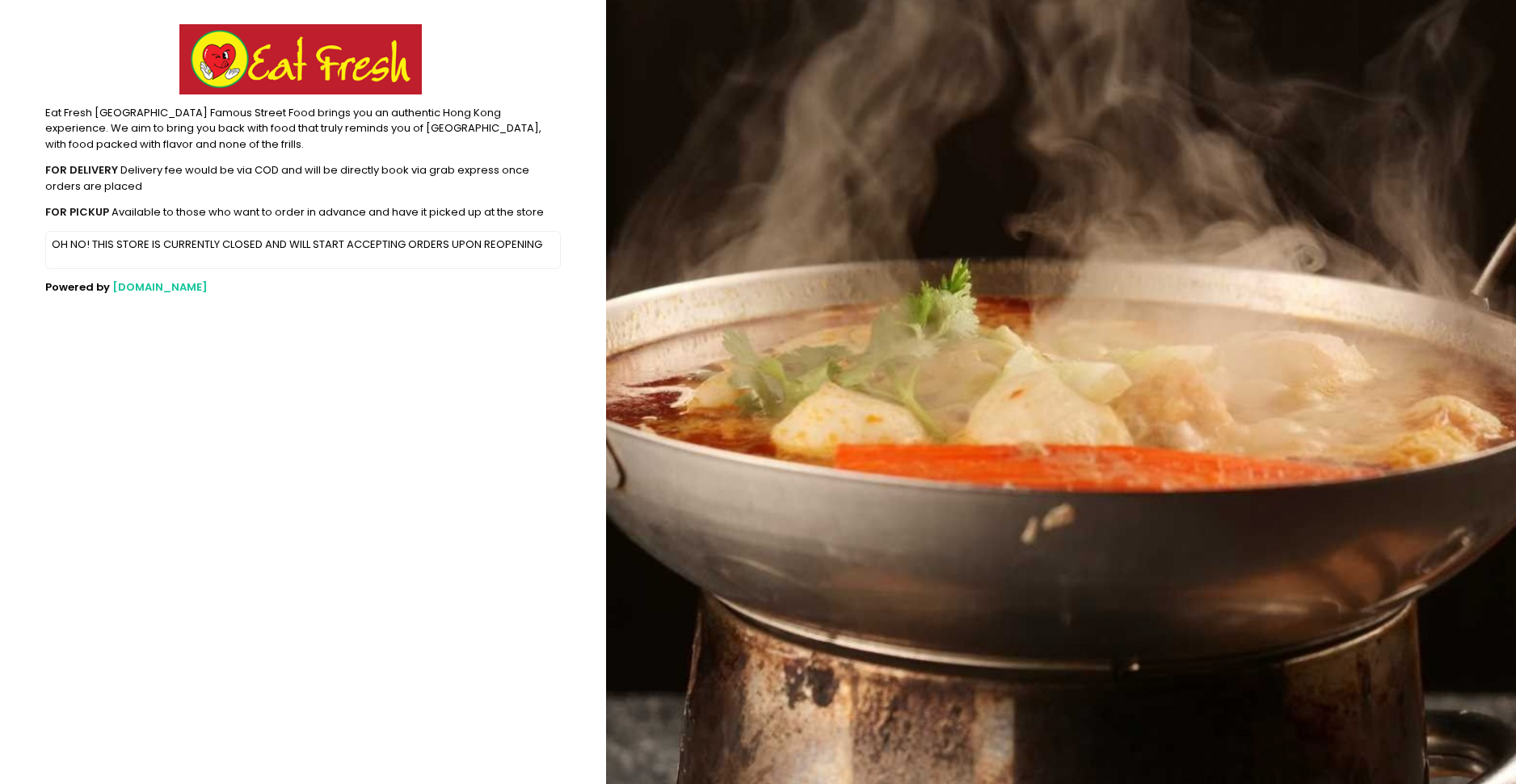
click at [150, 244] on p "OH NO! THIS STORE IS CURRENTLY CLOSED AND WILL START ACCEPTING ORDERS UPON REOP…" at bounding box center [303, 244] width 503 height 16
click at [398, 168] on div "FOR DELIVERY Delivery fee would be via COD and will be directly book via grab e…" at bounding box center [303, 178] width 516 height 32
click at [342, 242] on p "OH NO! THIS STORE IS CURRENTLY CLOSED AND WILL START ACCEPTING ORDERS UPON REOP…" at bounding box center [303, 244] width 503 height 16
click at [321, 274] on section "Eat Fresh Hong Kong Famous Street Food brings you an authentic Hong Kong experi…" at bounding box center [303, 392] width 606 height 784
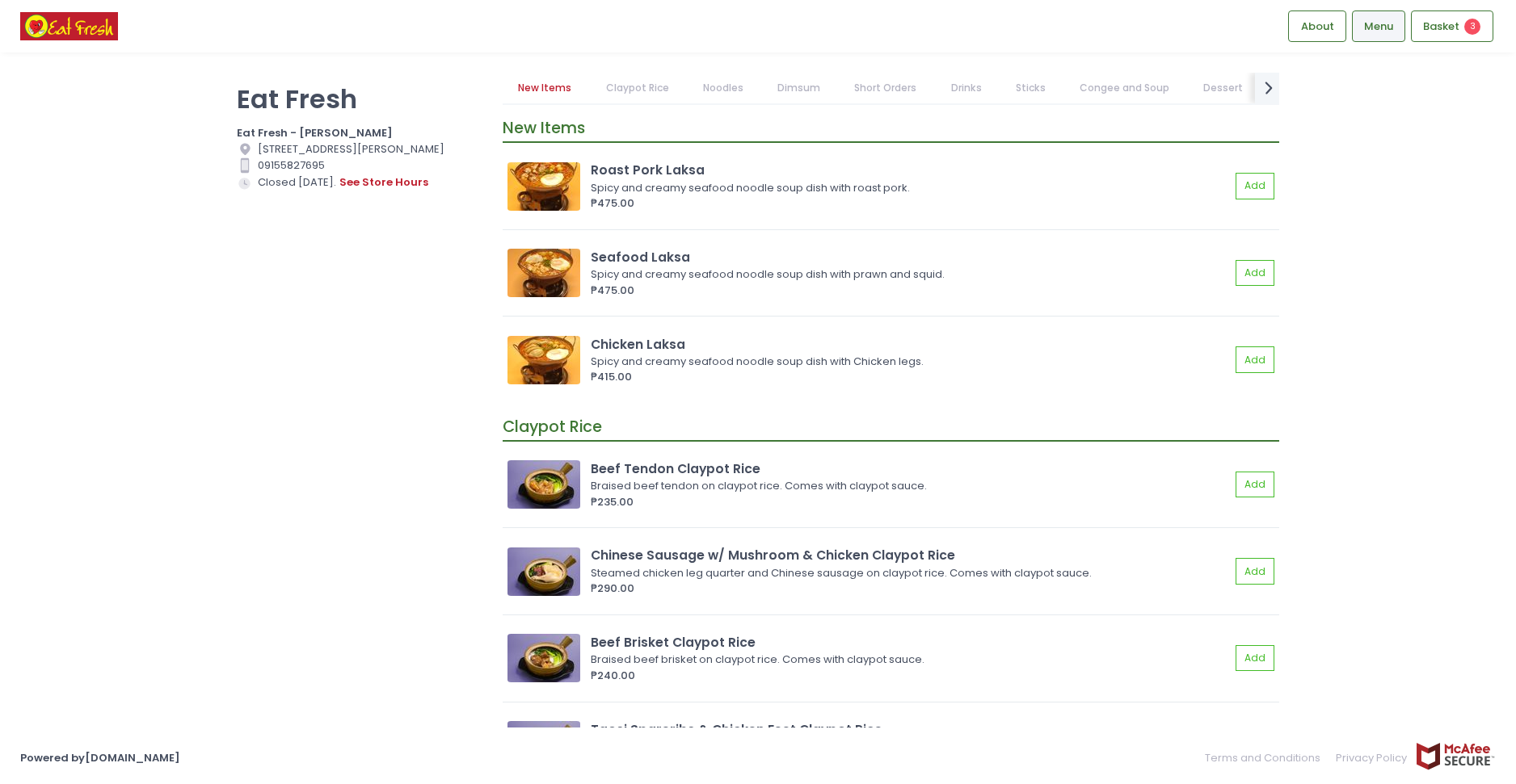
click at [287, 191] on div "Store Hours Created with Sketch. Closed [DATE]. see store hours" at bounding box center [359, 183] width 245 height 17
click at [361, 191] on button "see store hours" at bounding box center [384, 183] width 90 height 17
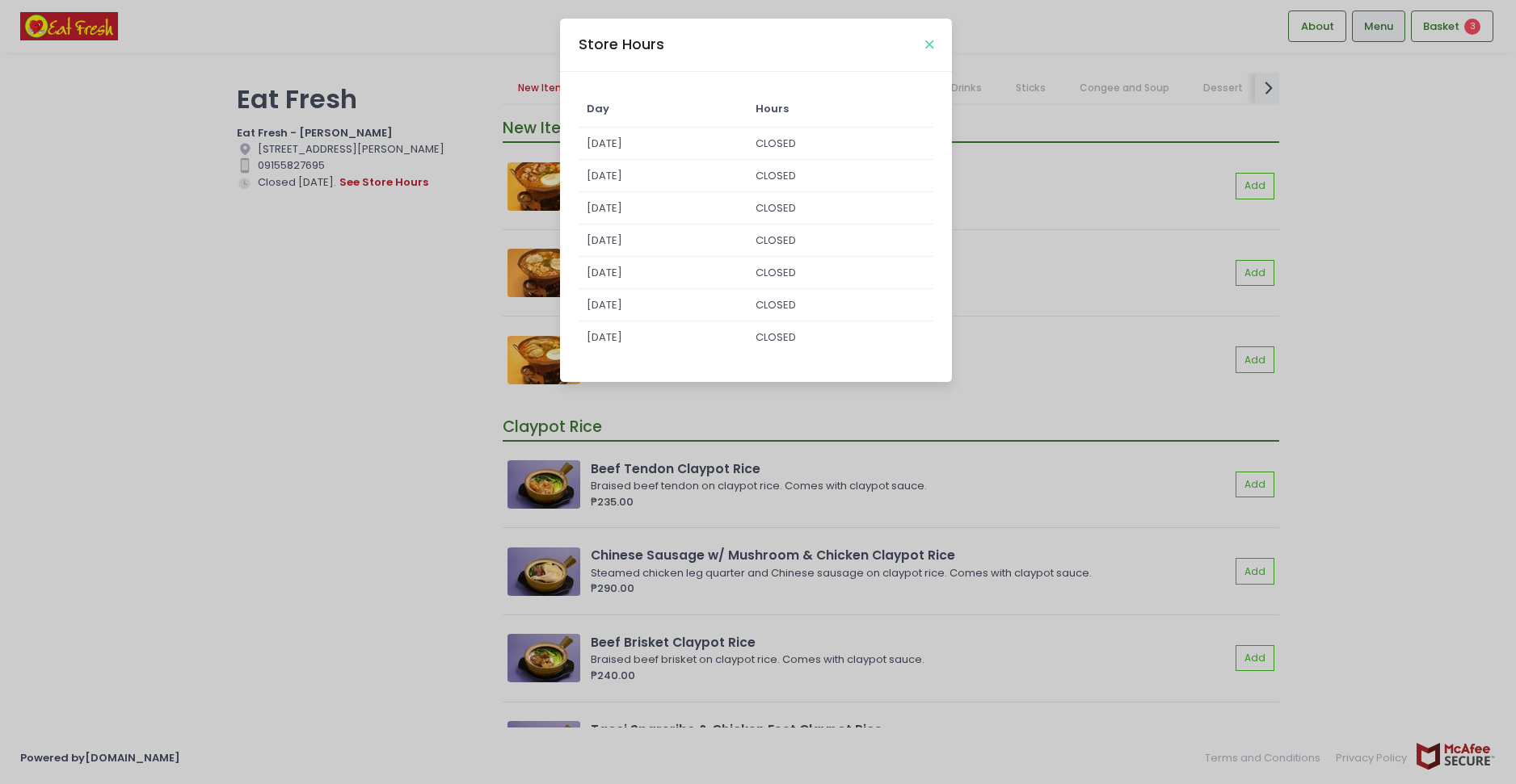
click at [929, 45] on icon "Close" at bounding box center [929, 44] width 8 height 13
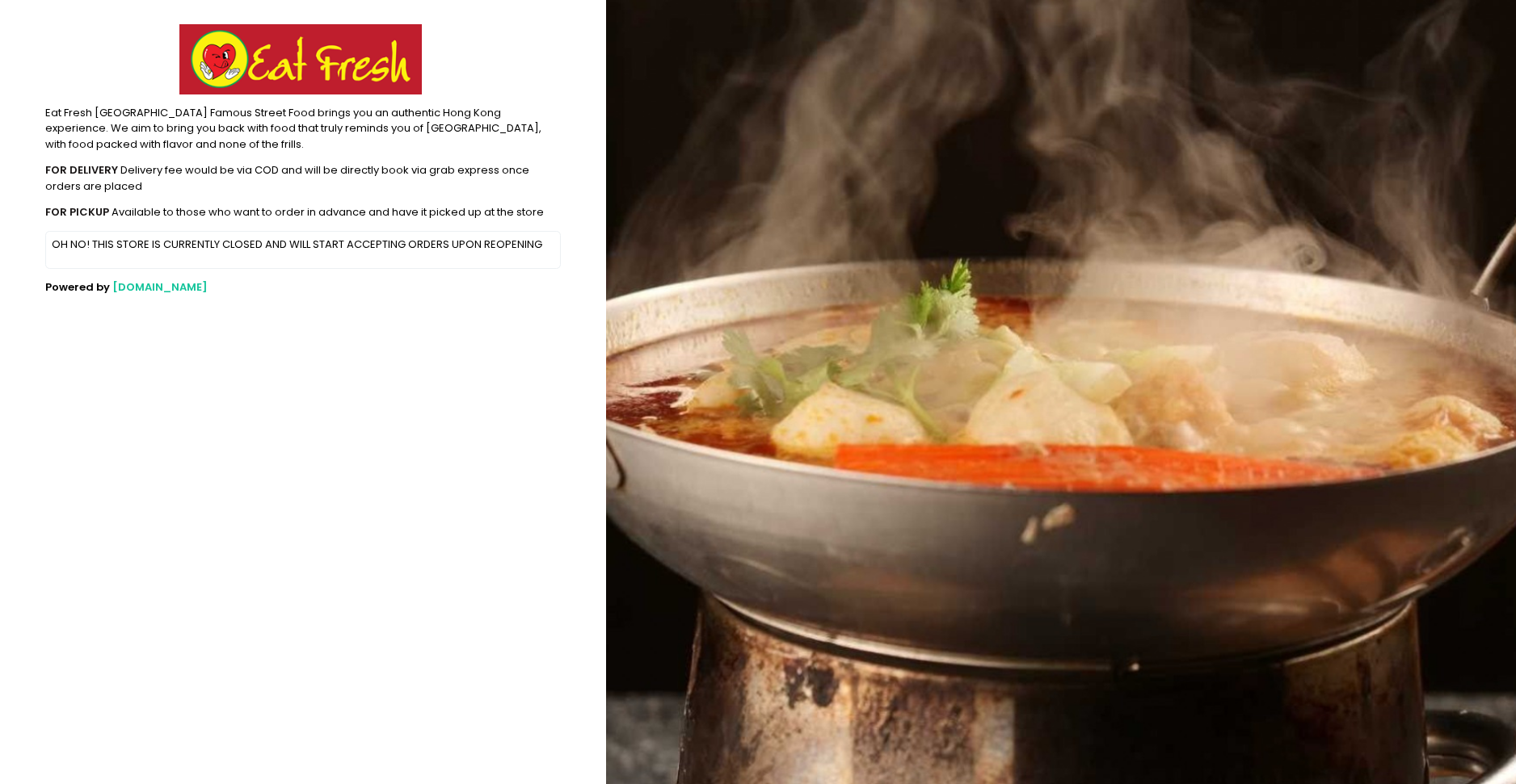
click at [176, 234] on div "OH NO! THIS STORE IS CURRENTLY CLOSED AND WILL START ACCEPTING ORDERS UPON REOP…" at bounding box center [303, 250] width 514 height 38
click at [126, 285] on span "[DOMAIN_NAME]" at bounding box center [160, 287] width 95 height 15
drag, startPoint x: 292, startPoint y: 265, endPoint x: 295, endPoint y: 256, distance: 9.5
click at [293, 265] on div "OH NO! THIS STORE IS CURRENTLY CLOSED AND WILL START ACCEPTING ORDERS UPON REOP…" at bounding box center [303, 250] width 514 height 38
click at [293, 242] on p "OH NO! THIS STORE IS CURRENTLY CLOSED AND WILL START ACCEPTING ORDERS UPON REOP…" at bounding box center [303, 244] width 503 height 16
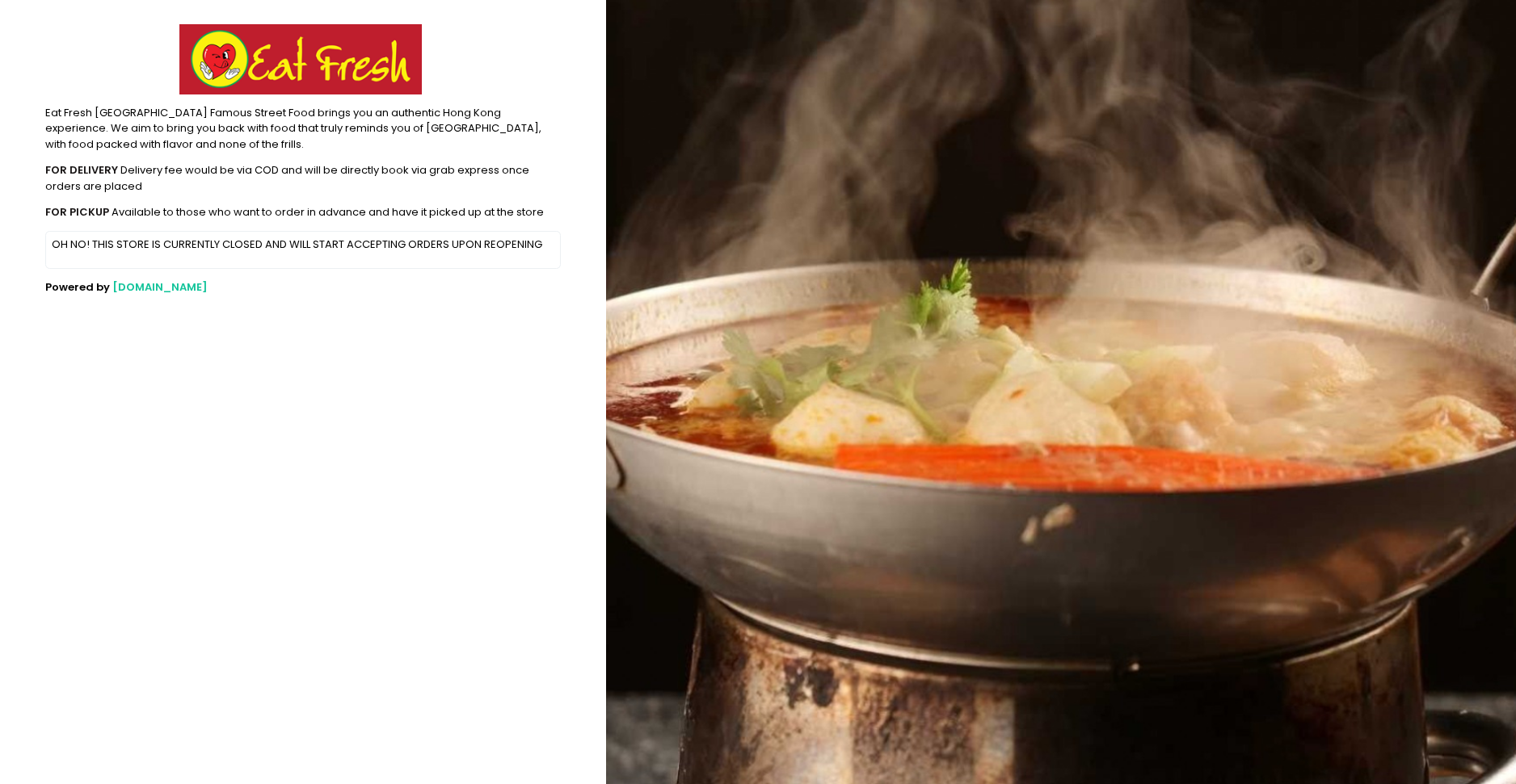
click at [161, 172] on div "FOR DELIVERY Delivery fee would be via COD and will be directly book via grab e…" at bounding box center [303, 178] width 516 height 32
click at [944, 280] on img at bounding box center [1061, 392] width 910 height 784
click at [299, 74] on img at bounding box center [300, 59] width 243 height 70
click at [154, 242] on p "OH NO! THIS STORE IS CURRENTLY CLOSED AND WILL START ACCEPTING ORDERS UPON REOP…" at bounding box center [303, 244] width 503 height 16
click at [285, 261] on div "OH NO! THIS STORE IS CURRENTLY CLOSED AND WILL START ACCEPTING ORDERS UPON REOP…" at bounding box center [303, 250] width 514 height 38
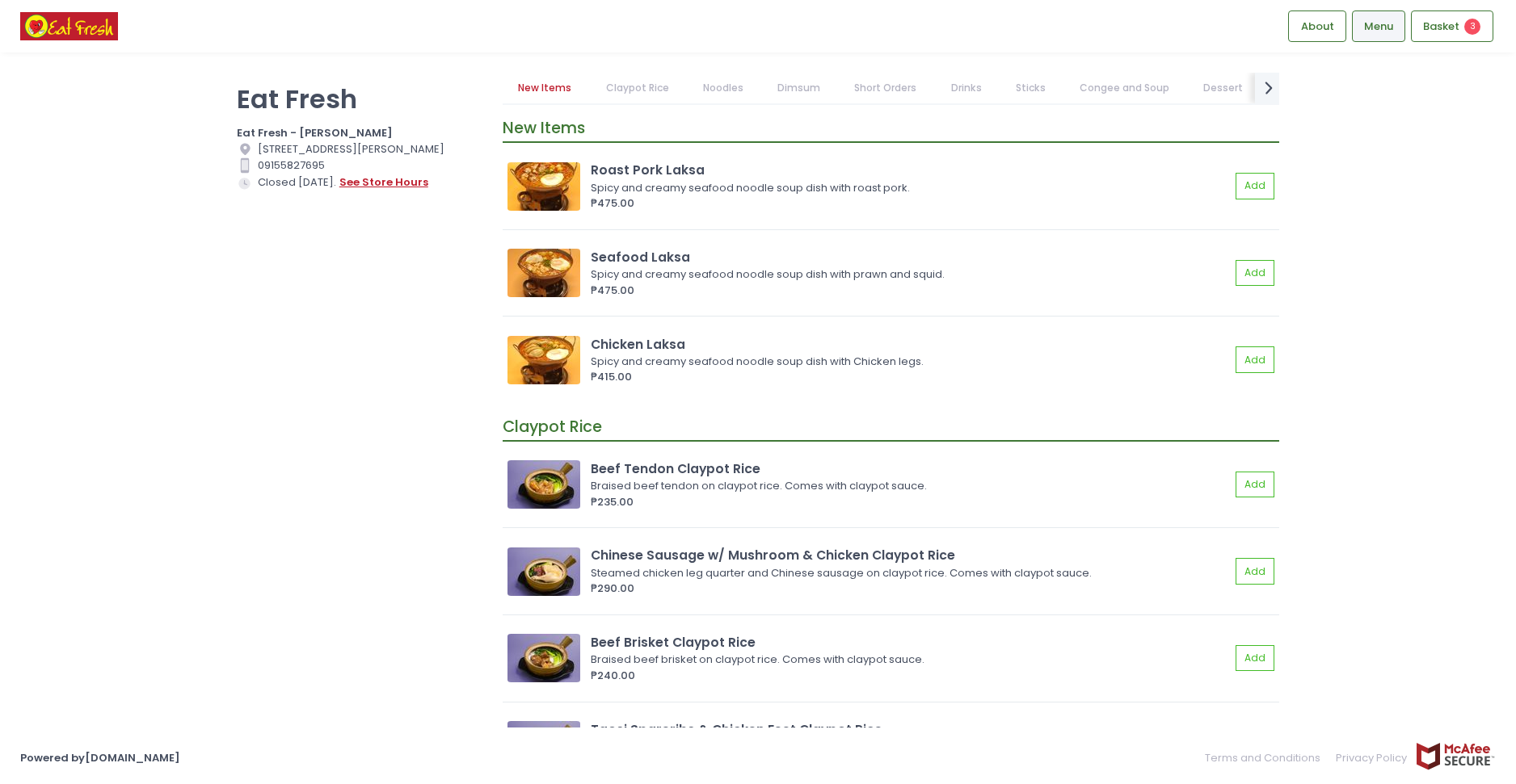
click at [353, 191] on button "see store hours" at bounding box center [384, 183] width 90 height 17
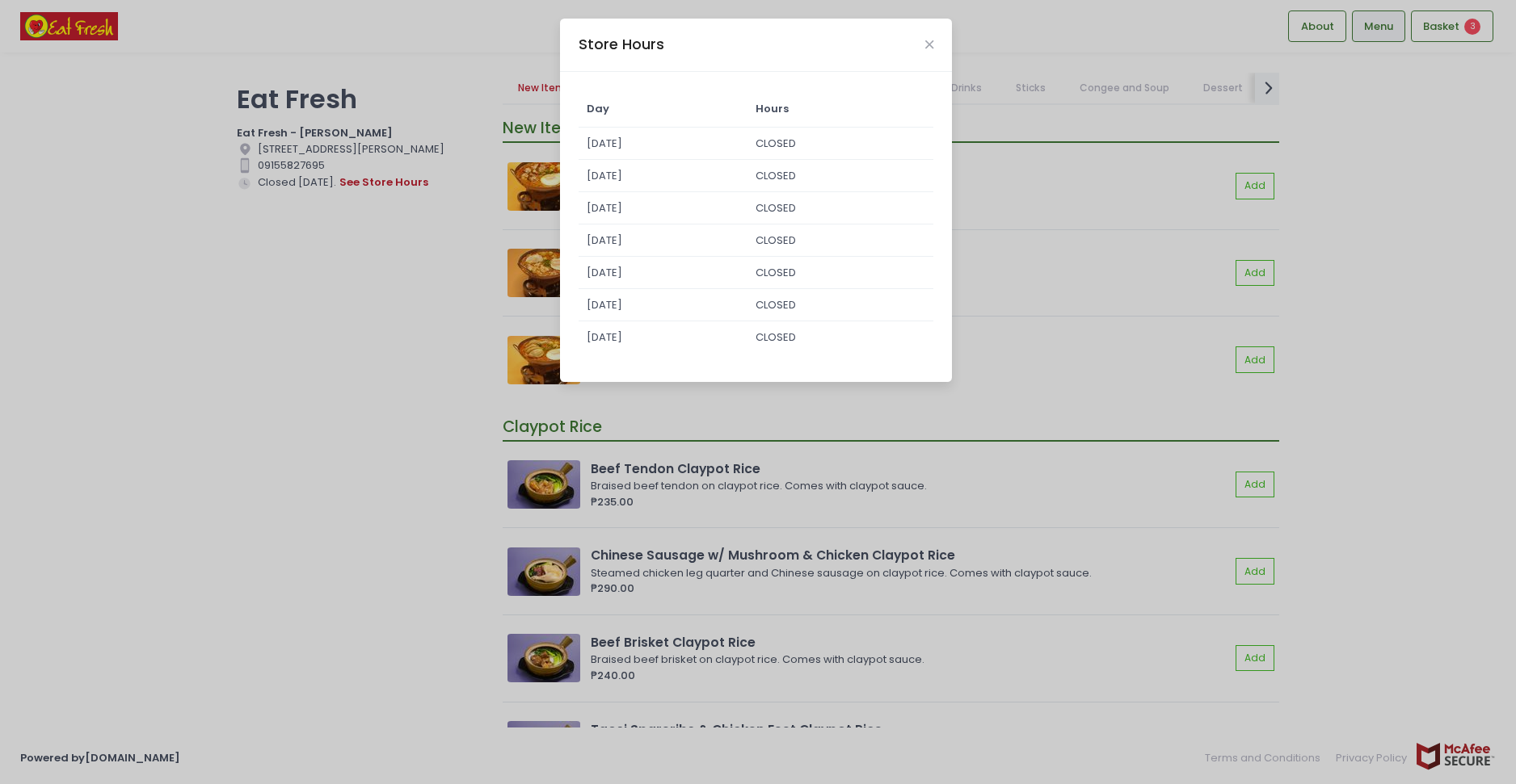
click at [930, 33] on div "Store Hours" at bounding box center [756, 44] width 392 height 53
click at [929, 43] on icon "Close" at bounding box center [929, 44] width 8 height 13
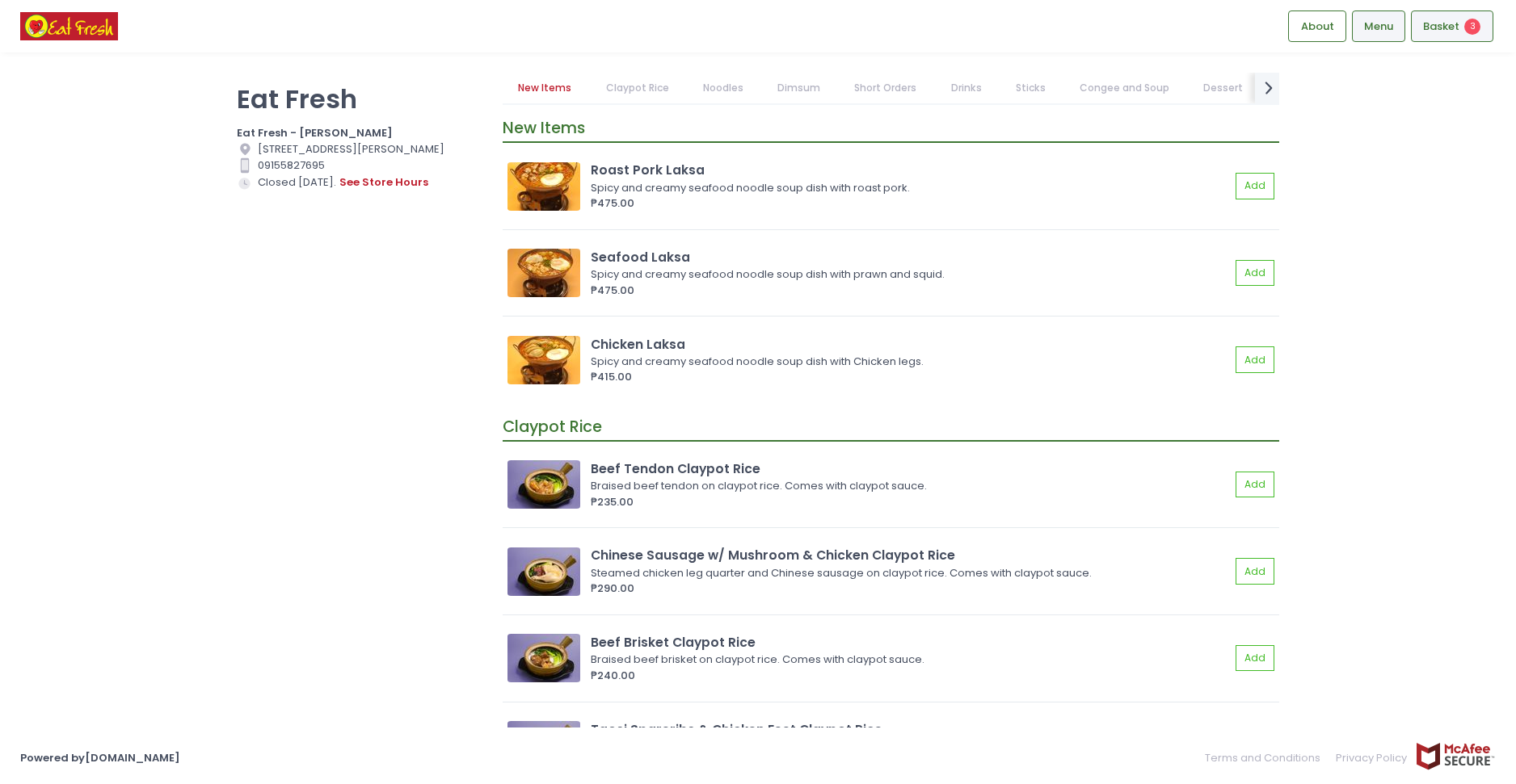
click at [1454, 39] on div "Basket 3" at bounding box center [1452, 26] width 83 height 32
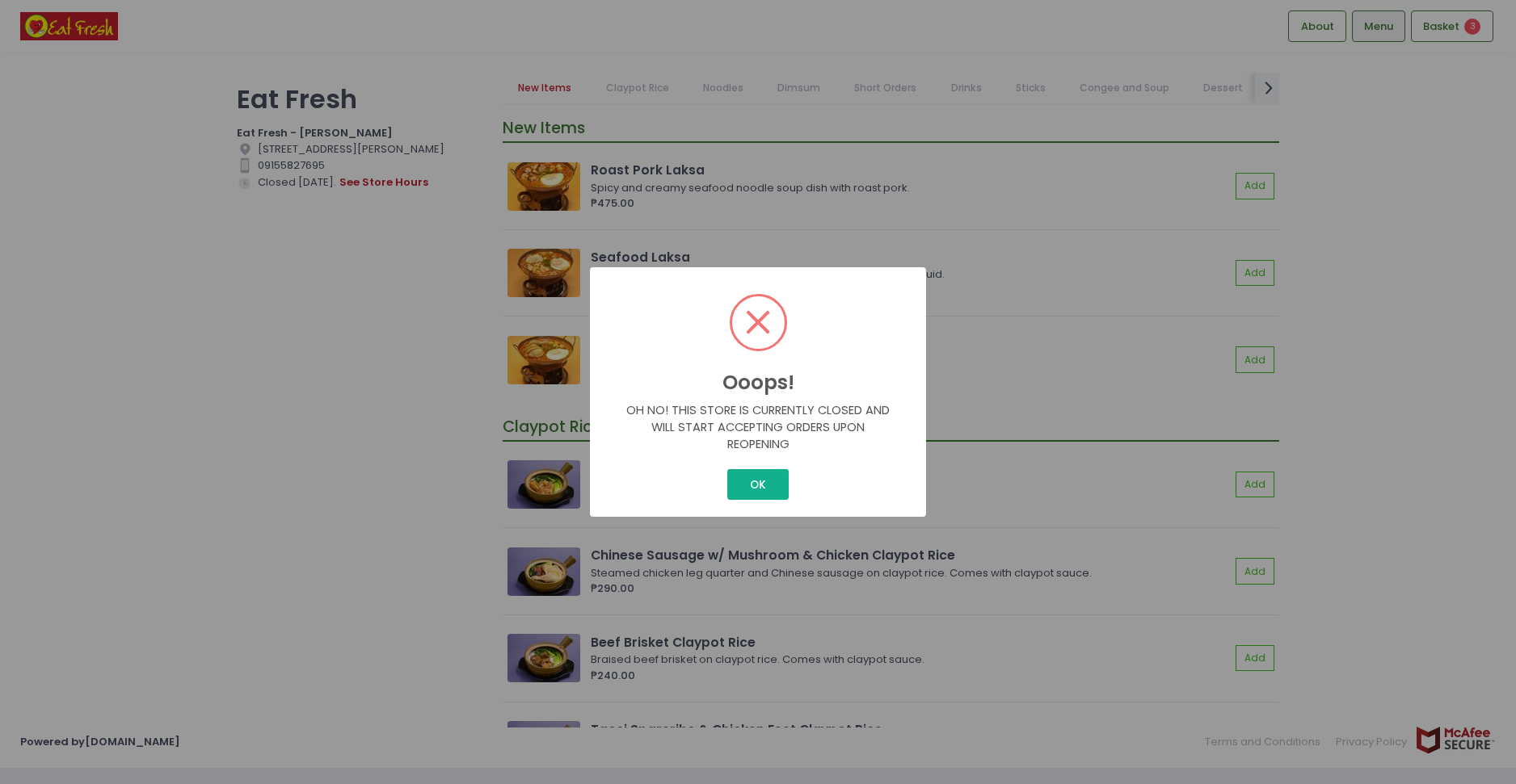
click at [743, 481] on button "OK" at bounding box center [758, 485] width 61 height 31
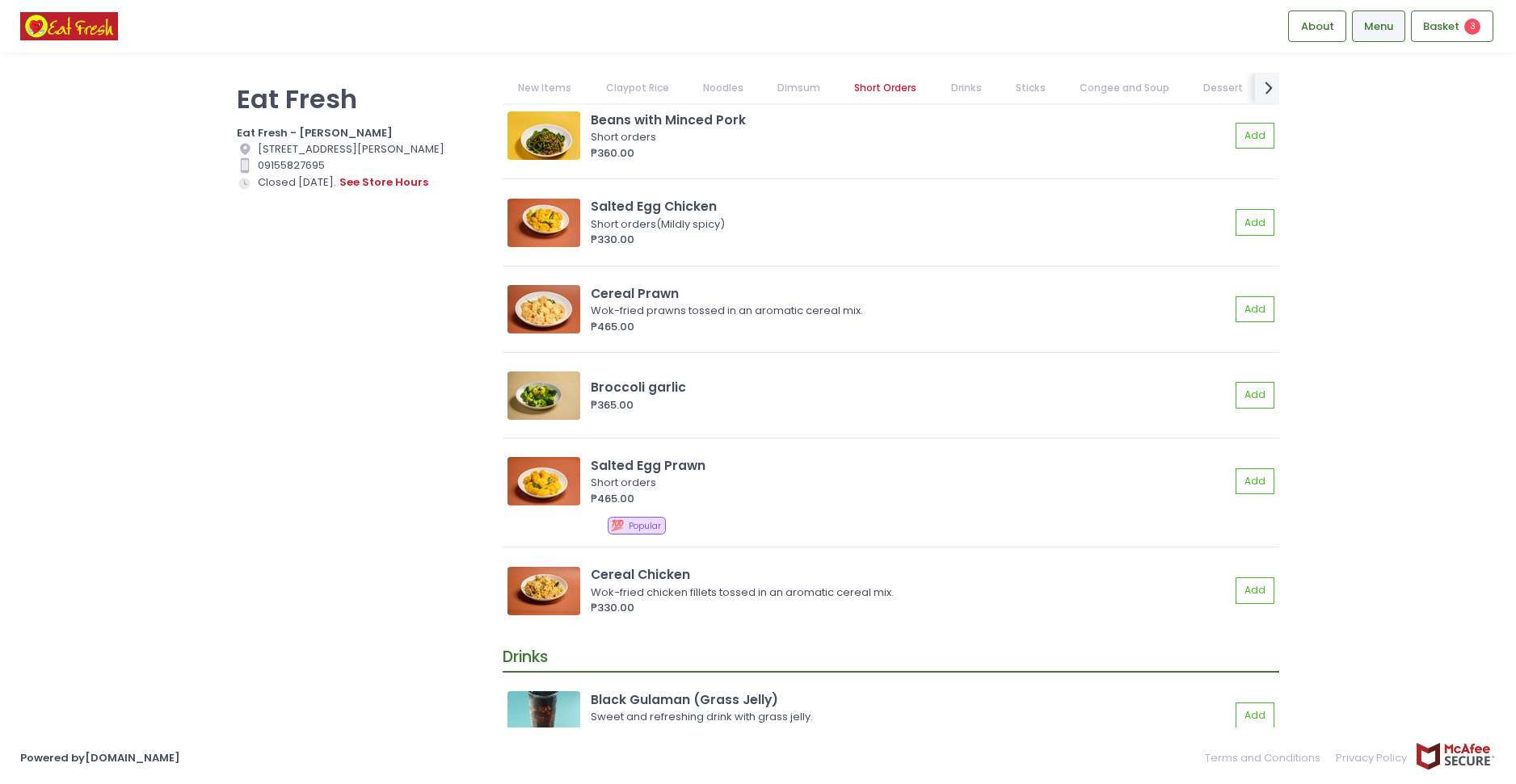
scroll to position [5607, 0]
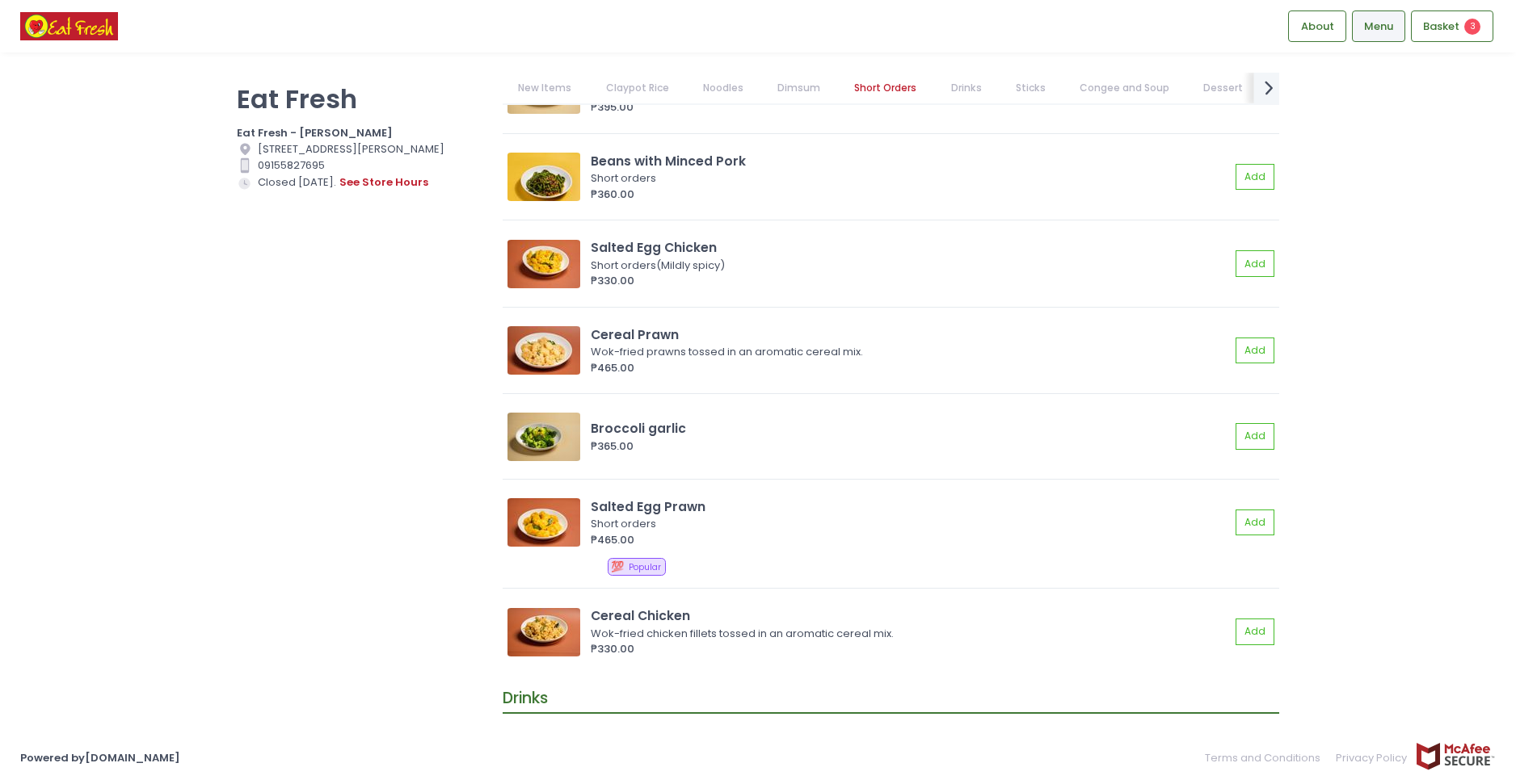
click at [1262, 83] on icon "next Created with Sketch." at bounding box center [1269, 88] width 23 height 23
click at [1166, 79] on link "Rice" at bounding box center [1192, 89] width 52 height 31
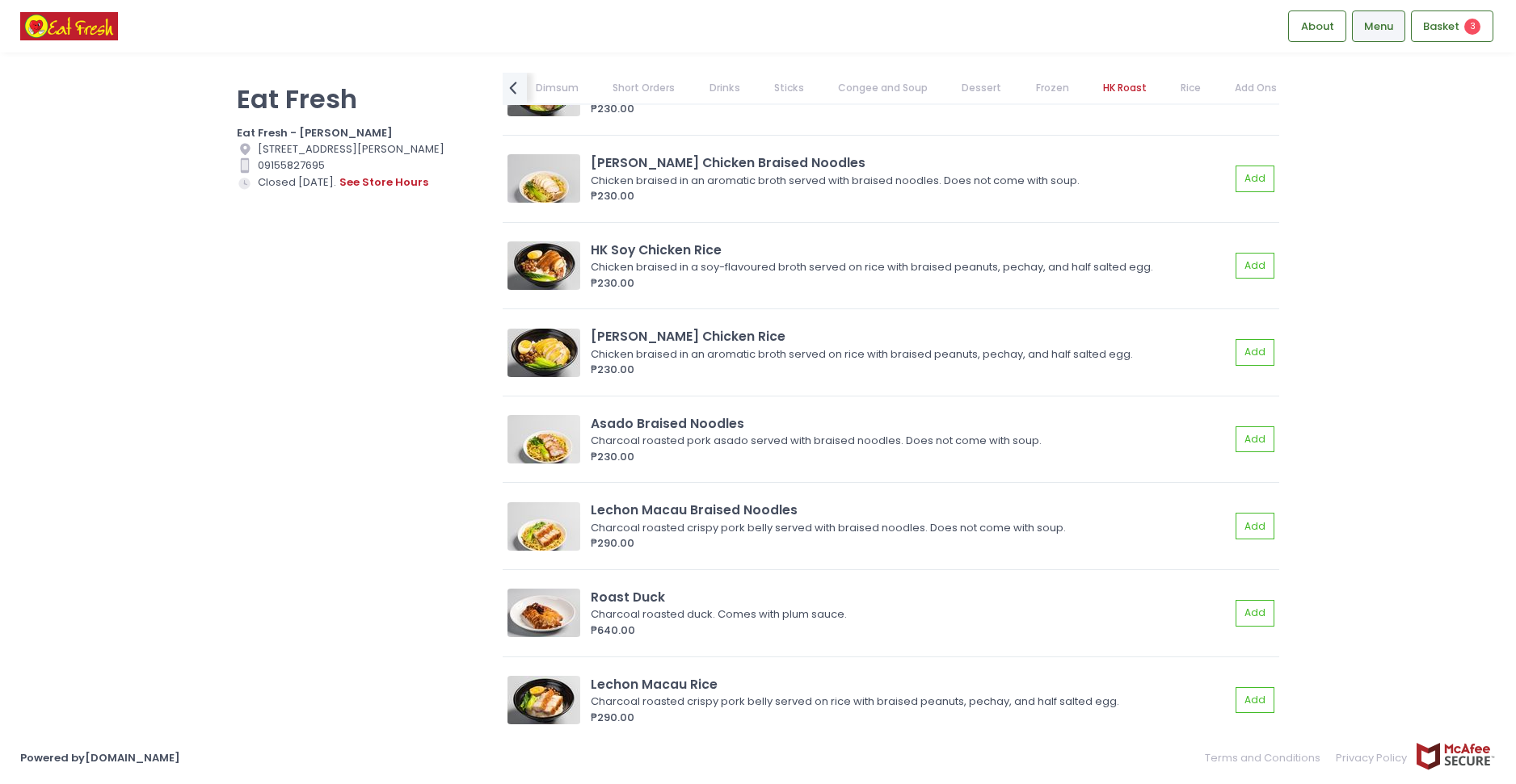
scroll to position [12694, 0]
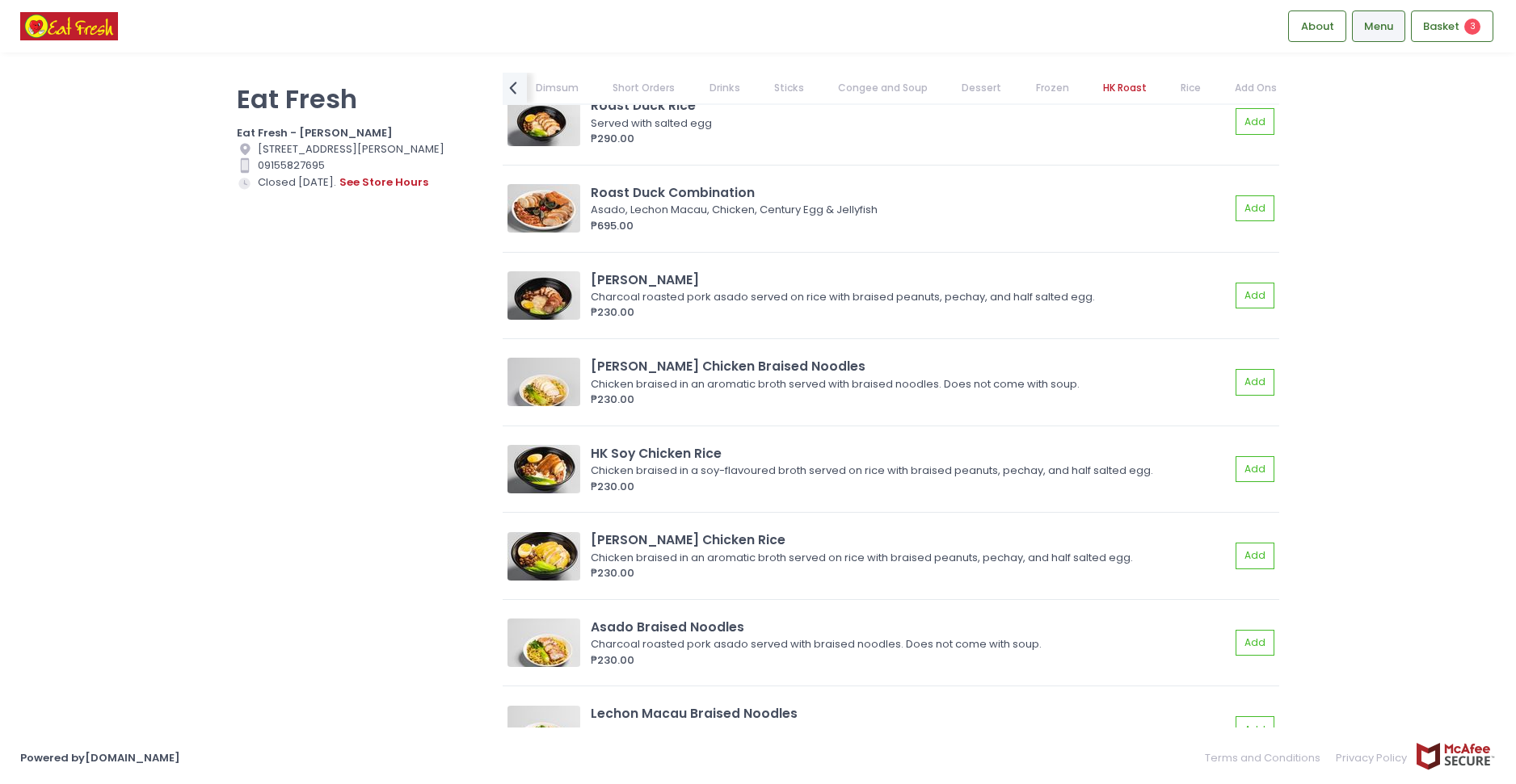
click at [979, 87] on link "Dessert" at bounding box center [982, 89] width 71 height 31
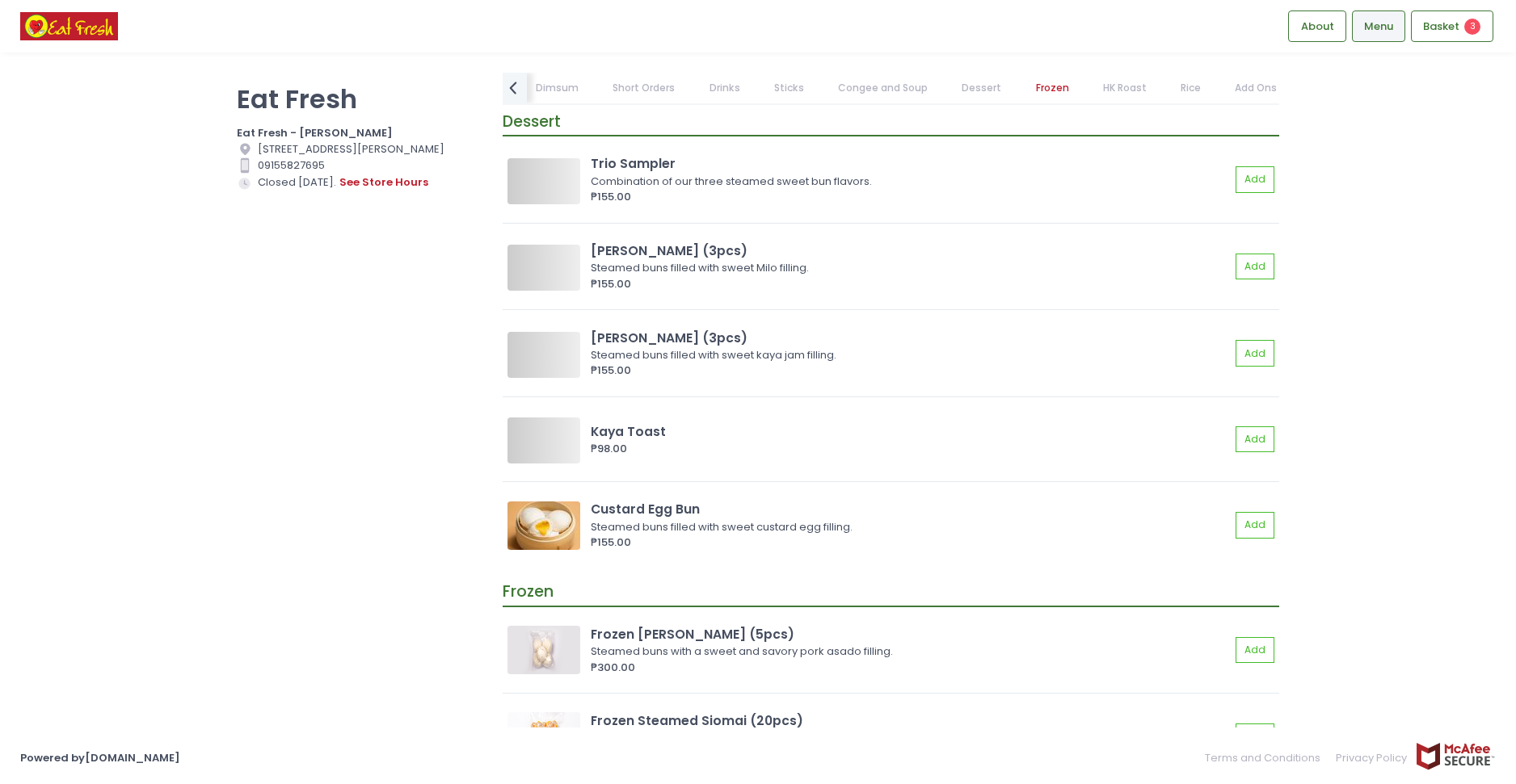
scroll to position [10124, 0]
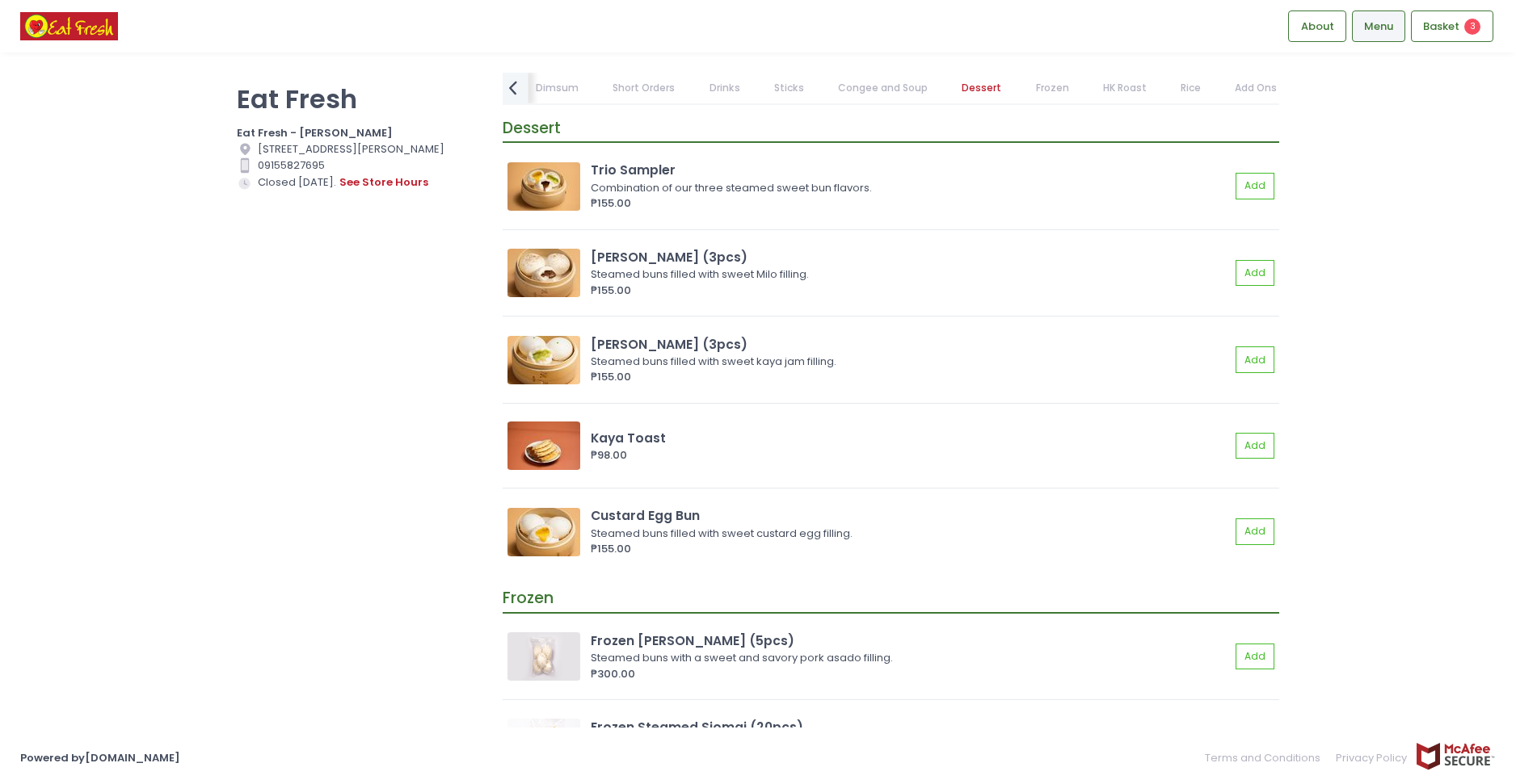
click at [511, 91] on icon "prev Created with Sketch." at bounding box center [513, 88] width 23 height 23
click at [555, 92] on link "Noodles" at bounding box center [562, 89] width 72 height 31
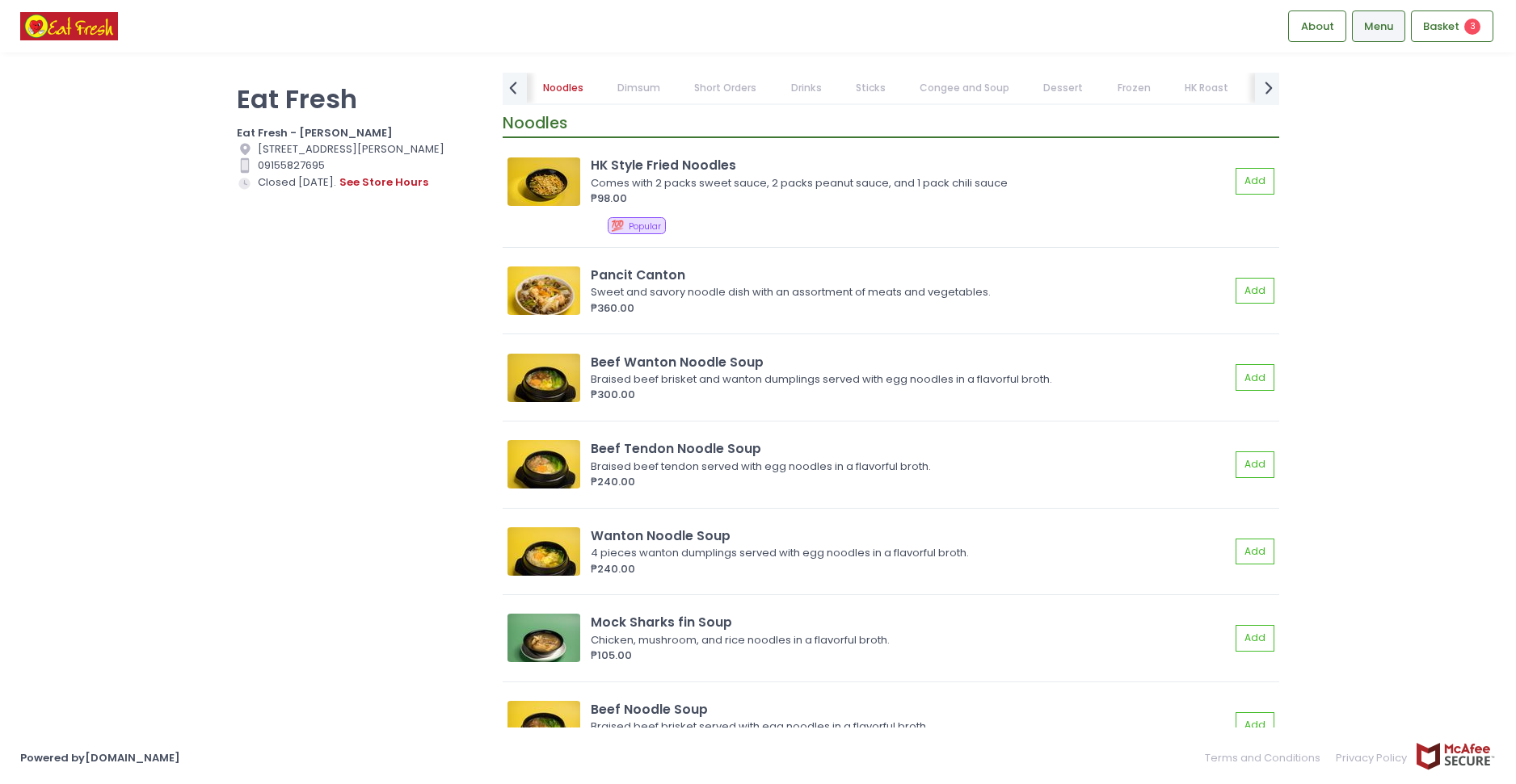
scroll to position [1291, 0]
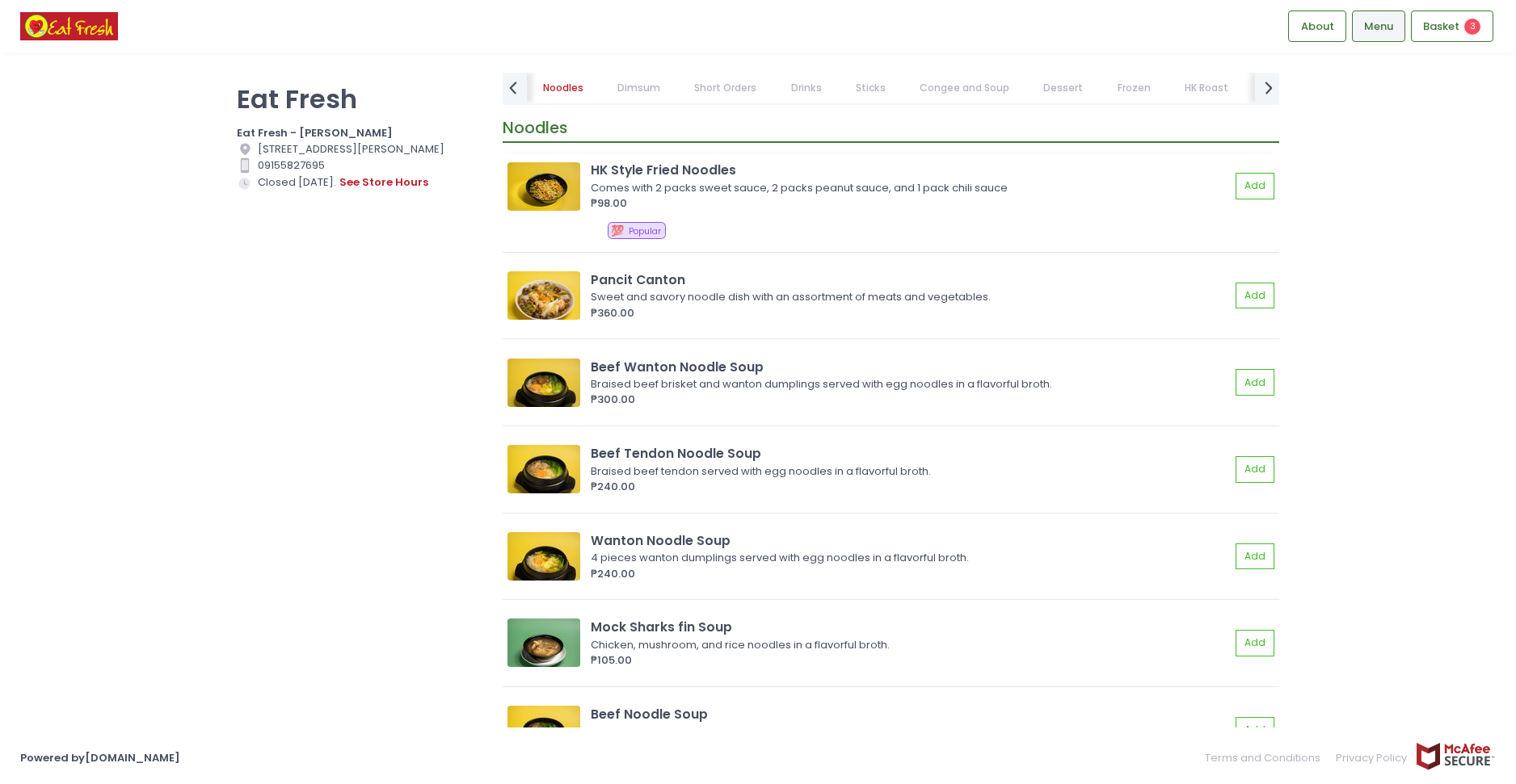
click at [820, 214] on div "HK Style Fried Noodles Comes with 2 packs sweet sauce, 2 packs peanut sauce, an…" at bounding box center [890, 203] width 777 height 98
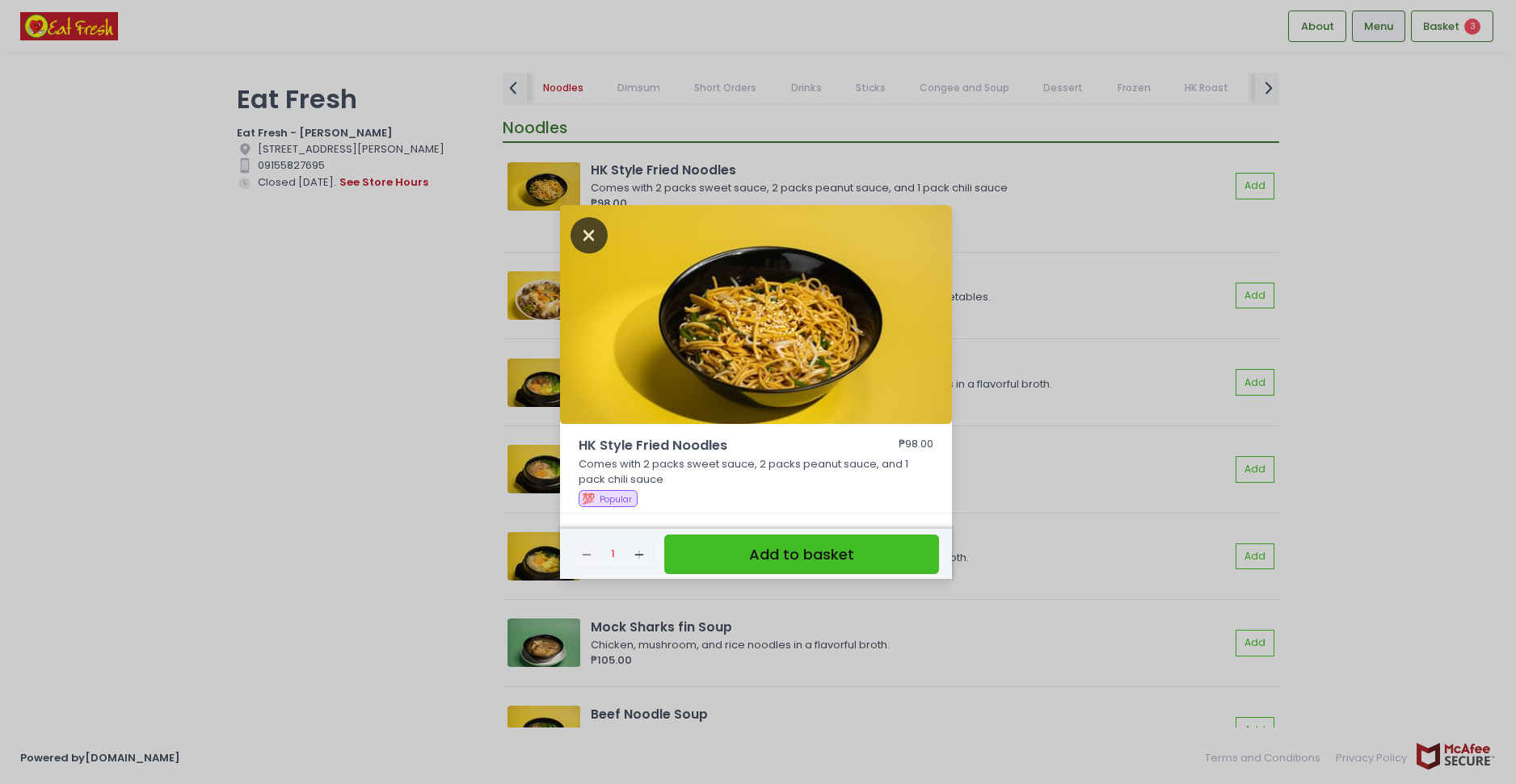
click at [587, 229] on icon "Close" at bounding box center [589, 236] width 38 height 37
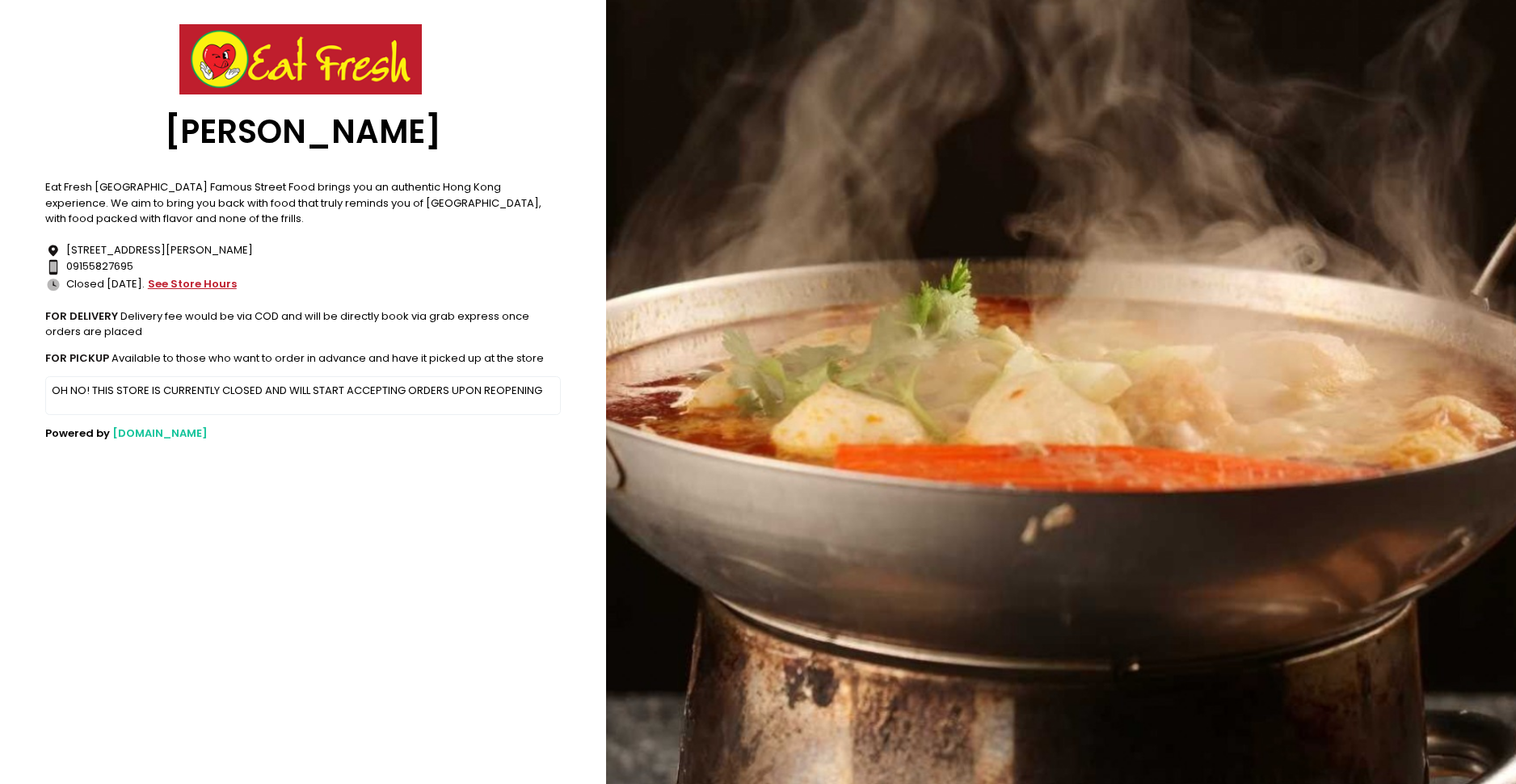
click at [190, 277] on button "see store hours" at bounding box center [193, 284] width 90 height 17
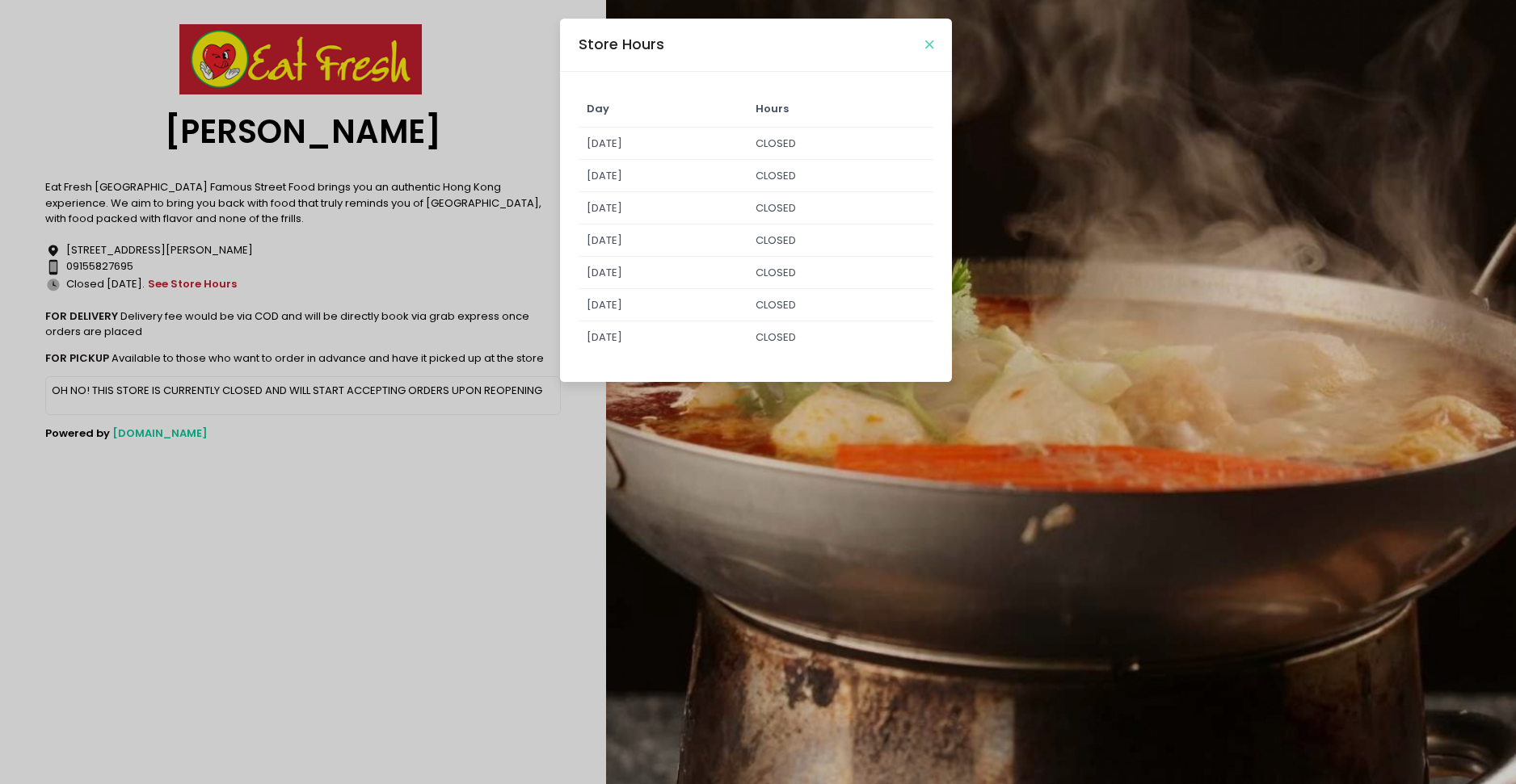
click at [930, 44] on icon "Close" at bounding box center [929, 44] width 8 height 13
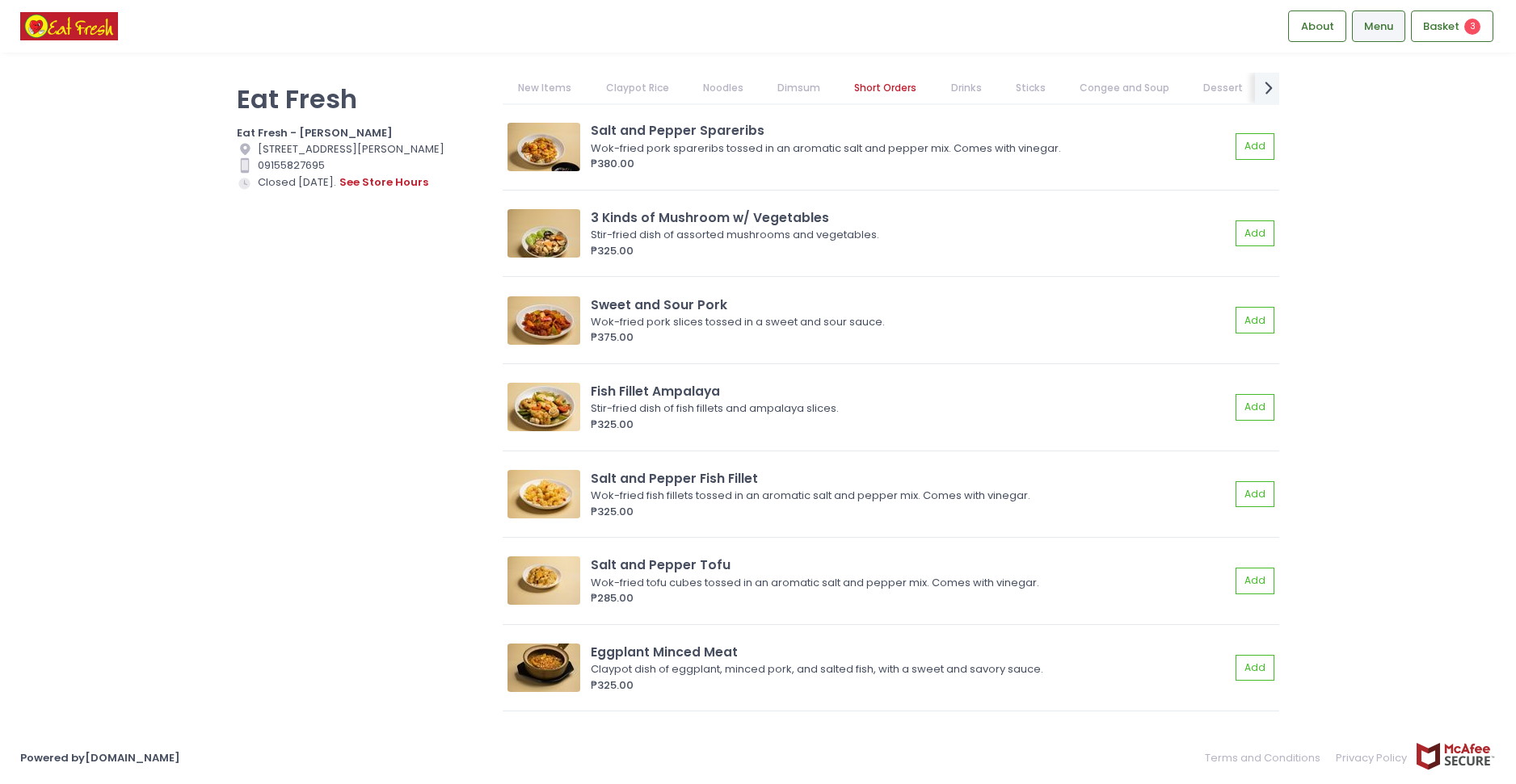
scroll to position [4149, 0]
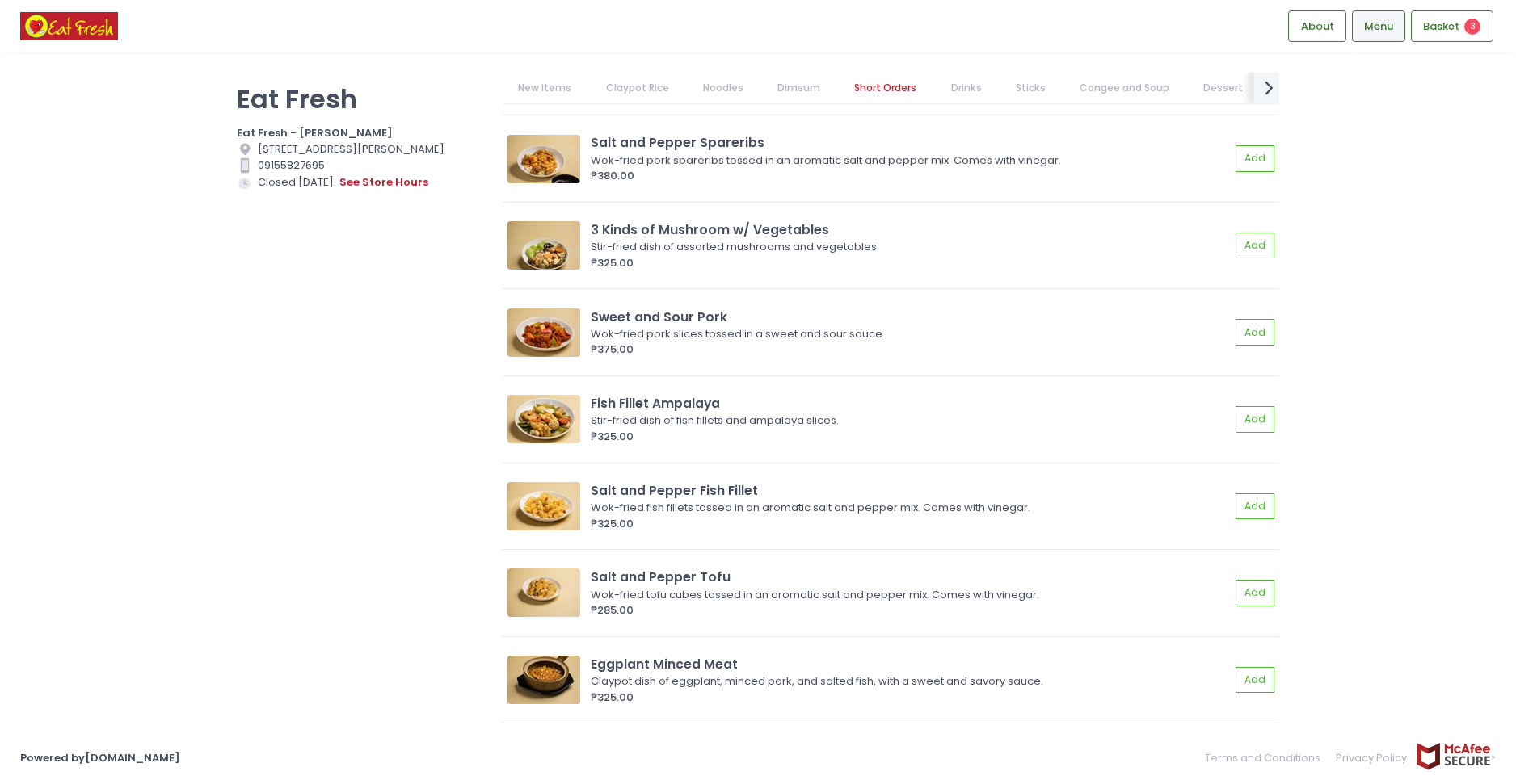
click at [1265, 82] on icon "next Created with Sketch." at bounding box center [1269, 88] width 23 height 23
click at [1172, 80] on link "Rice" at bounding box center [1192, 89] width 52 height 31
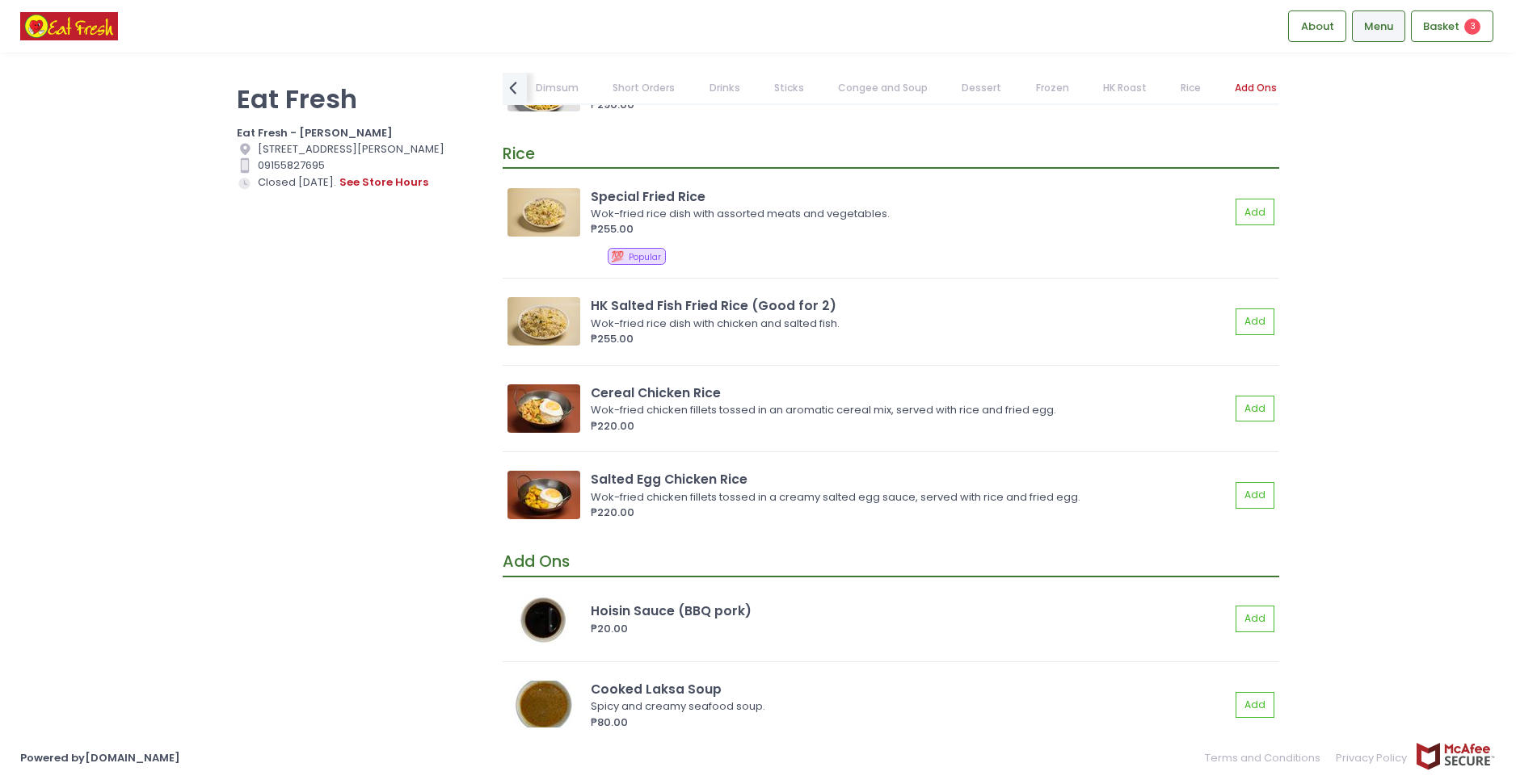
scroll to position [13623, 0]
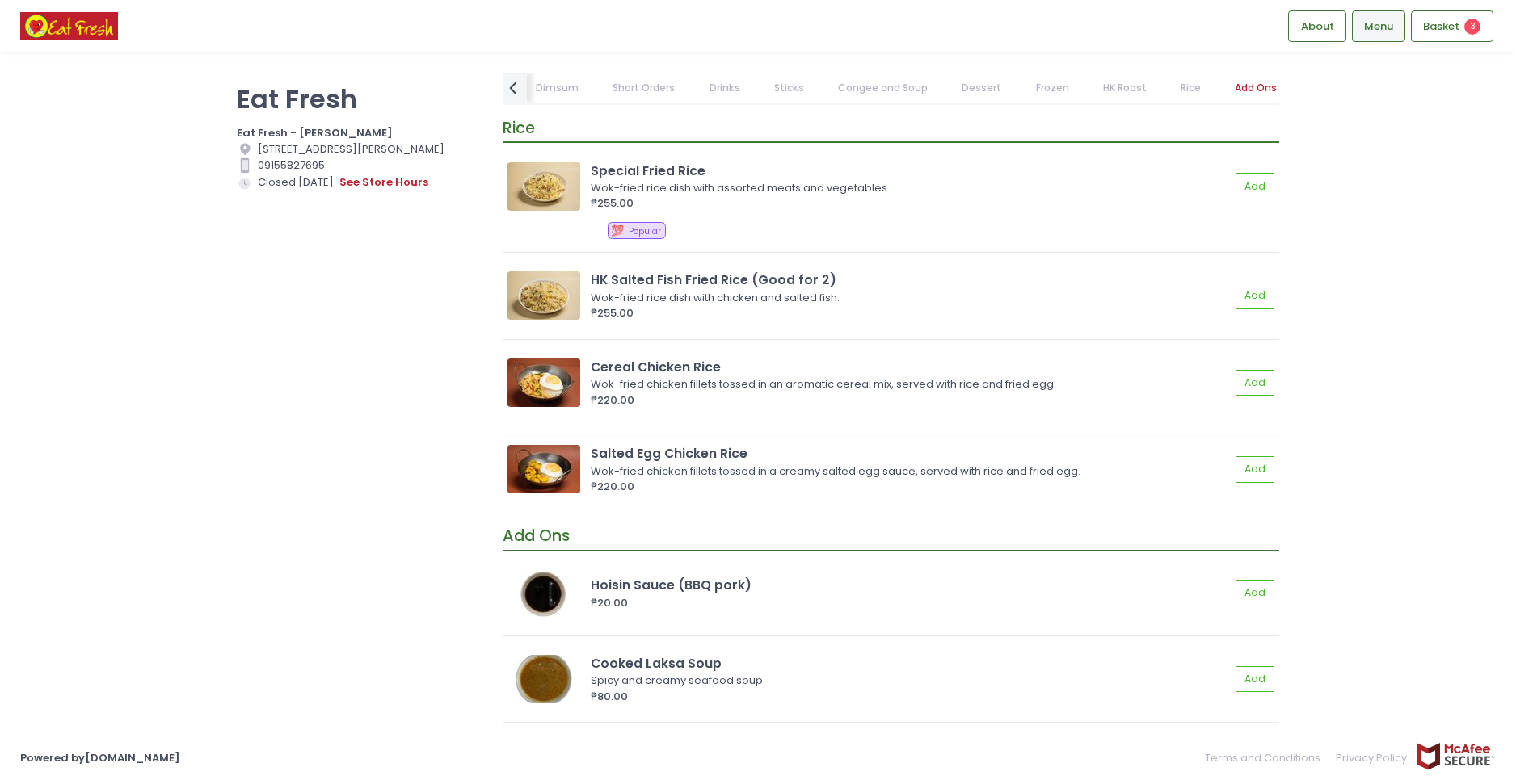
click at [715, 445] on div "Salted Egg Chicken Rice" at bounding box center [911, 453] width 639 height 18
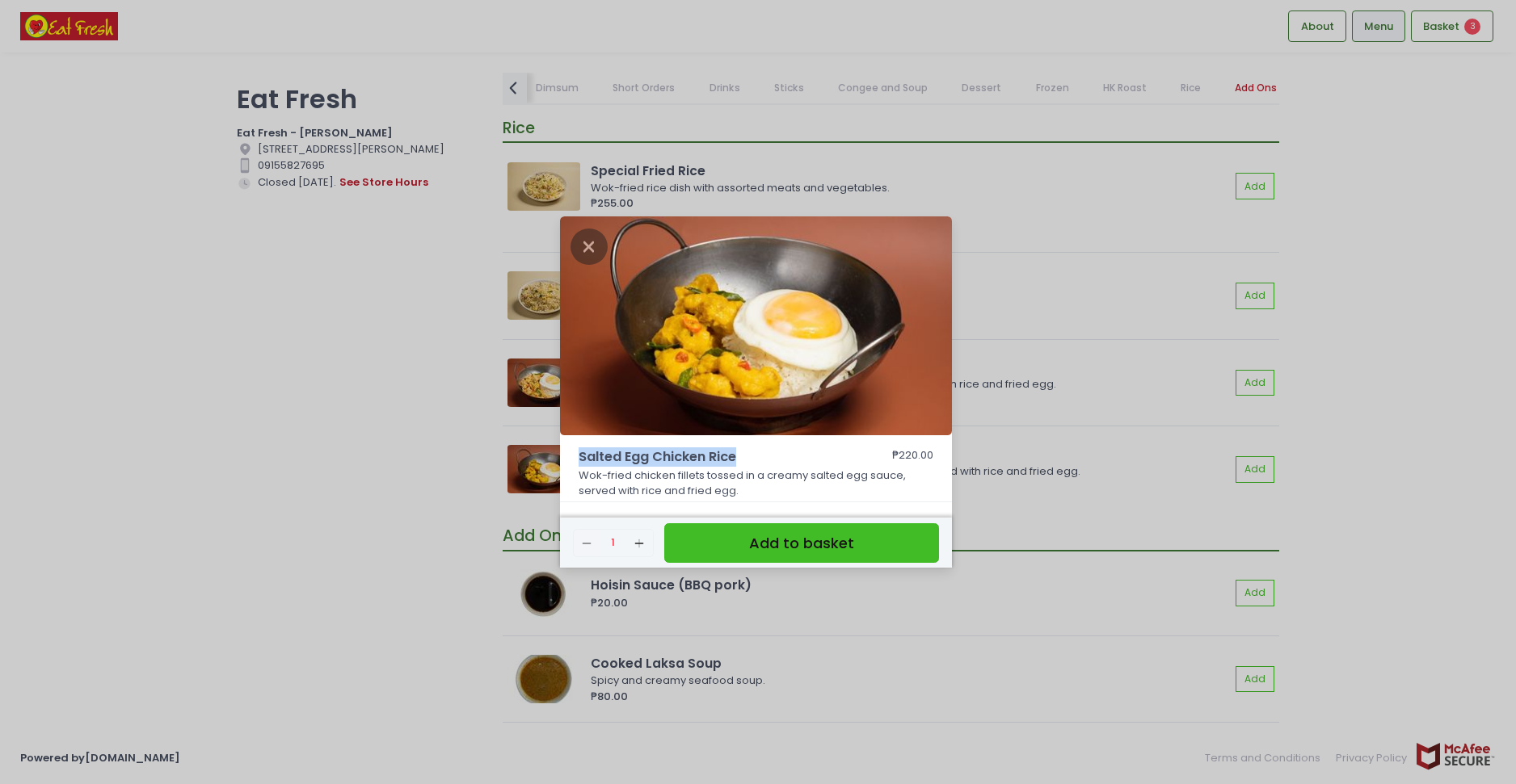
drag, startPoint x: 594, startPoint y: 456, endPoint x: 736, endPoint y: 464, distance: 142.2
click at [736, 464] on span "Salted Egg Chicken Rice" at bounding box center [711, 457] width 267 height 19
copy span "Salted Egg Chicken Rice"
click at [424, 224] on div "Salted Egg Chicken Rice ₱220.00 Wok-fried chicken fillets tossed in a creamy sa…" at bounding box center [758, 392] width 1516 height 784
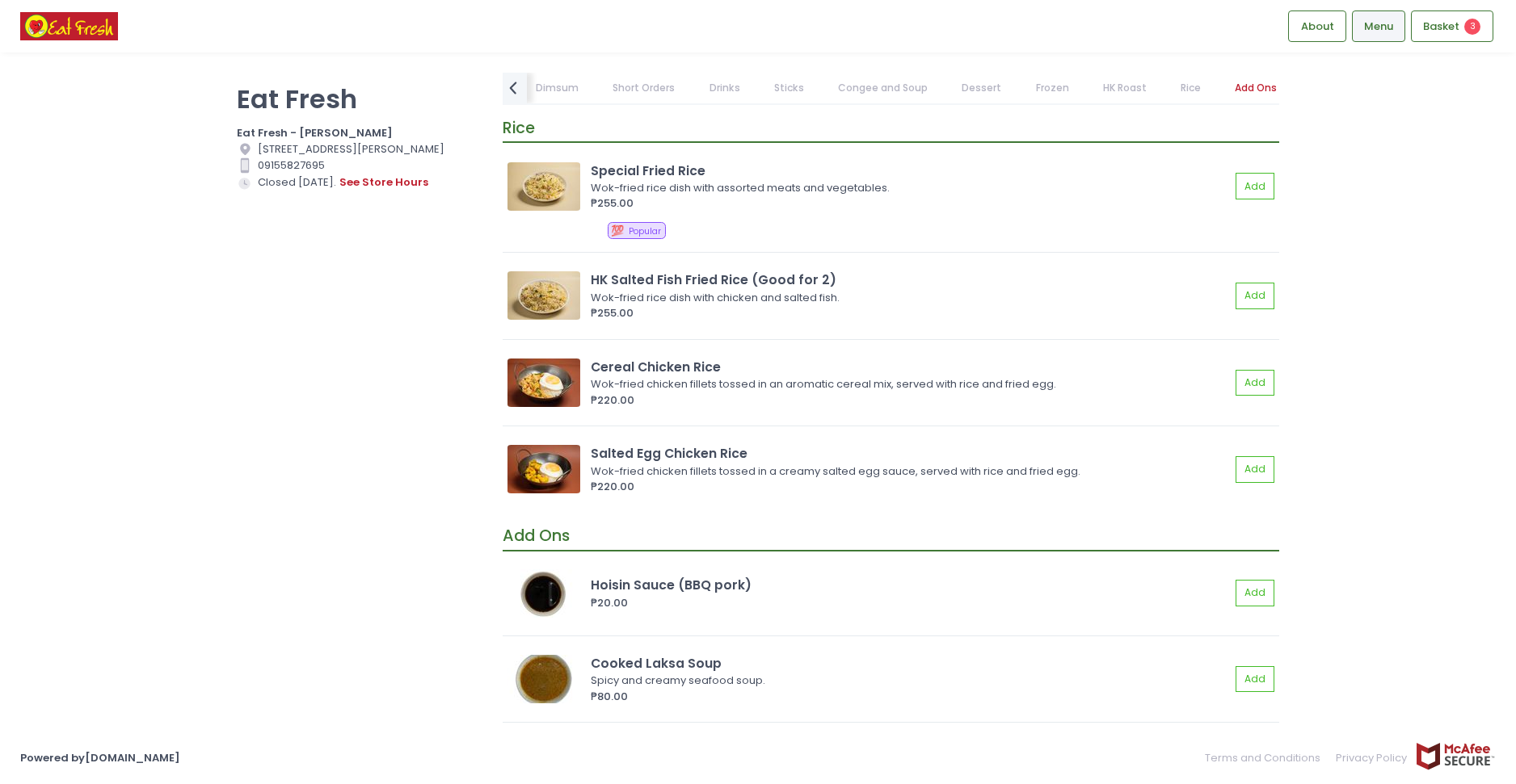
click at [494, 92] on div "New Items Claypot Rice Noodles Dimsum Short Orders Drinks Sticks Congee and Sou…" at bounding box center [890, 384] width 797 height 622
click at [517, 83] on icon "prev Created with Sketch." at bounding box center [513, 88] width 23 height 23
click at [557, 89] on link "Noodles" at bounding box center [562, 89] width 72 height 31
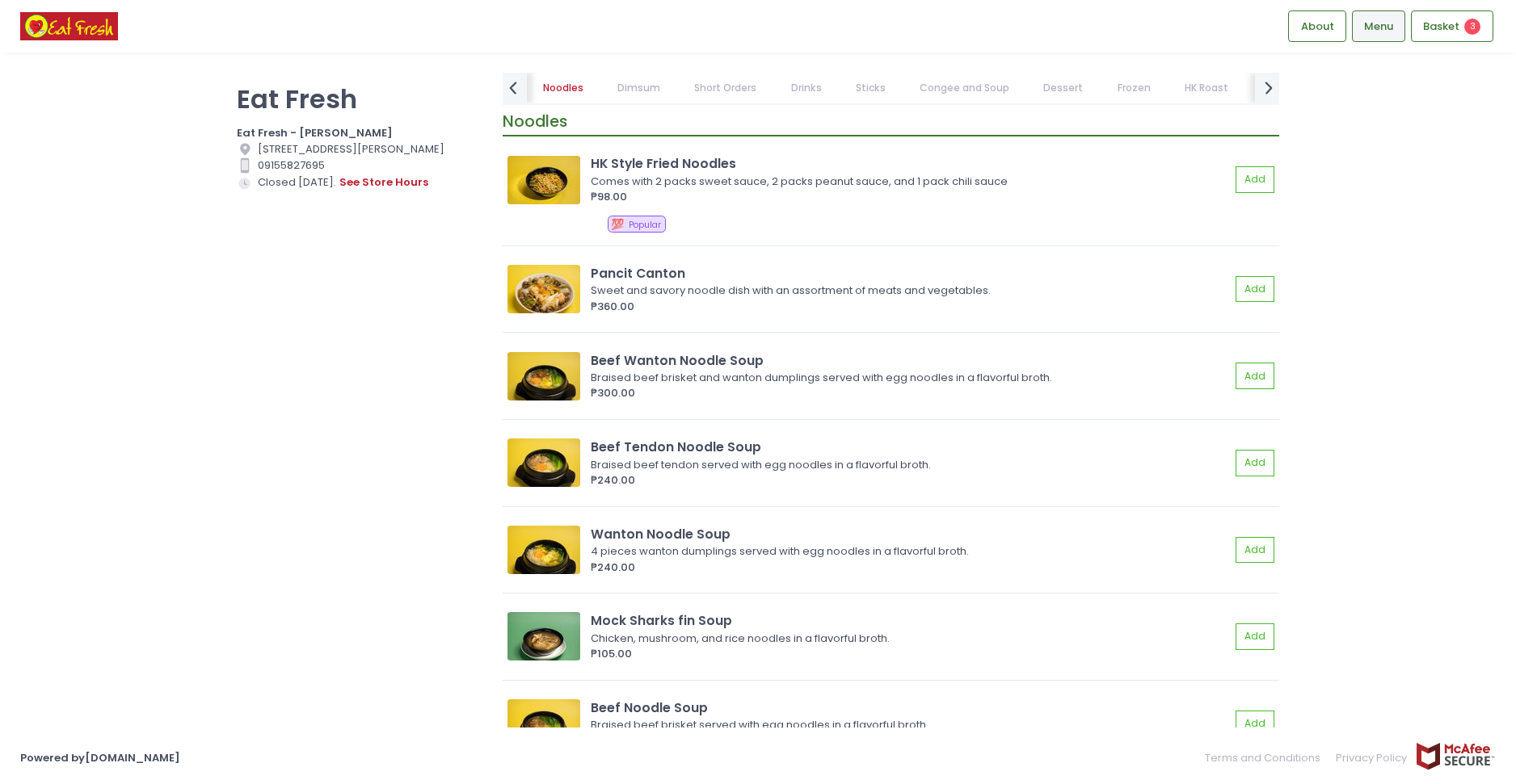
scroll to position [1291, 0]
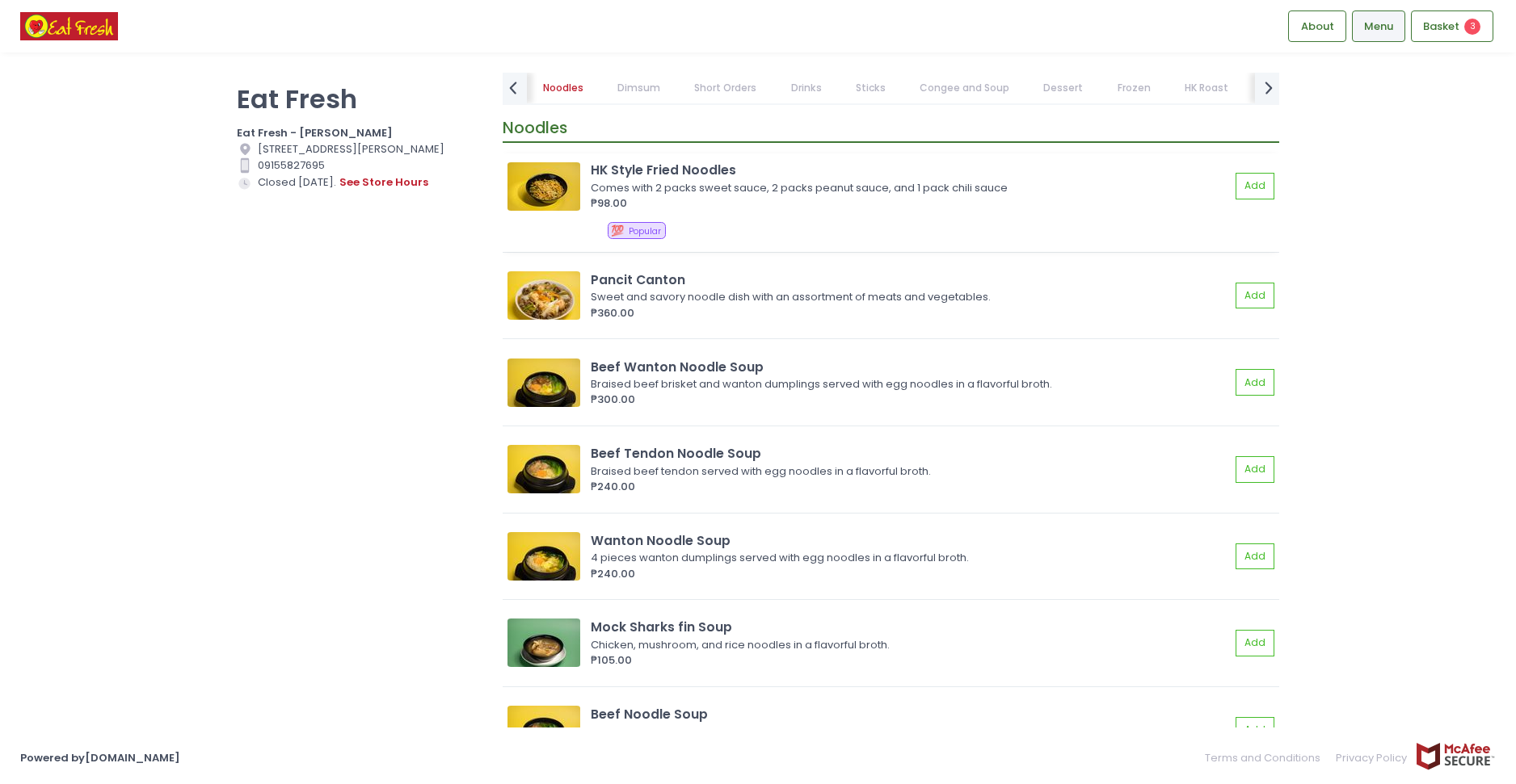
click at [749, 180] on div "Comes with 2 packs sweet sauce, 2 packs peanut sauce, and 1 pack chili sauce" at bounding box center [908, 188] width 634 height 16
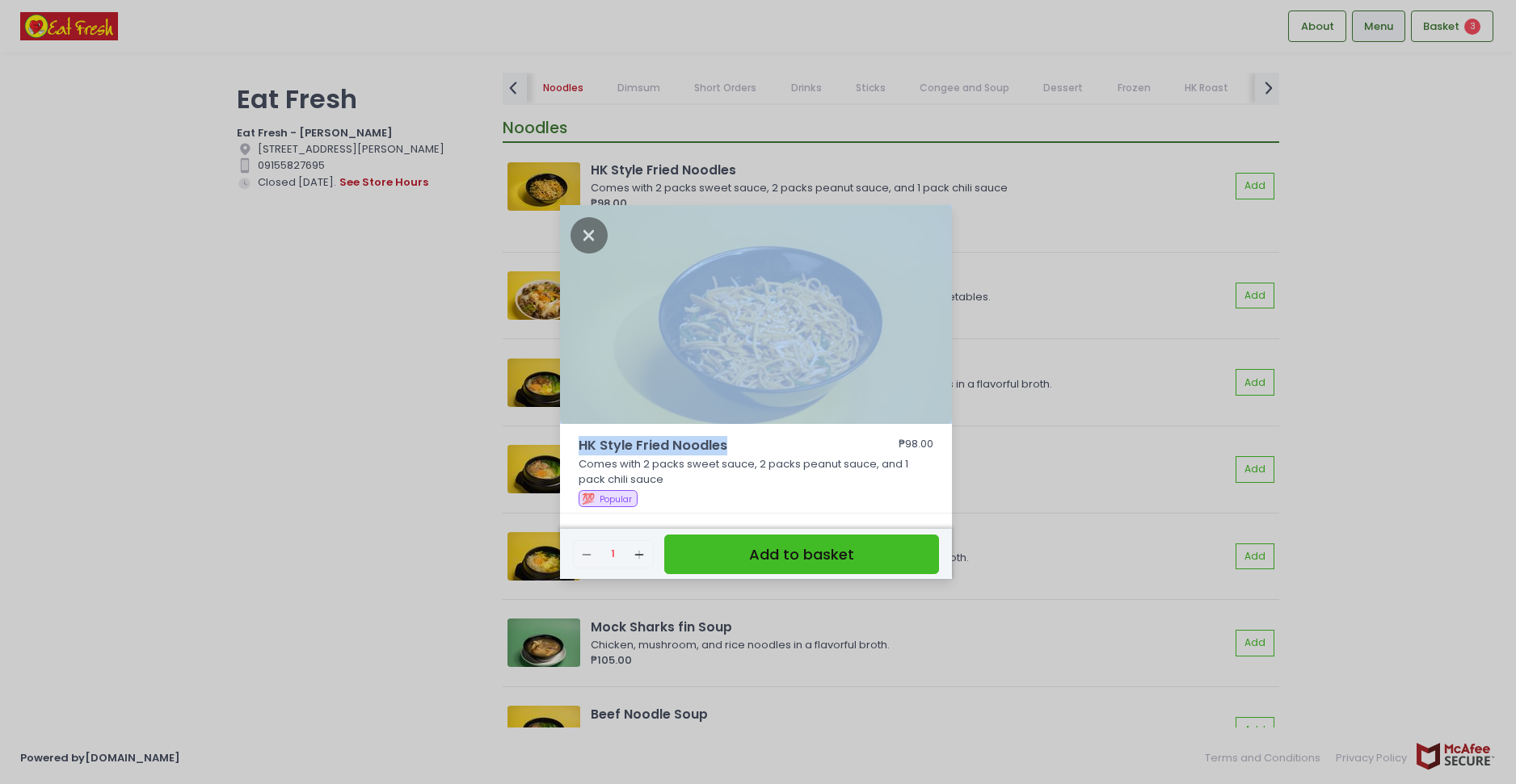
drag, startPoint x: 730, startPoint y: 441, endPoint x: 578, endPoint y: 428, distance: 152.6
click at [578, 428] on div "HK Style Fried Noodles ₱98.00 Comes with 2 packs sweet sauce, 2 packs peanut sa…" at bounding box center [756, 359] width 392 height 309
click at [589, 446] on span "HK Style Fried Noodles" at bounding box center [711, 445] width 267 height 19
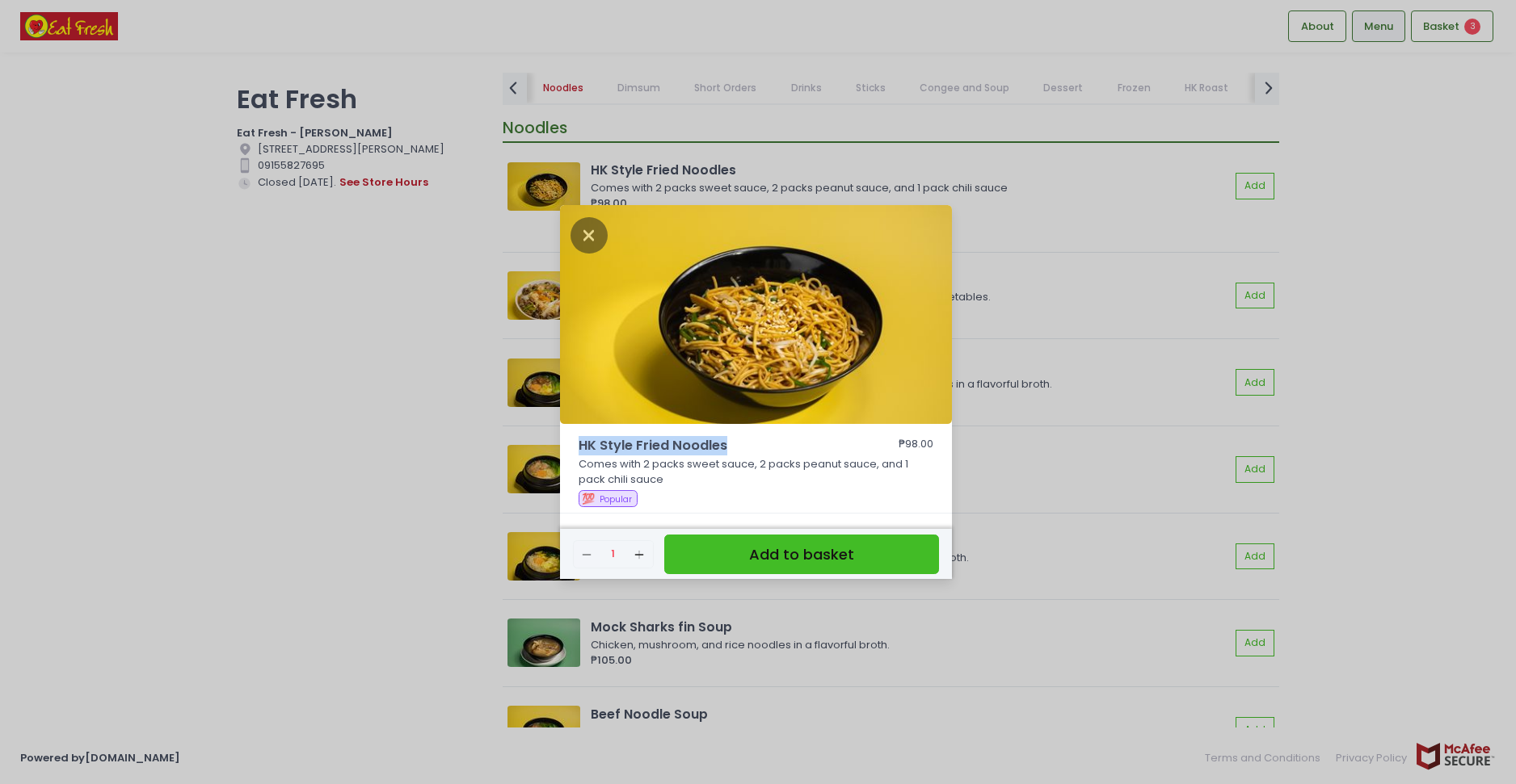
drag, startPoint x: 581, startPoint y: 446, endPoint x: 729, endPoint y: 445, distance: 148.0
click at [729, 445] on span "HK Style Fried Noodles" at bounding box center [711, 445] width 267 height 19
copy span "HK Style Fried Noodles"
click at [590, 224] on icon "Close" at bounding box center [589, 236] width 38 height 37
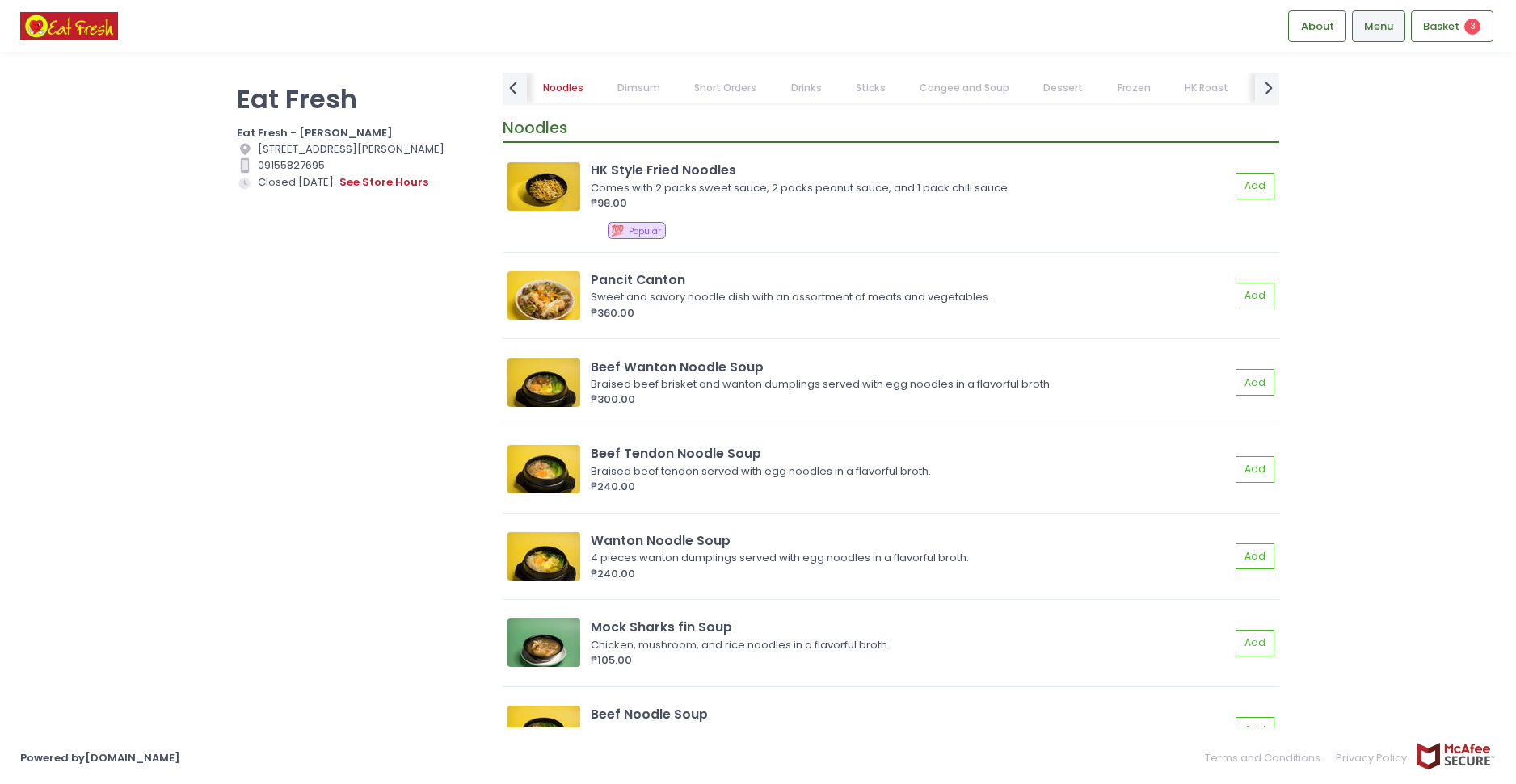
click at [792, 79] on link "Drinks" at bounding box center [806, 89] width 63 height 31
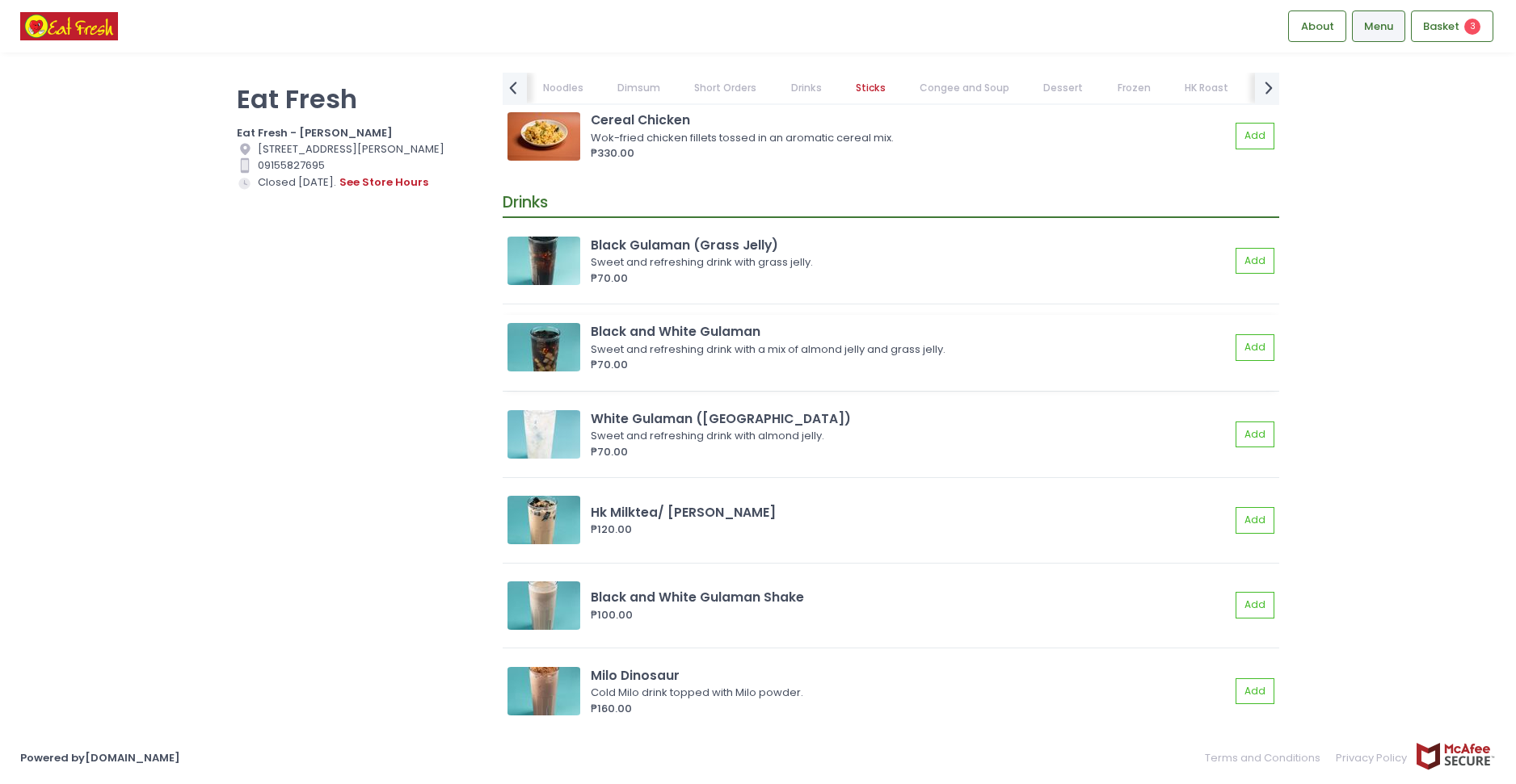
scroll to position [6097, 0]
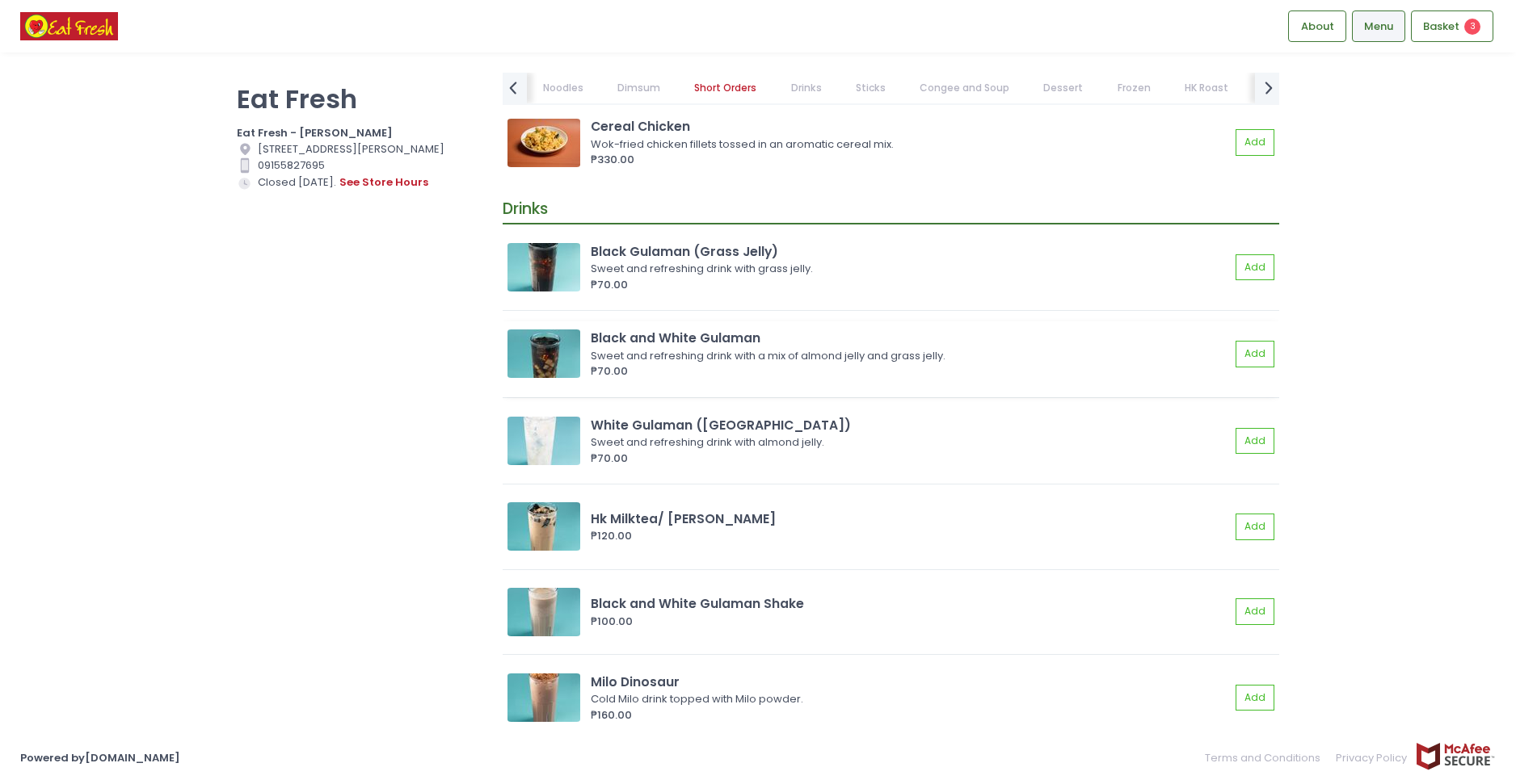
click at [993, 346] on div "Black and White Gulaman" at bounding box center [911, 338] width 639 height 18
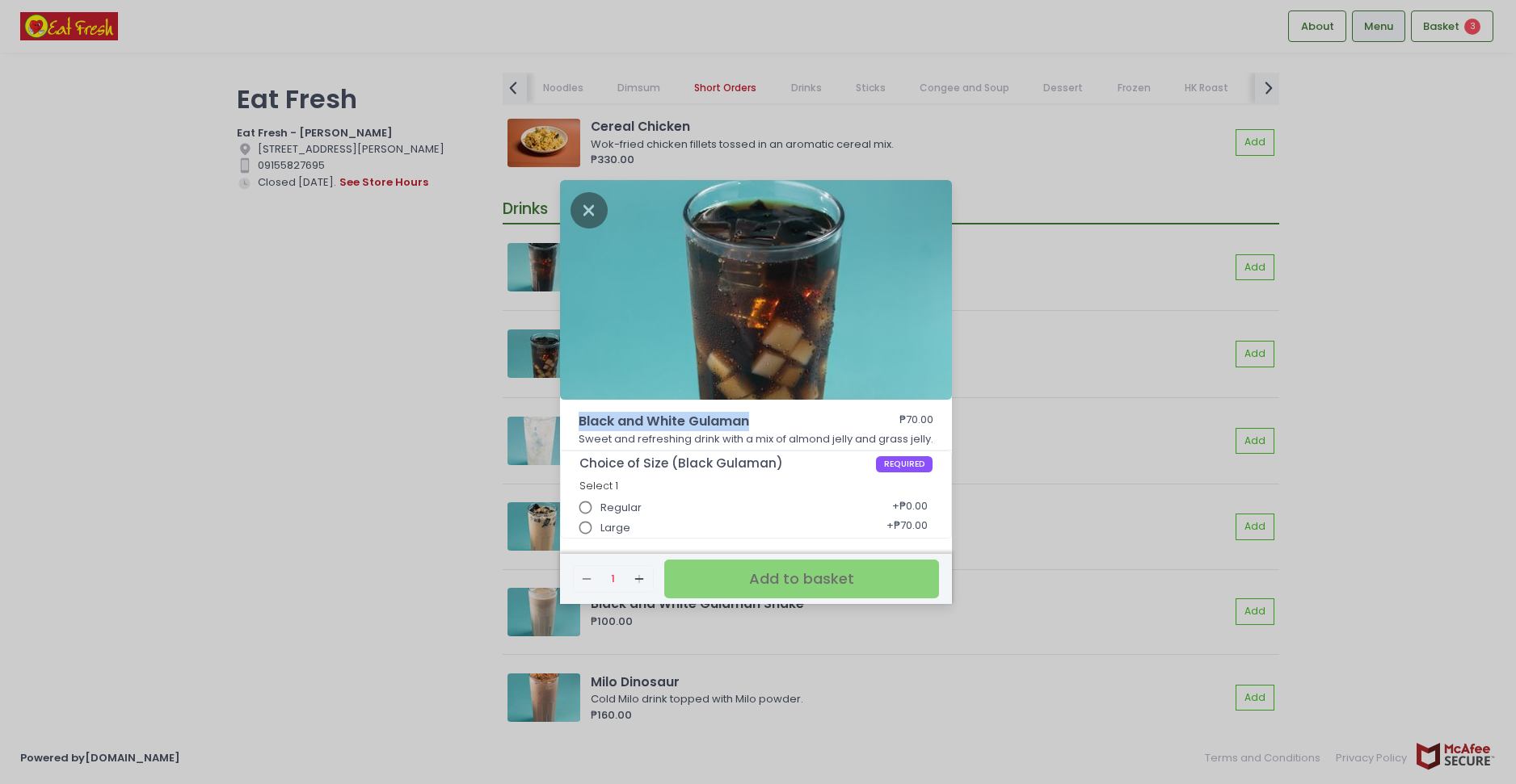
drag, startPoint x: 578, startPoint y: 411, endPoint x: 749, endPoint y: 411, distance: 171.0
click at [749, 412] on span "Black and White Gulaman" at bounding box center [711, 421] width 267 height 19
copy span "Black and White Gulaman"
click at [579, 199] on icon "Close" at bounding box center [589, 211] width 38 height 37
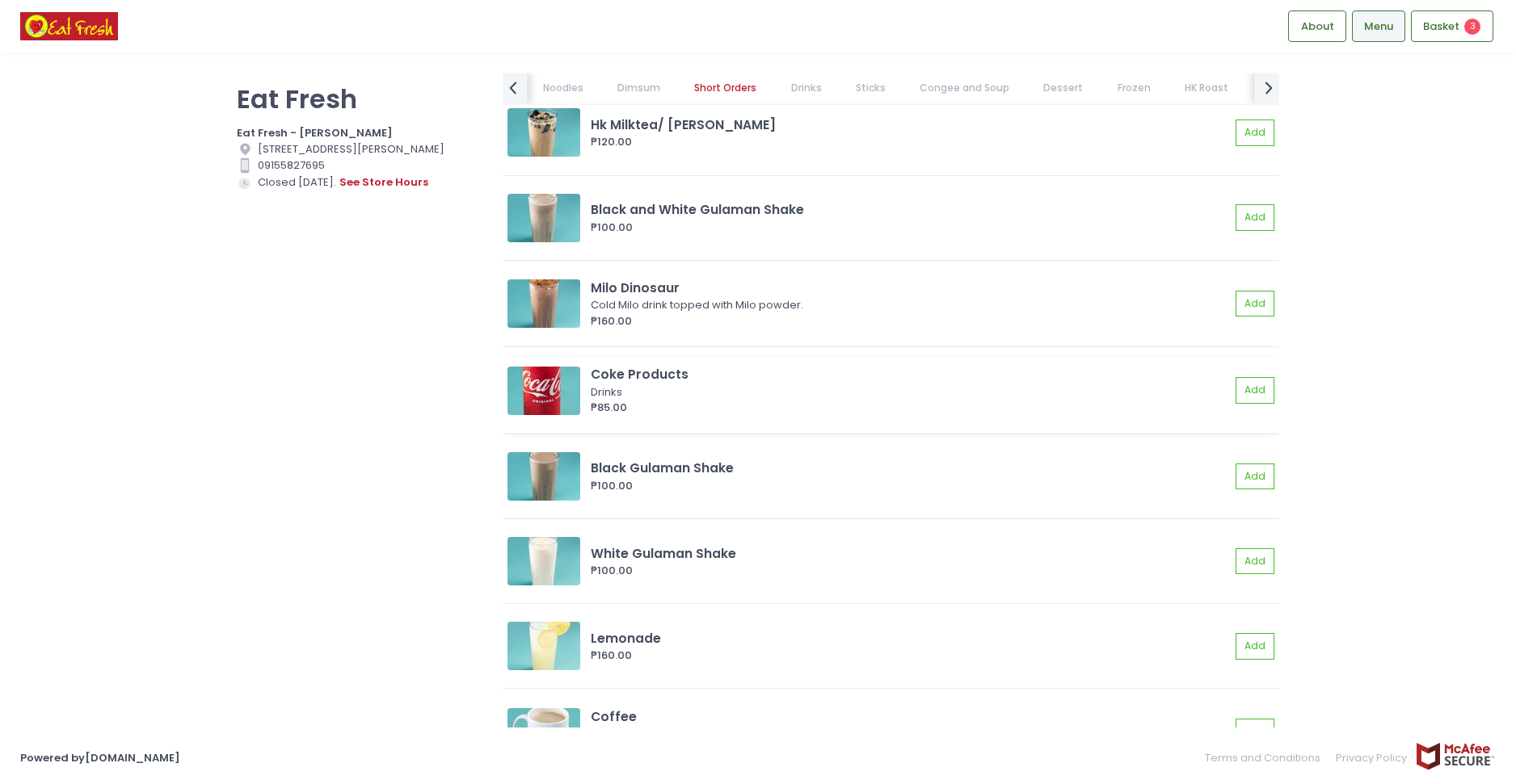
scroll to position [6501, 0]
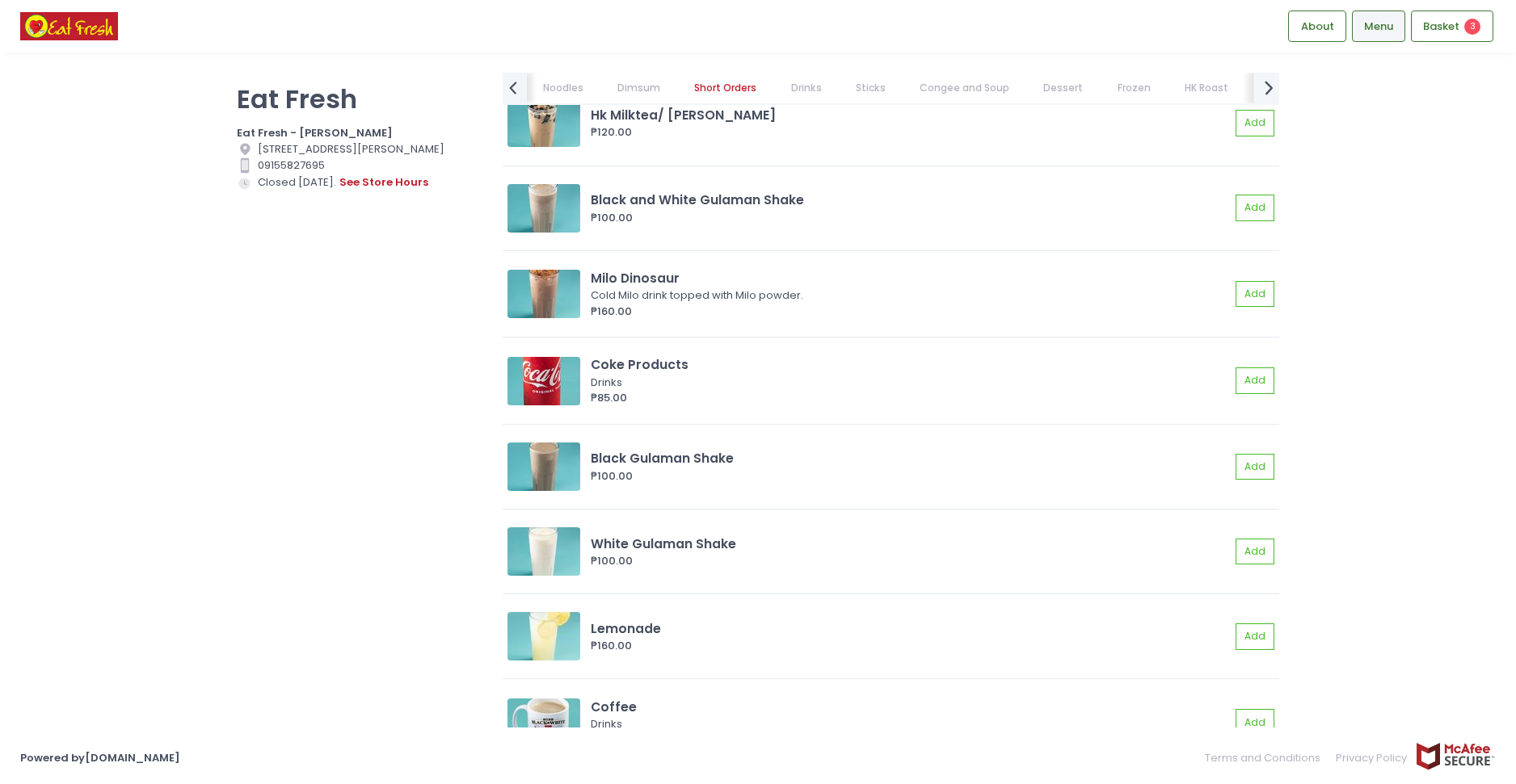
click at [1262, 88] on icon "next Created with Sketch." at bounding box center [1269, 88] width 23 height 23
click at [1262, 88] on link "Add Ons" at bounding box center [1255, 89] width 73 height 31
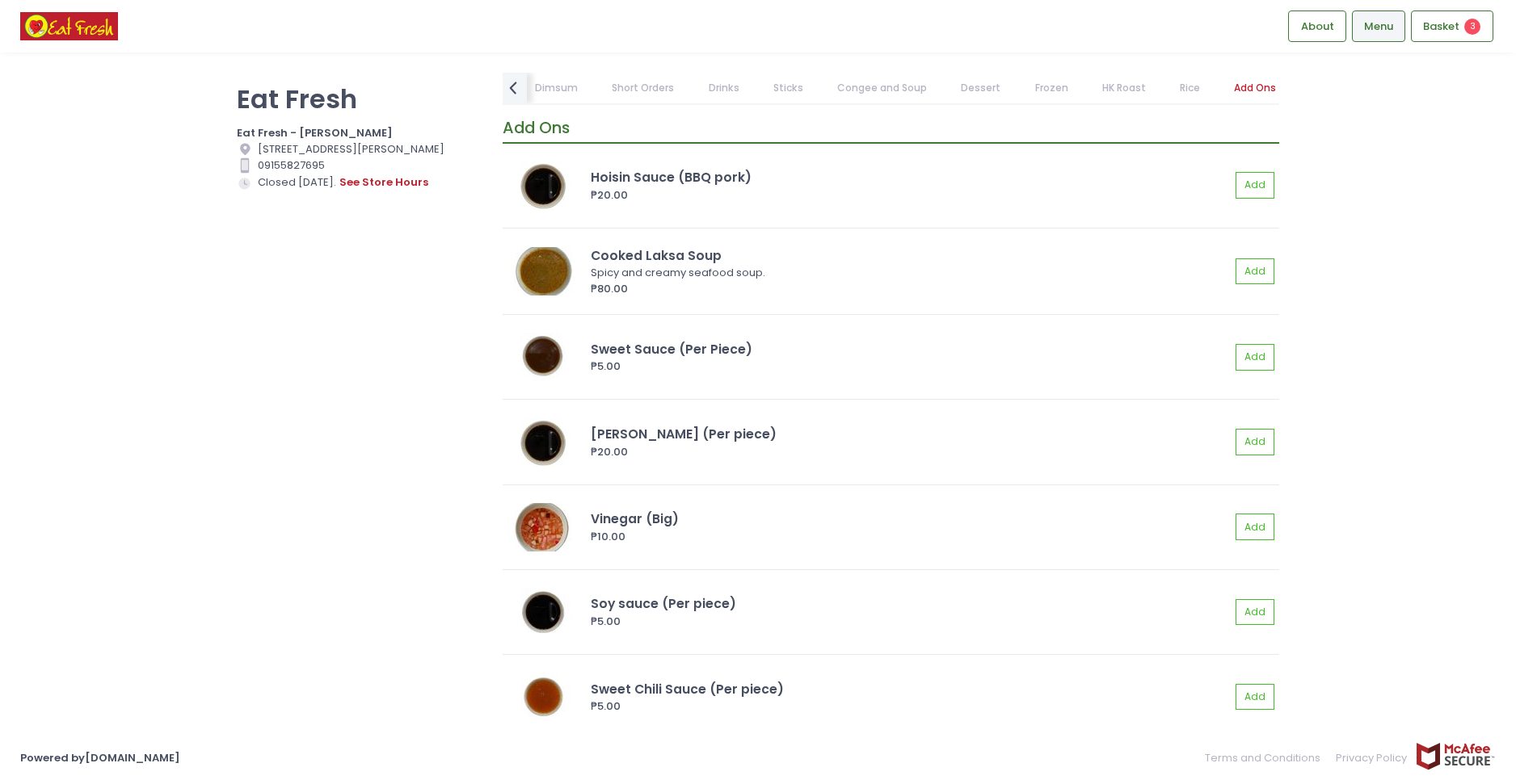
click at [974, 88] on link "Dessert" at bounding box center [981, 89] width 71 height 31
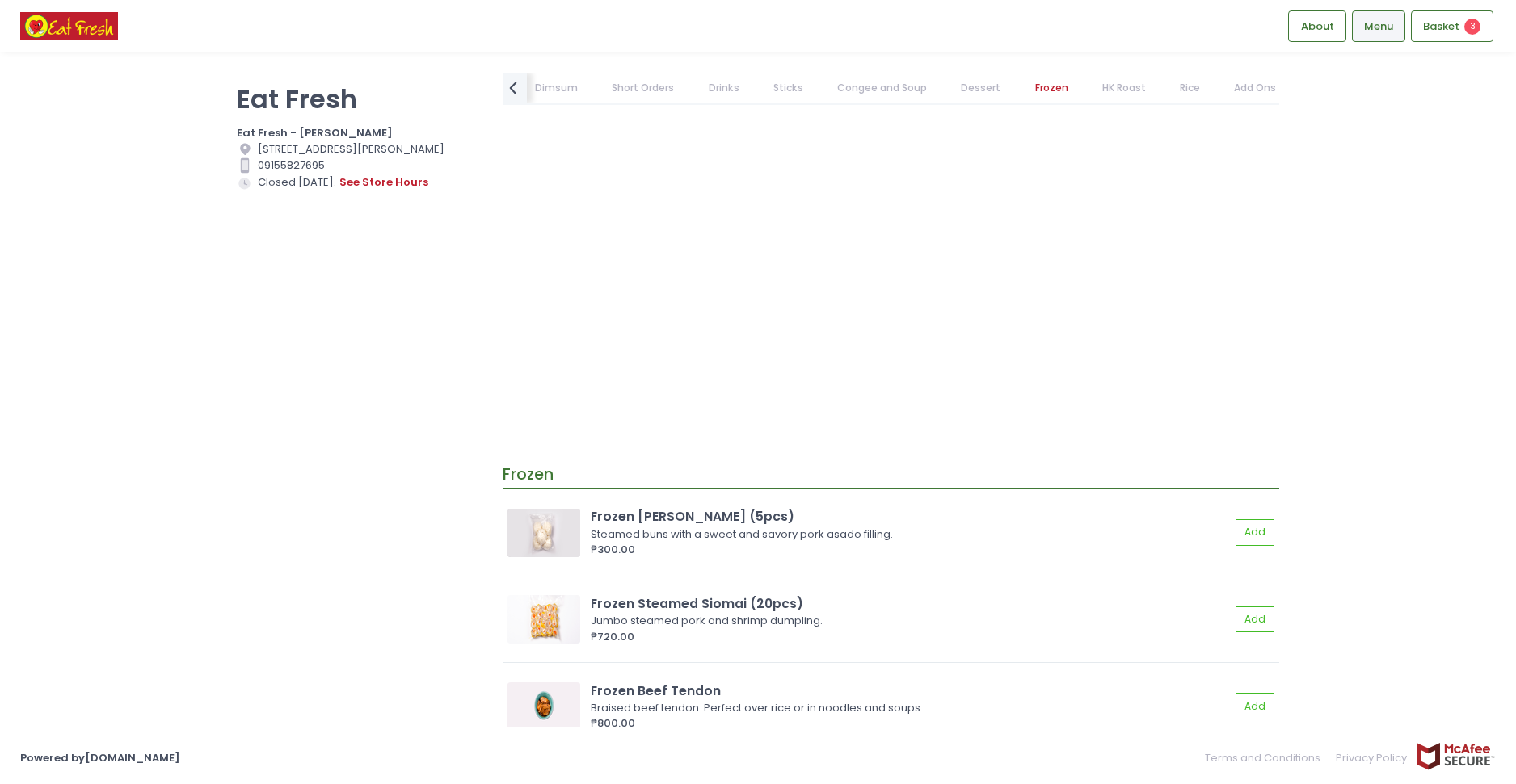
scroll to position [10124, 0]
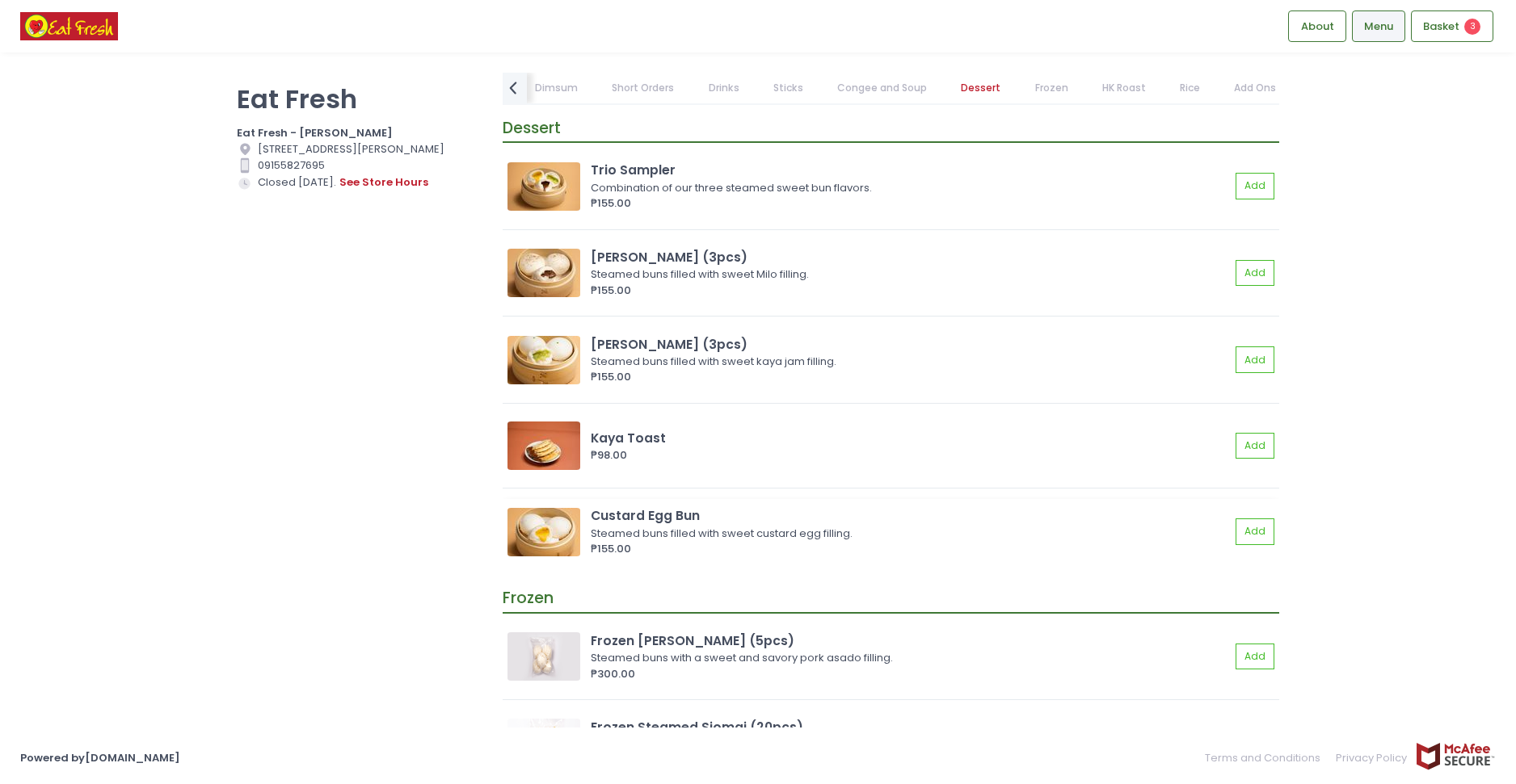
click at [755, 515] on div "Custard Egg Bun" at bounding box center [911, 515] width 639 height 18
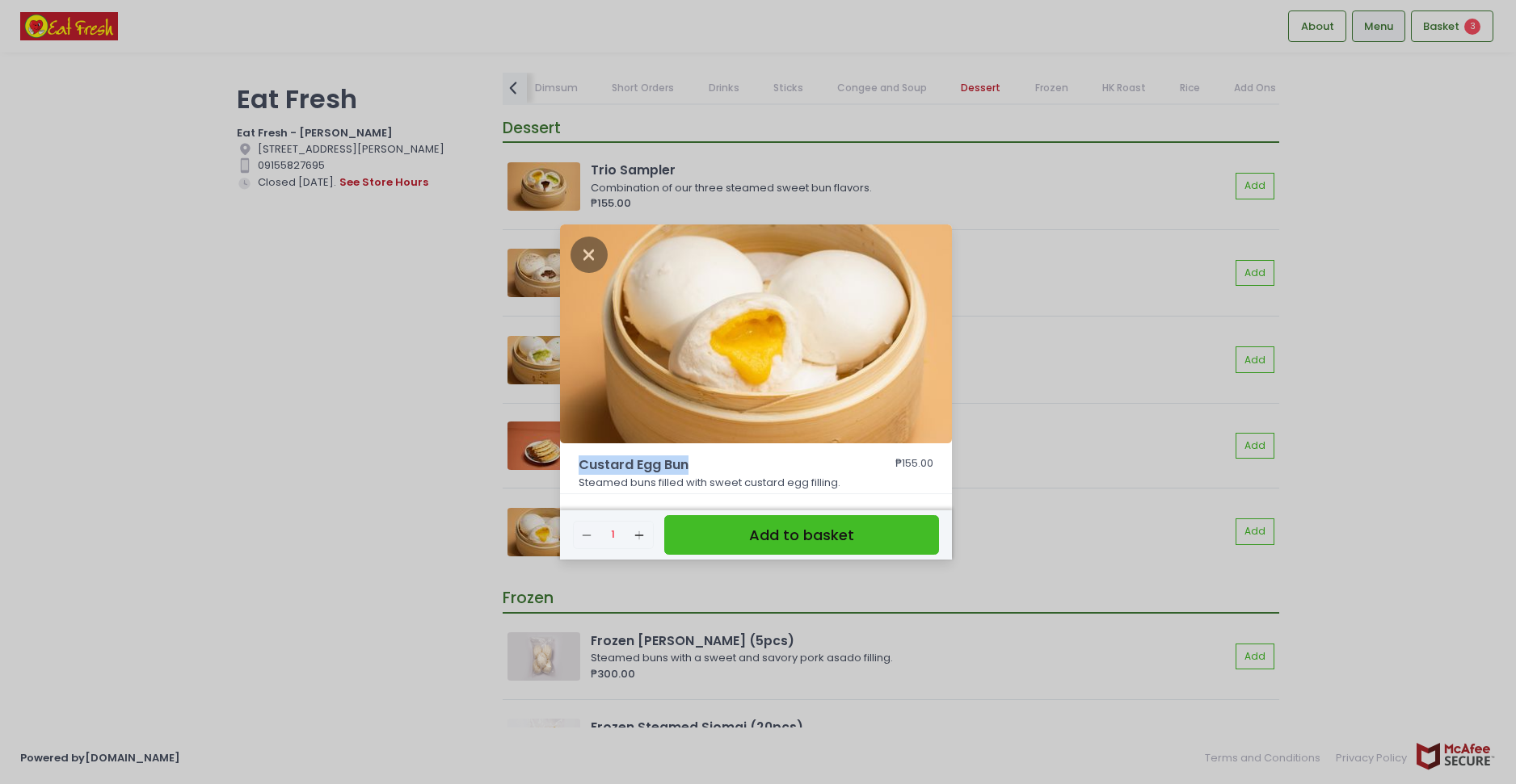
drag, startPoint x: 578, startPoint y: 464, endPoint x: 689, endPoint y: 471, distance: 111.2
click at [689, 471] on span "Custard Egg Bun" at bounding box center [711, 466] width 267 height 19
copy span "Custard Egg Bun"
click at [579, 243] on icon "Close" at bounding box center [589, 255] width 38 height 37
